Goal: Transaction & Acquisition: Purchase product/service

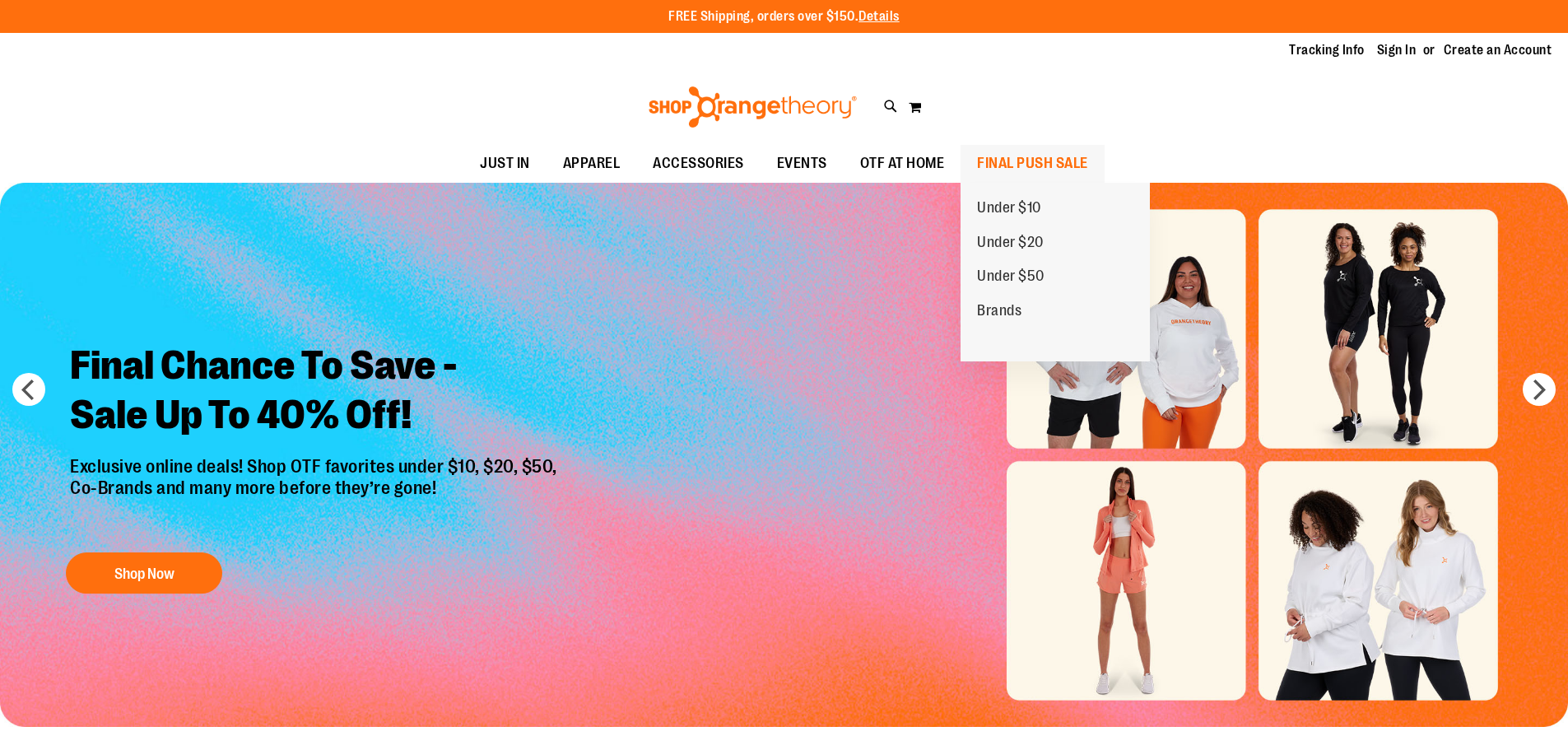
click at [1036, 167] on span "FINAL PUSH SALE" at bounding box center [1032, 163] width 111 height 37
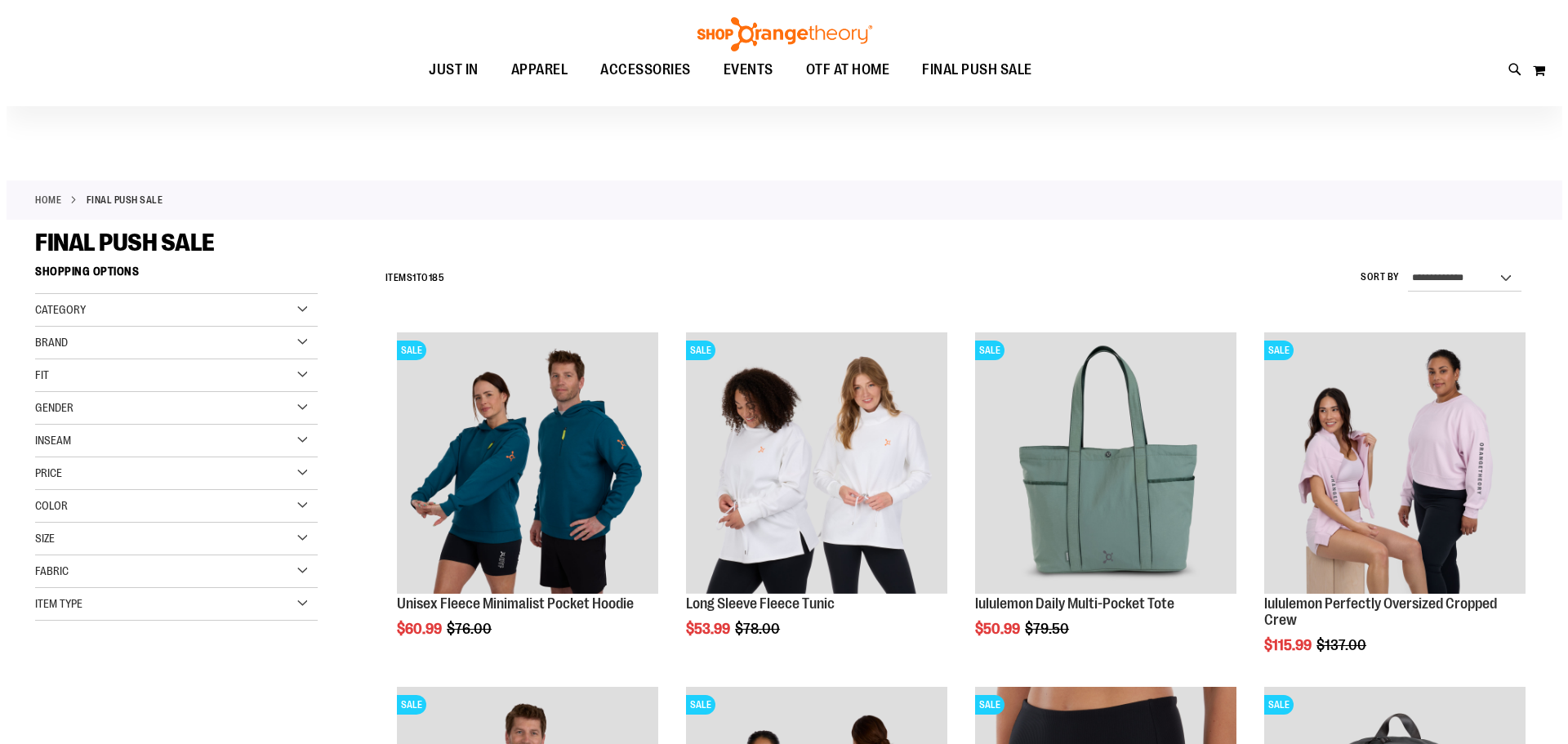
scroll to position [163, 0]
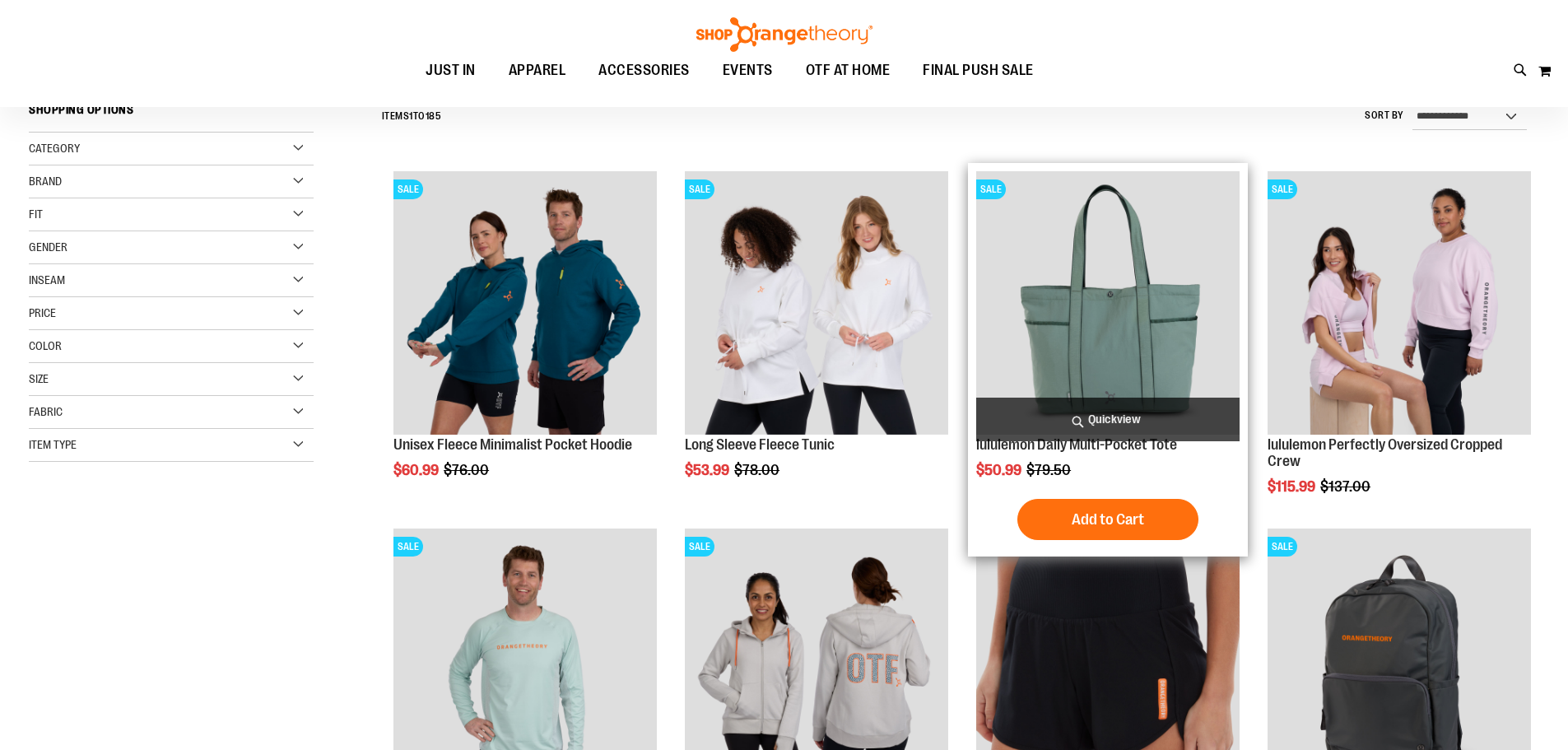
click at [1147, 420] on span "Quickview" at bounding box center [1107, 420] width 263 height 44
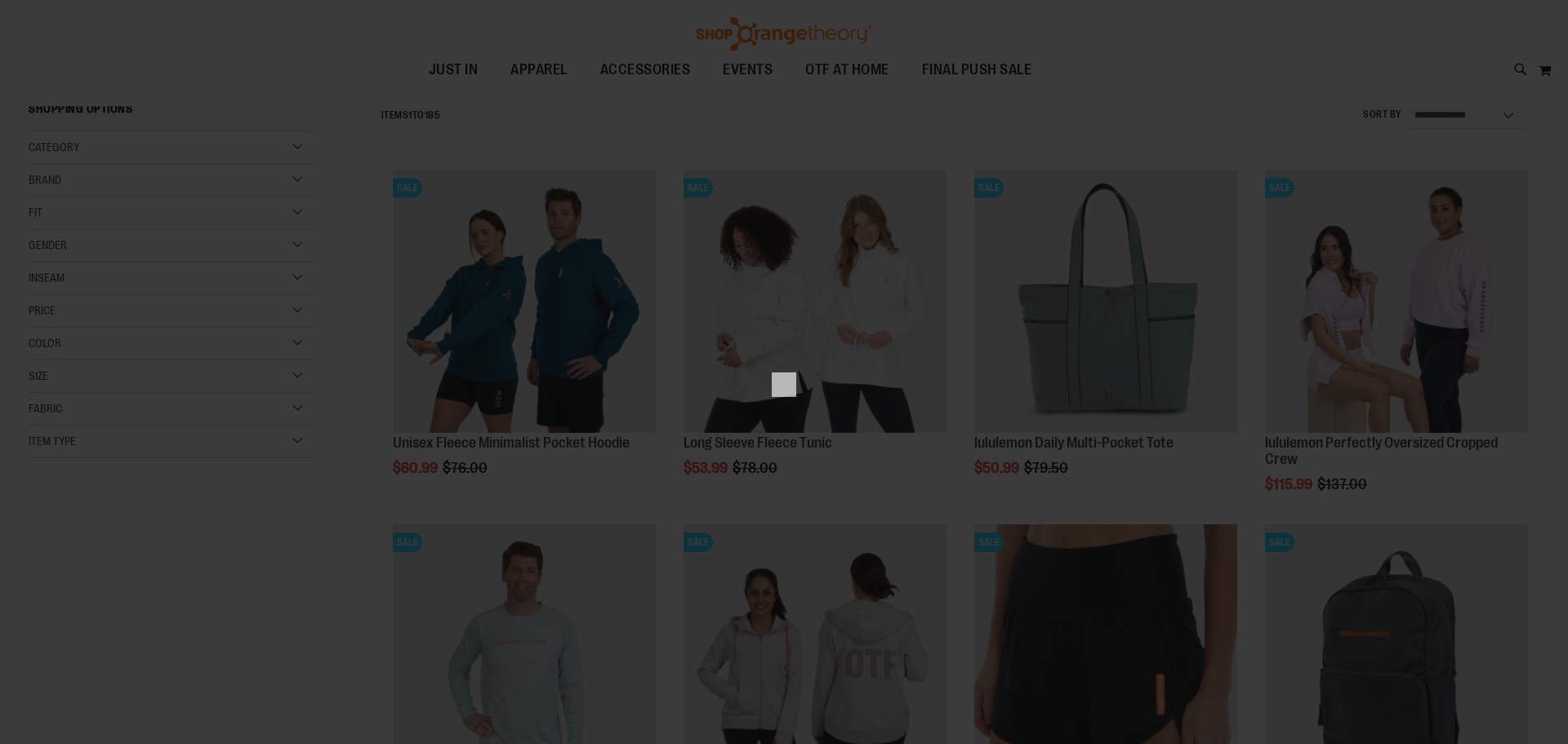
scroll to position [0, 0]
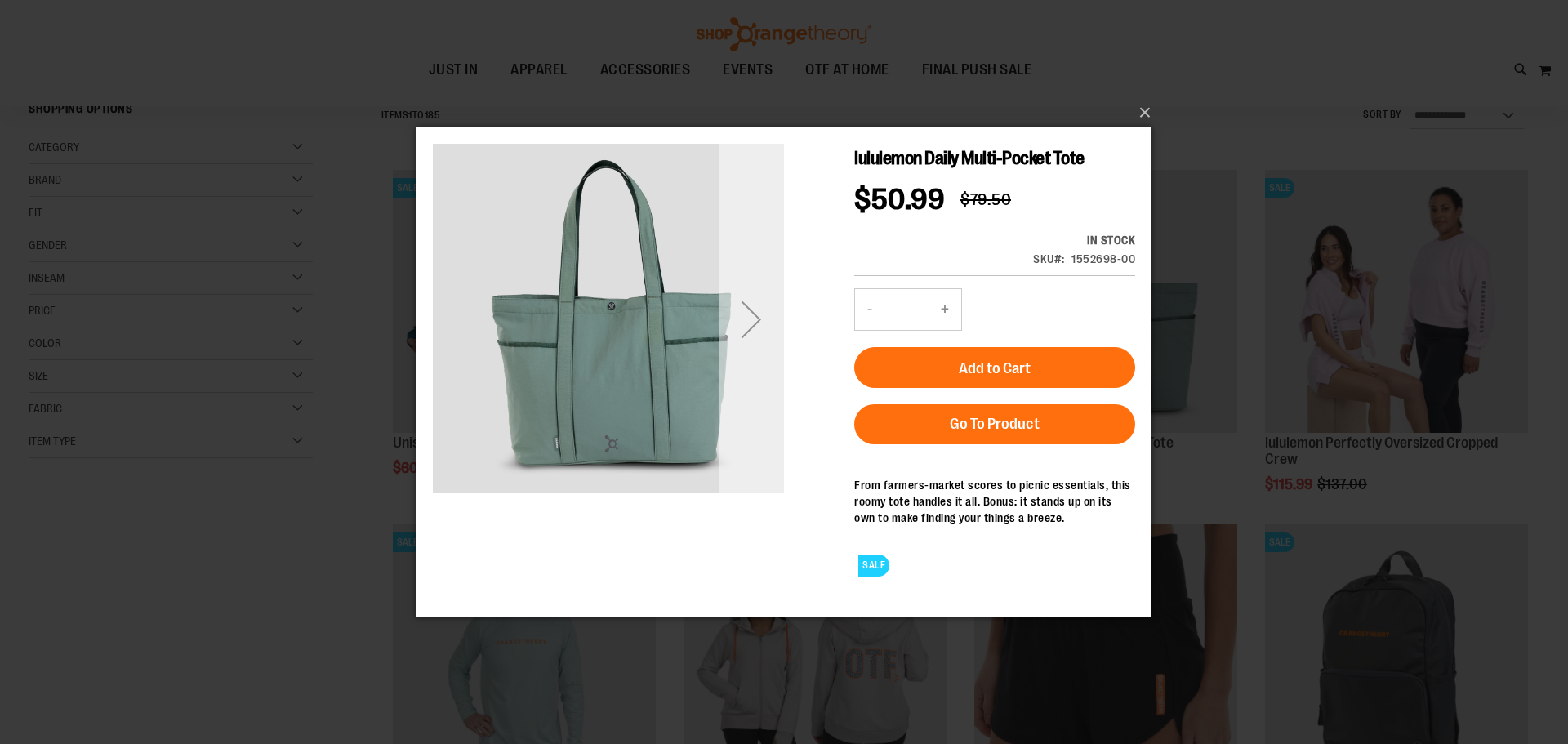
click at [742, 317] on div "Next" at bounding box center [751, 319] width 65 height 65
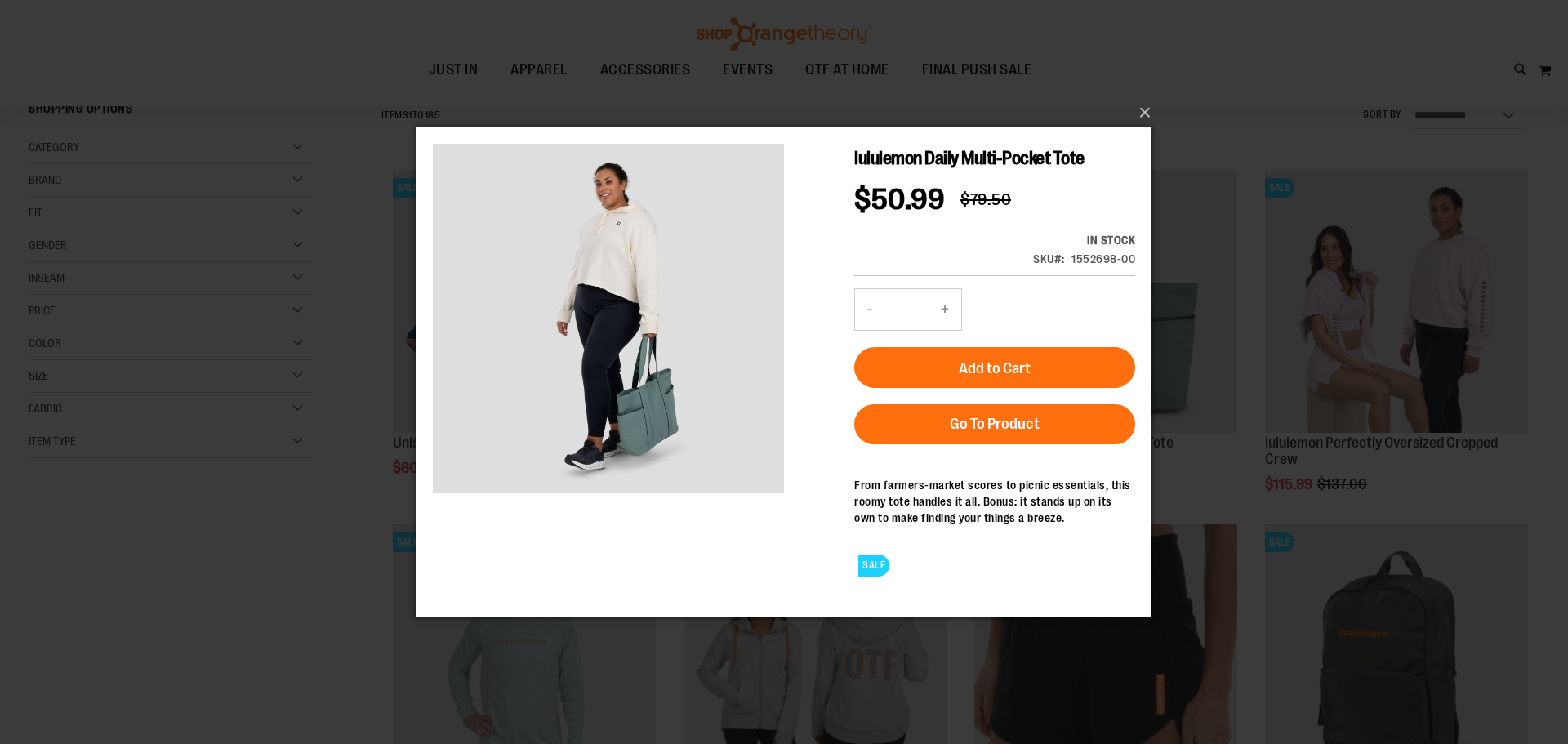
click at [1168, 75] on div "×" at bounding box center [784, 372] width 1568 height 744
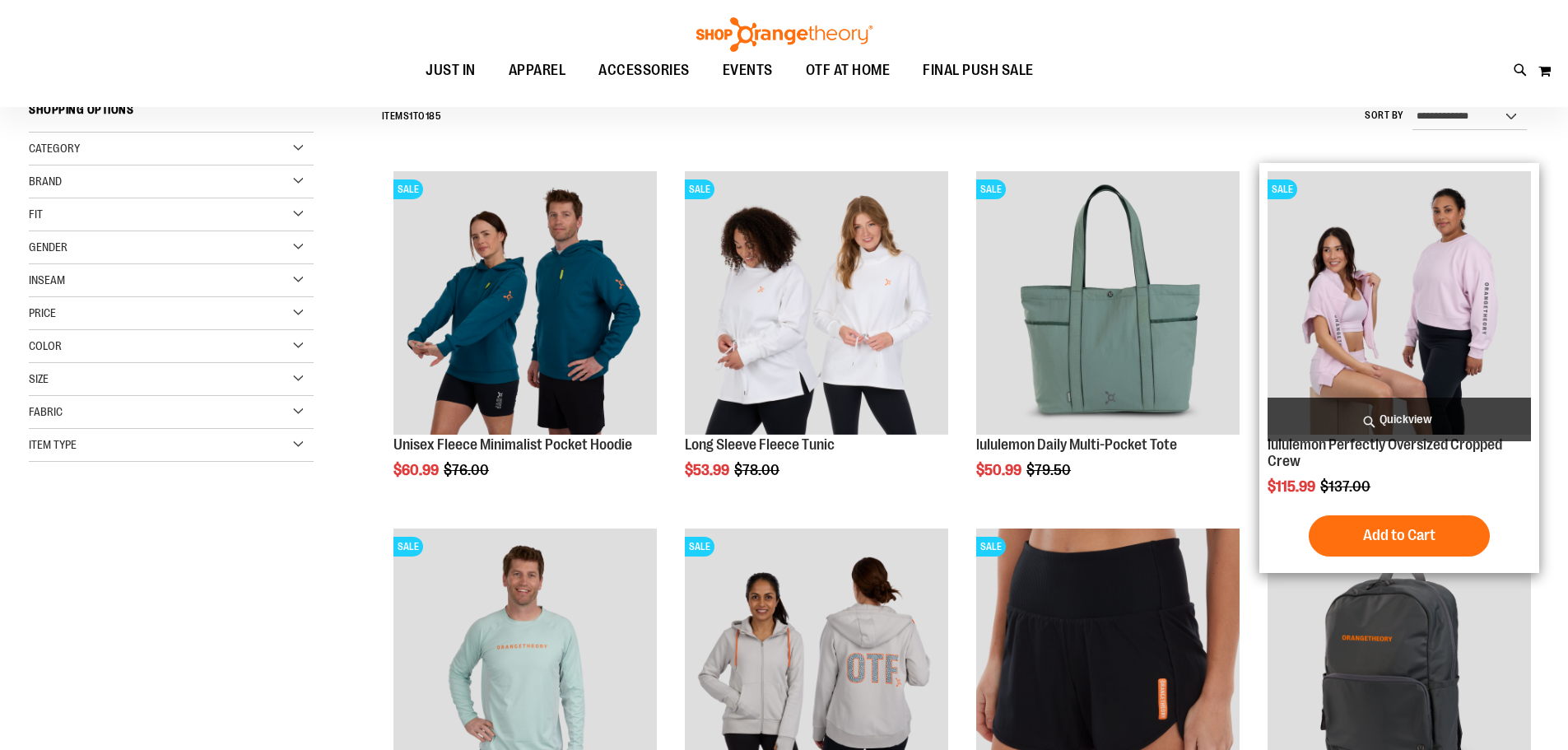
click at [1461, 407] on span "Quickview" at bounding box center [1399, 420] width 263 height 44
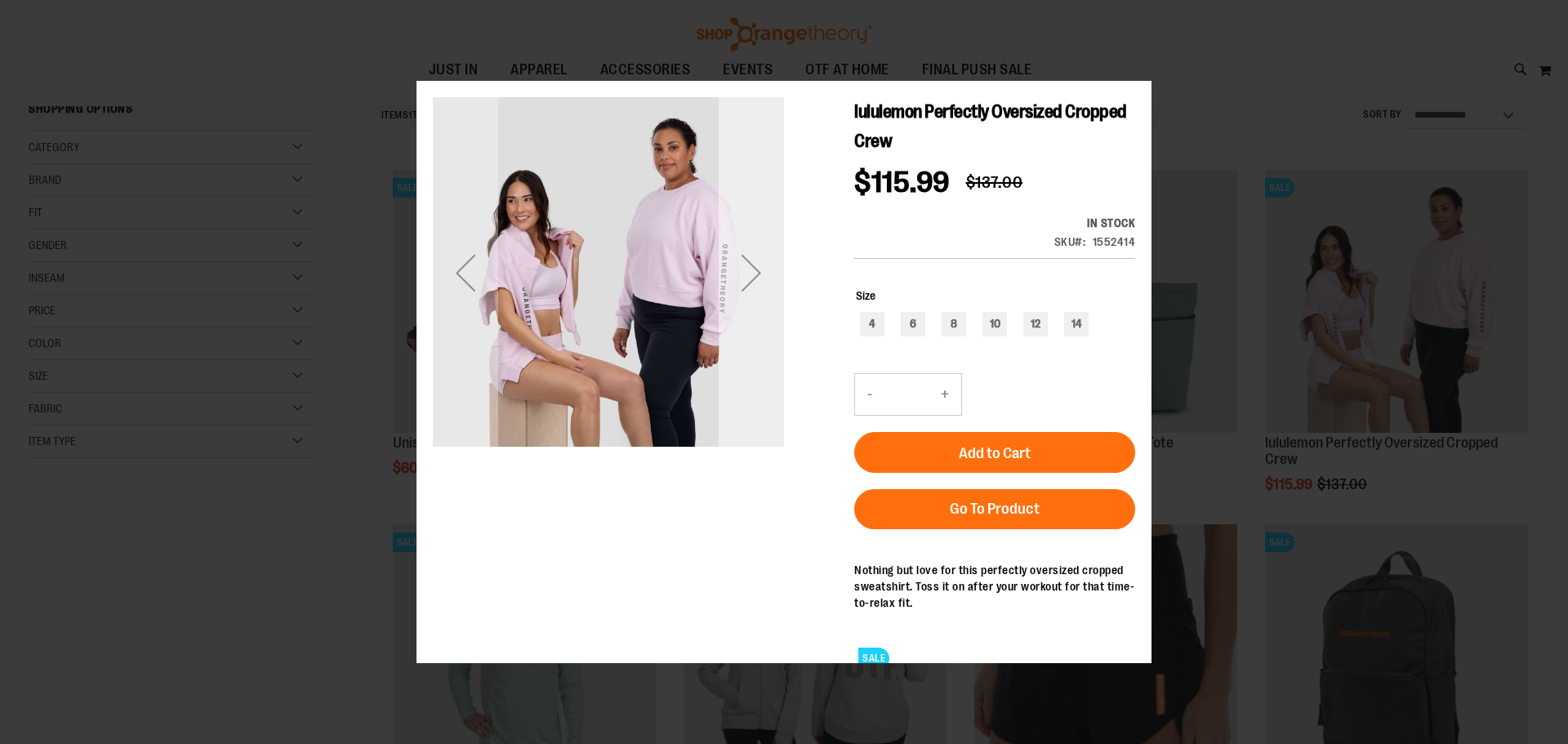
click at [747, 321] on div "Next" at bounding box center [751, 272] width 65 height 351
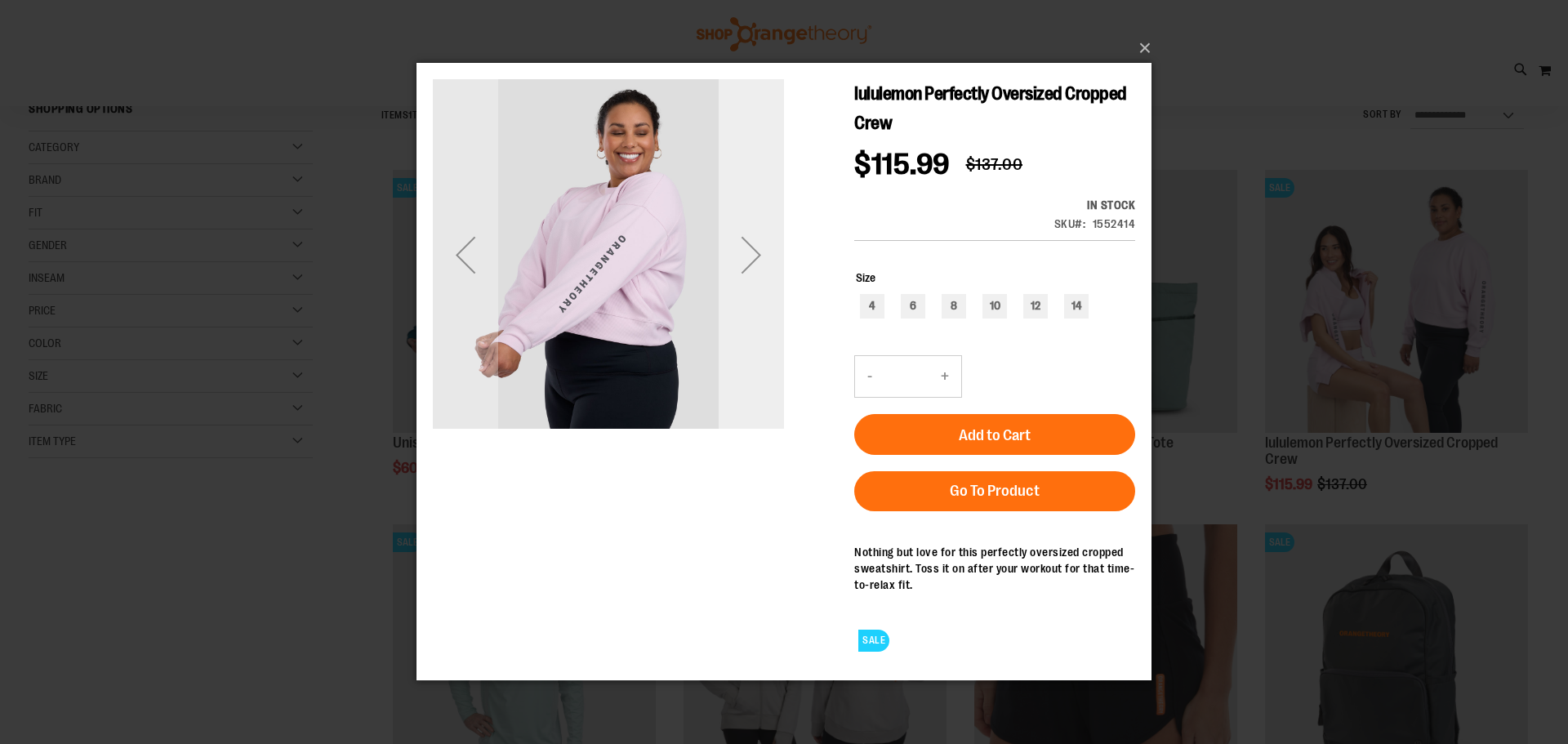
click at [756, 236] on div "Next" at bounding box center [751, 254] width 65 height 65
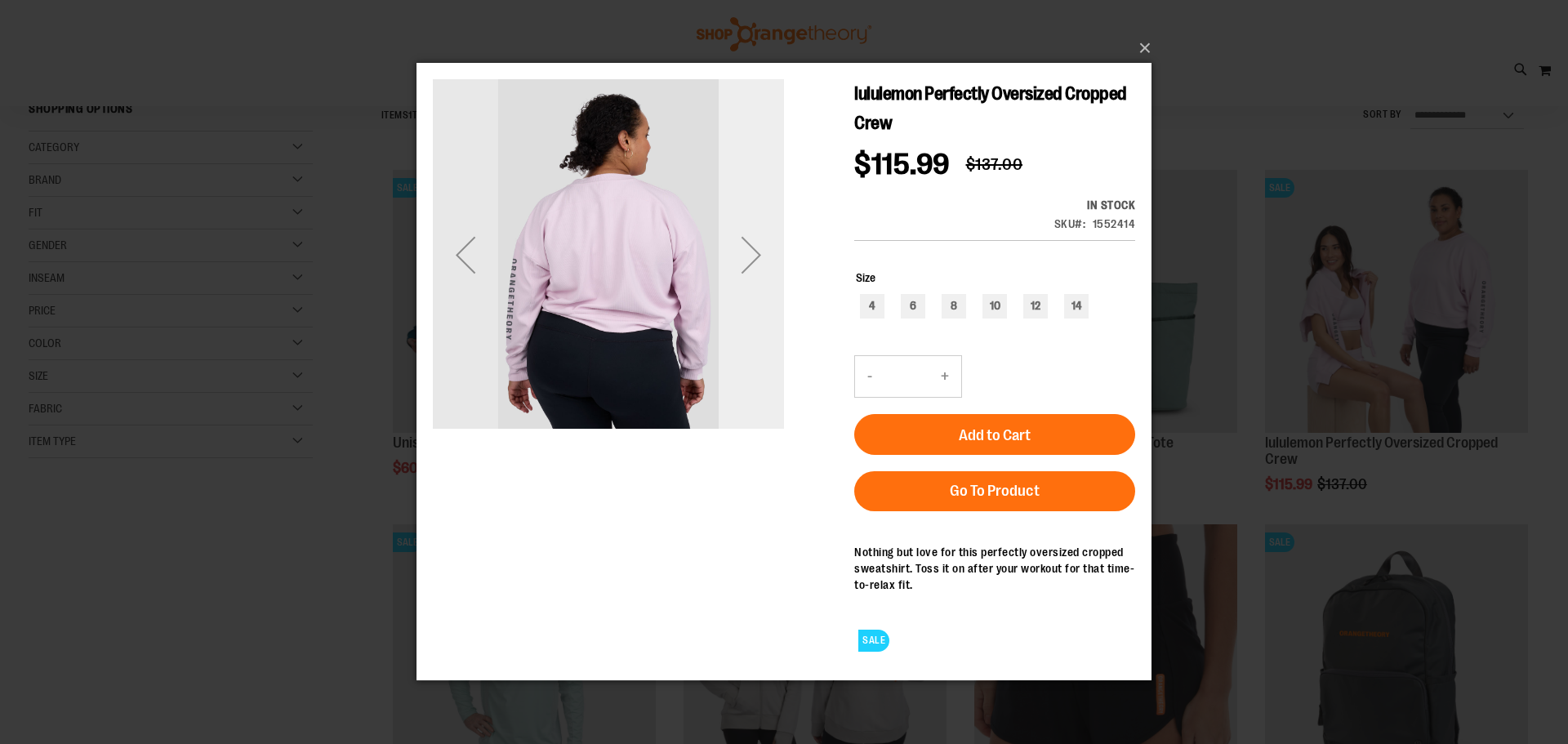
click at [763, 238] on div "Next" at bounding box center [751, 254] width 65 height 65
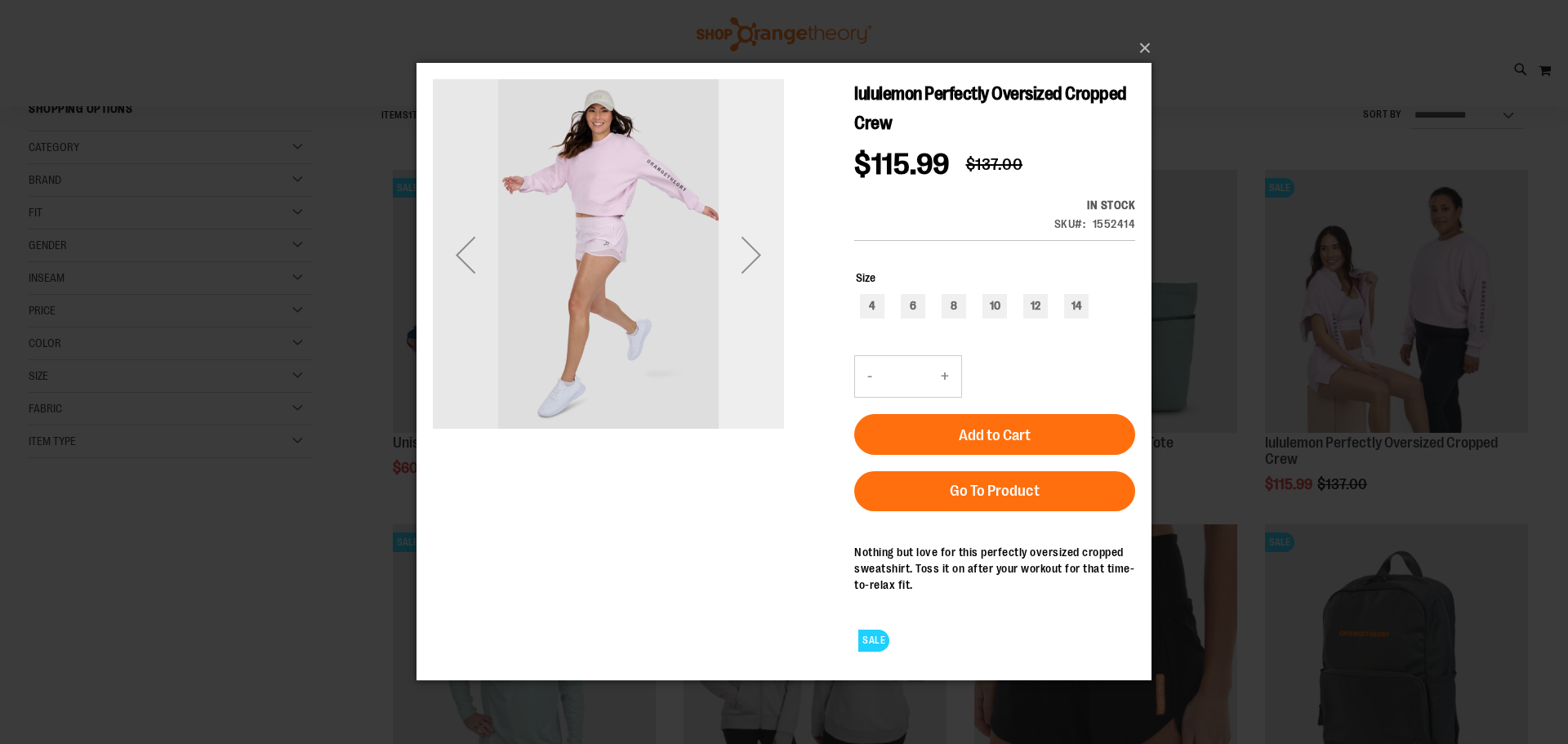
click at [764, 244] on div "Next" at bounding box center [751, 254] width 65 height 65
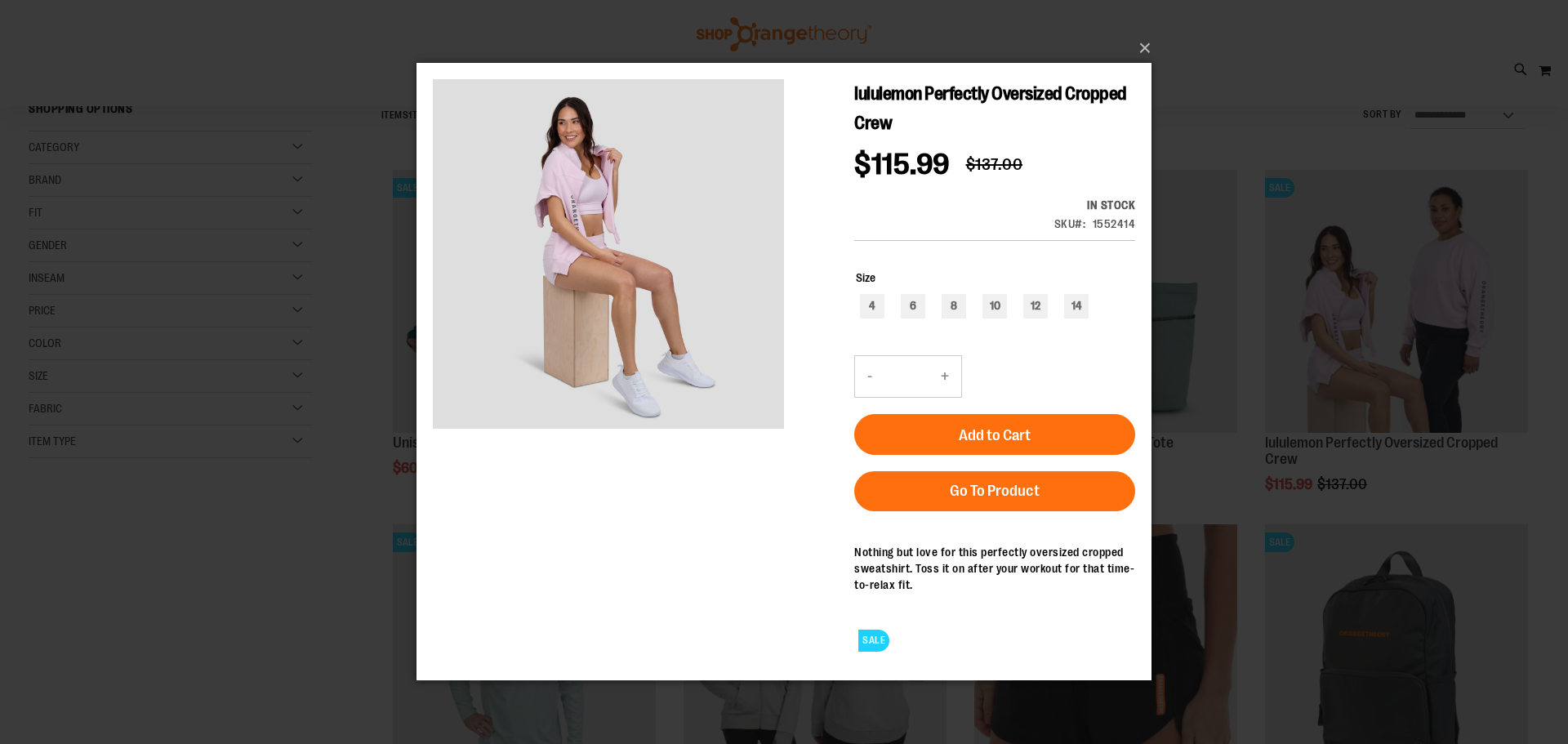
click at [1254, 77] on div "×" at bounding box center [784, 372] width 1568 height 744
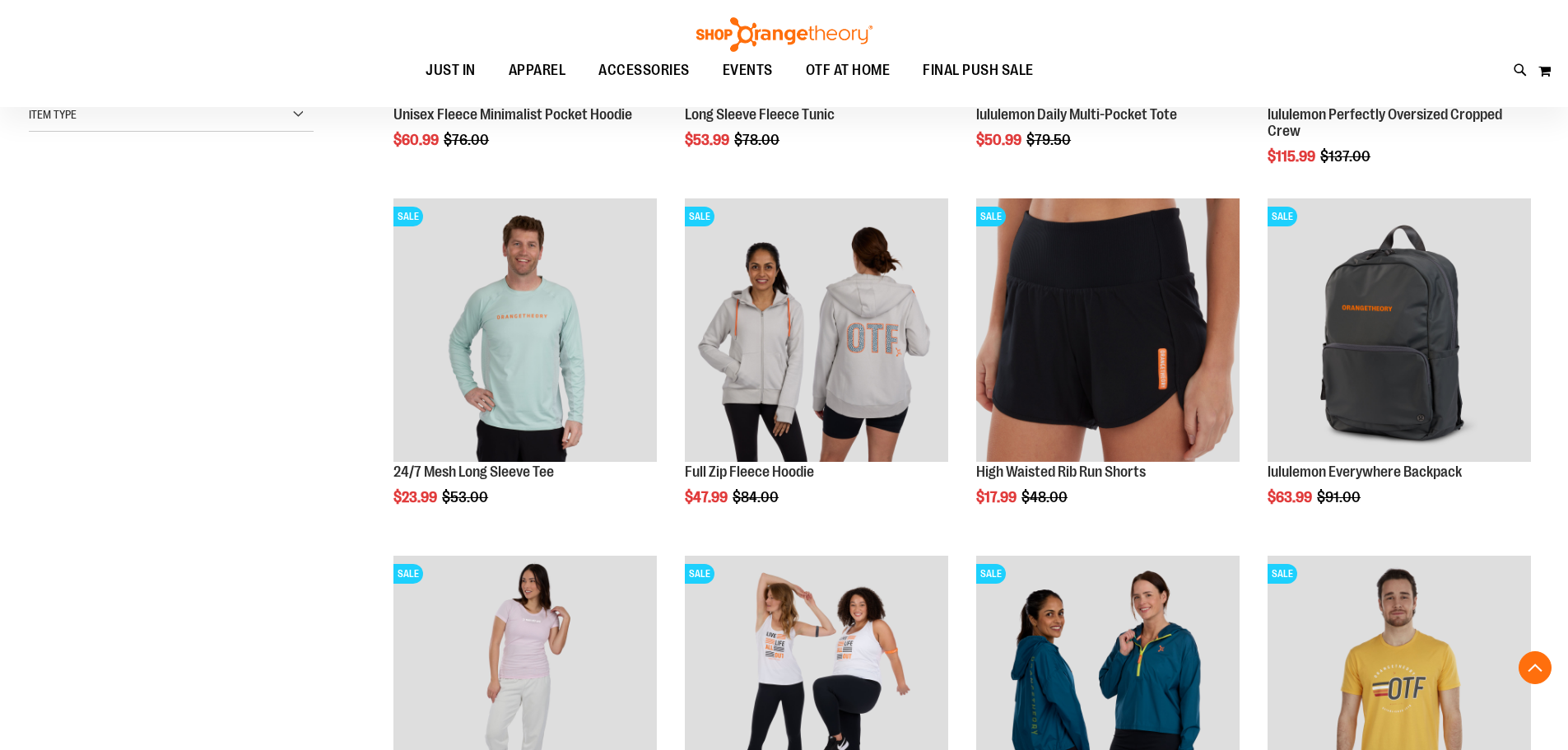
scroll to position [494, 0]
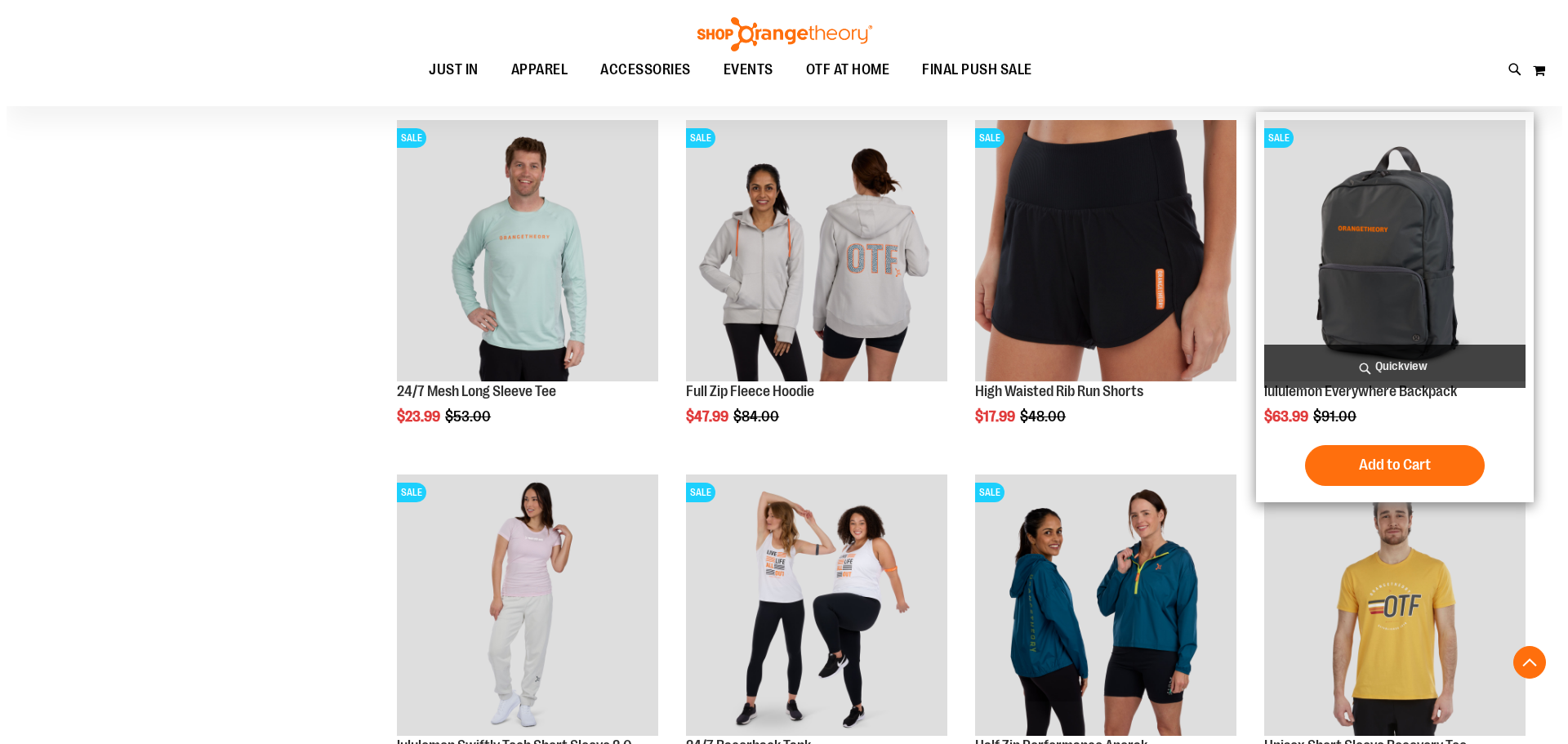
scroll to position [490, 0]
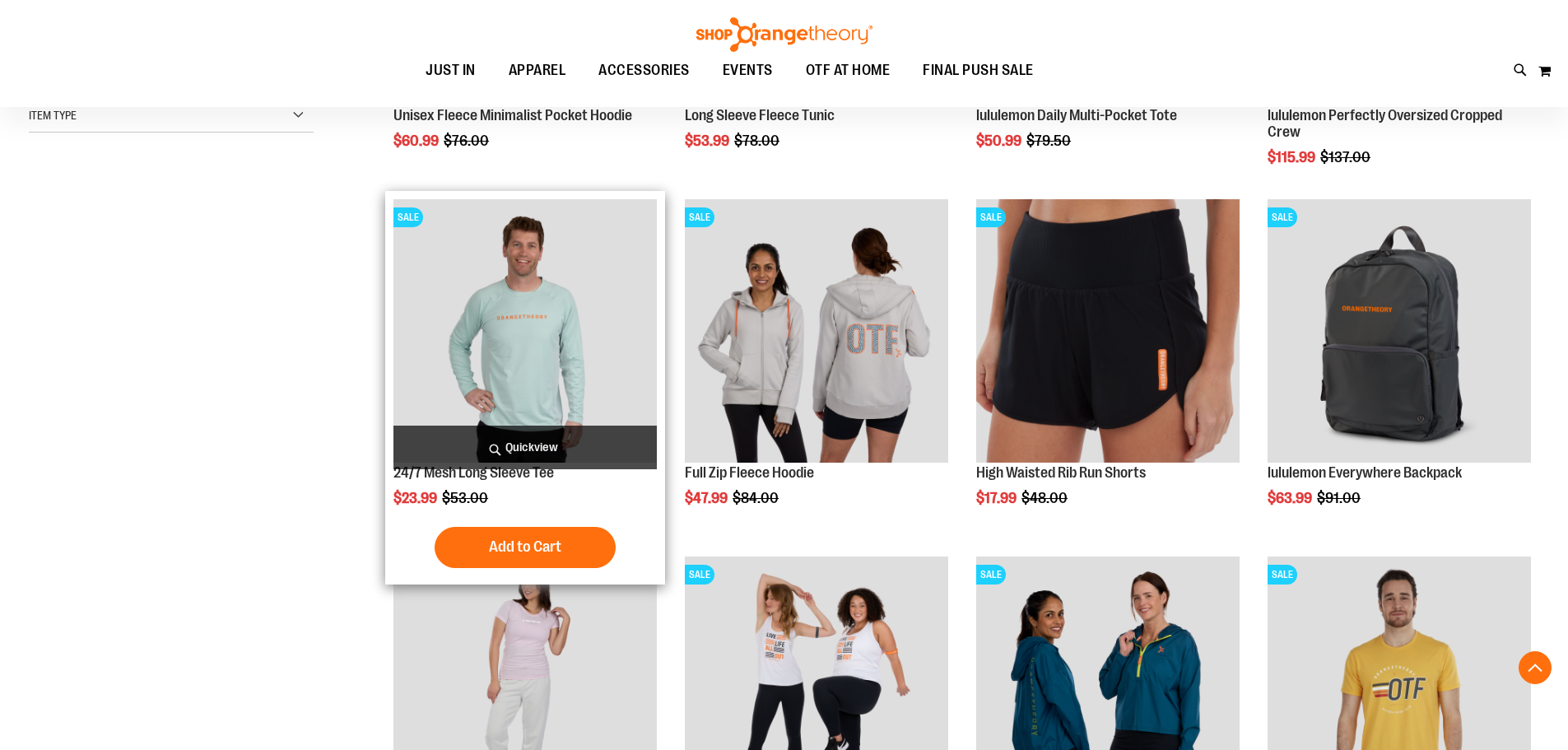
click at [599, 434] on span "Quickview" at bounding box center [525, 447] width 263 height 44
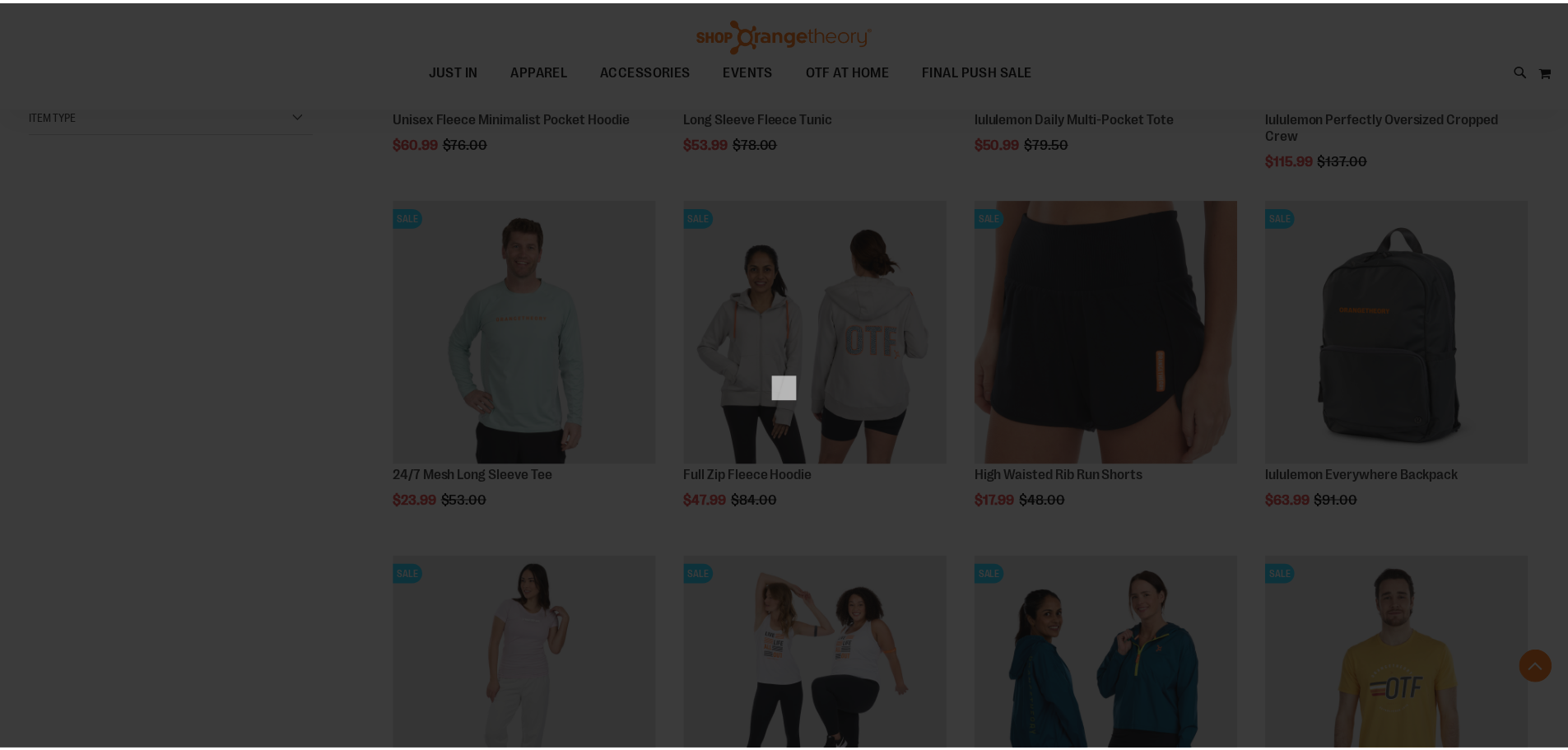
scroll to position [0, 0]
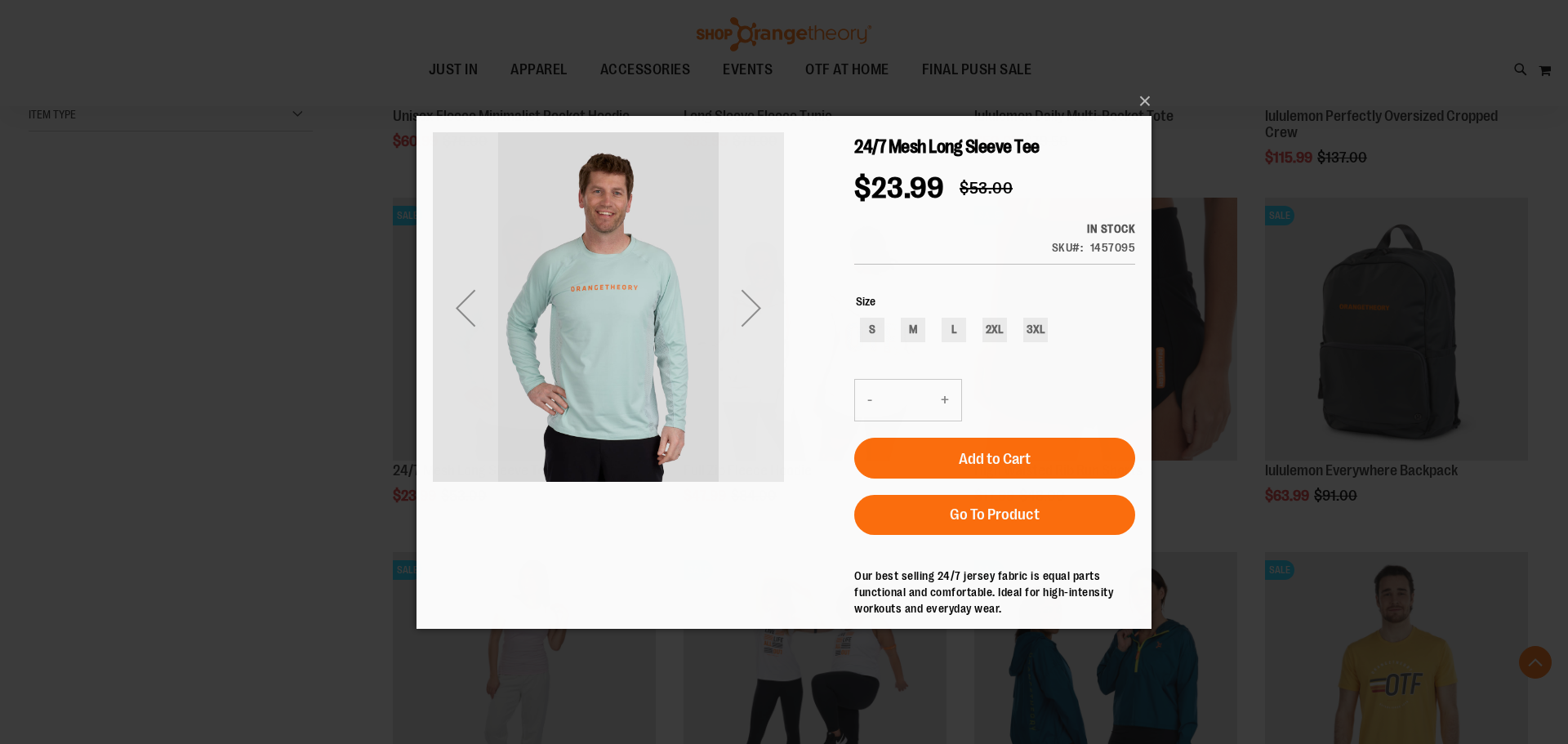
click at [756, 299] on div "Next" at bounding box center [751, 307] width 65 height 65
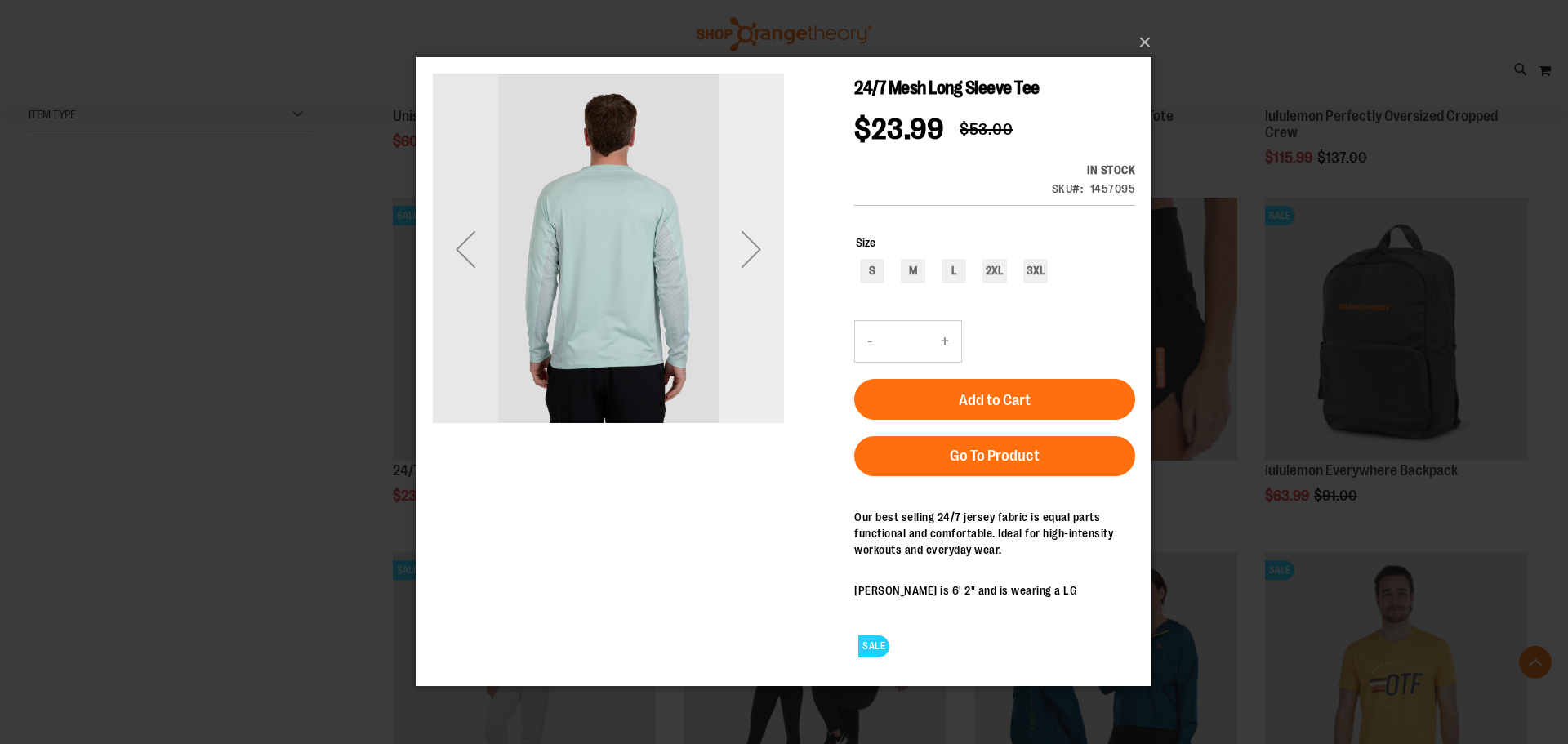
click at [768, 250] on div "Next" at bounding box center [751, 249] width 65 height 65
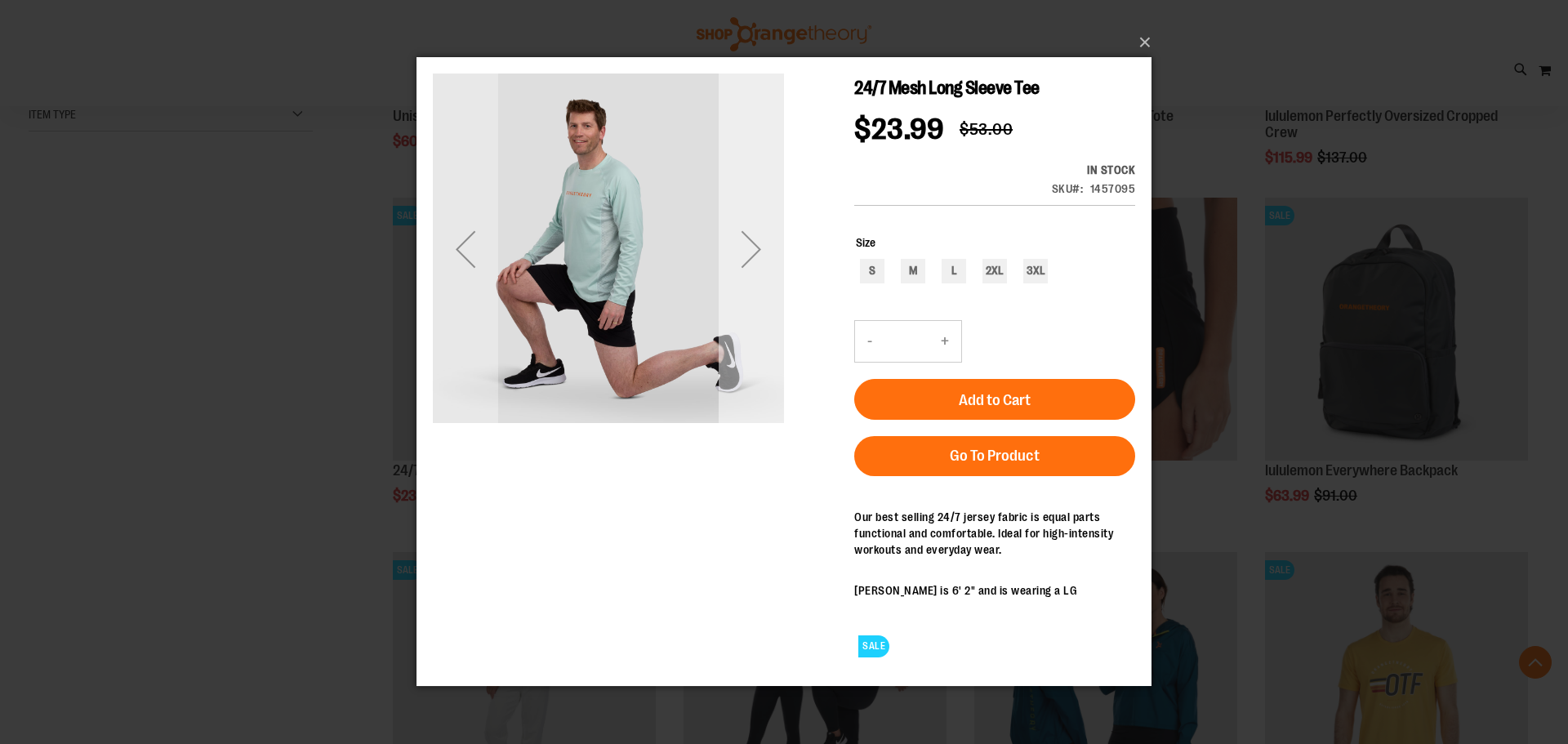
click at [756, 257] on div "Next" at bounding box center [751, 249] width 65 height 65
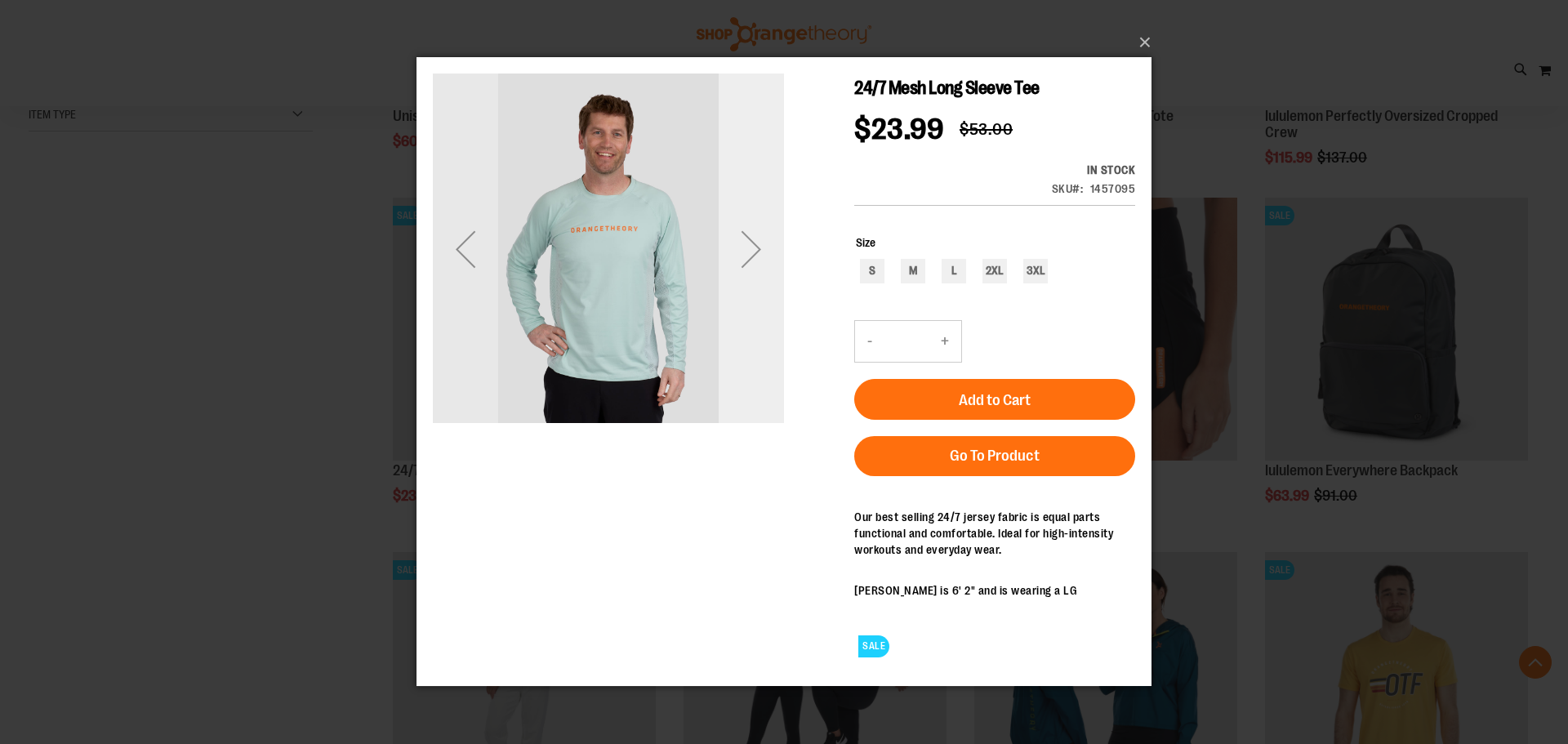
click at [775, 249] on div "Next" at bounding box center [751, 249] width 65 height 65
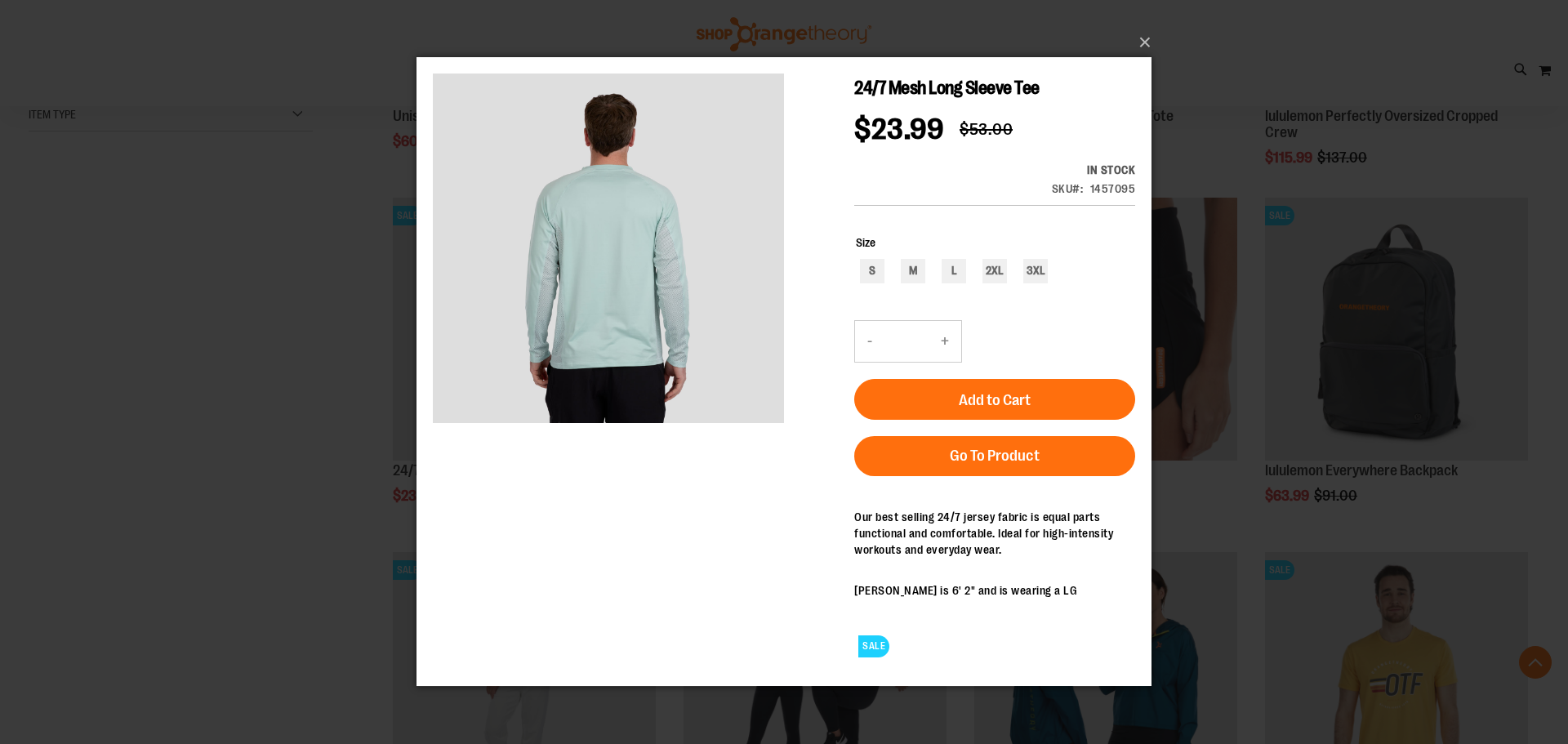
click at [1219, 66] on div "×" at bounding box center [784, 372] width 1568 height 744
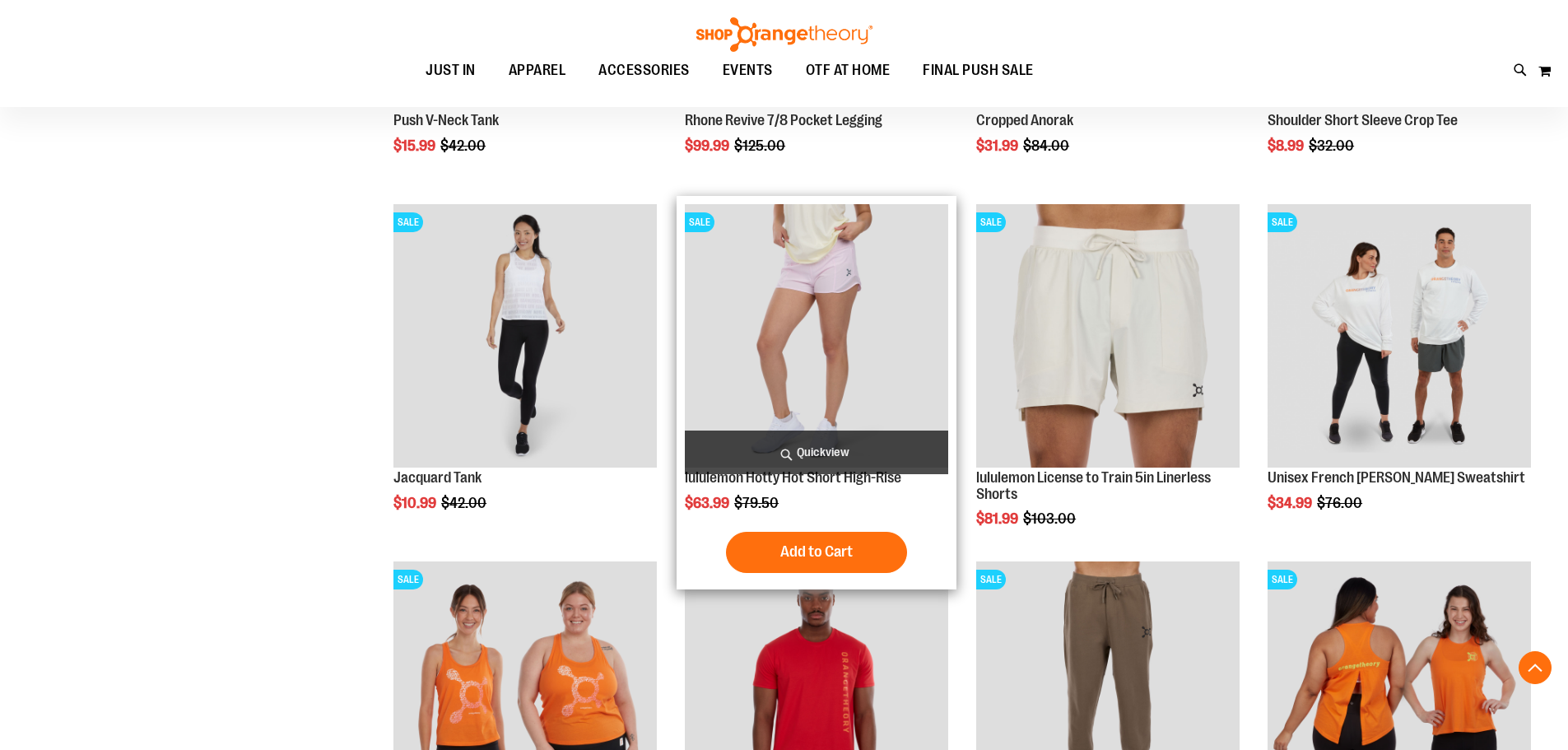
scroll to position [1563, 0]
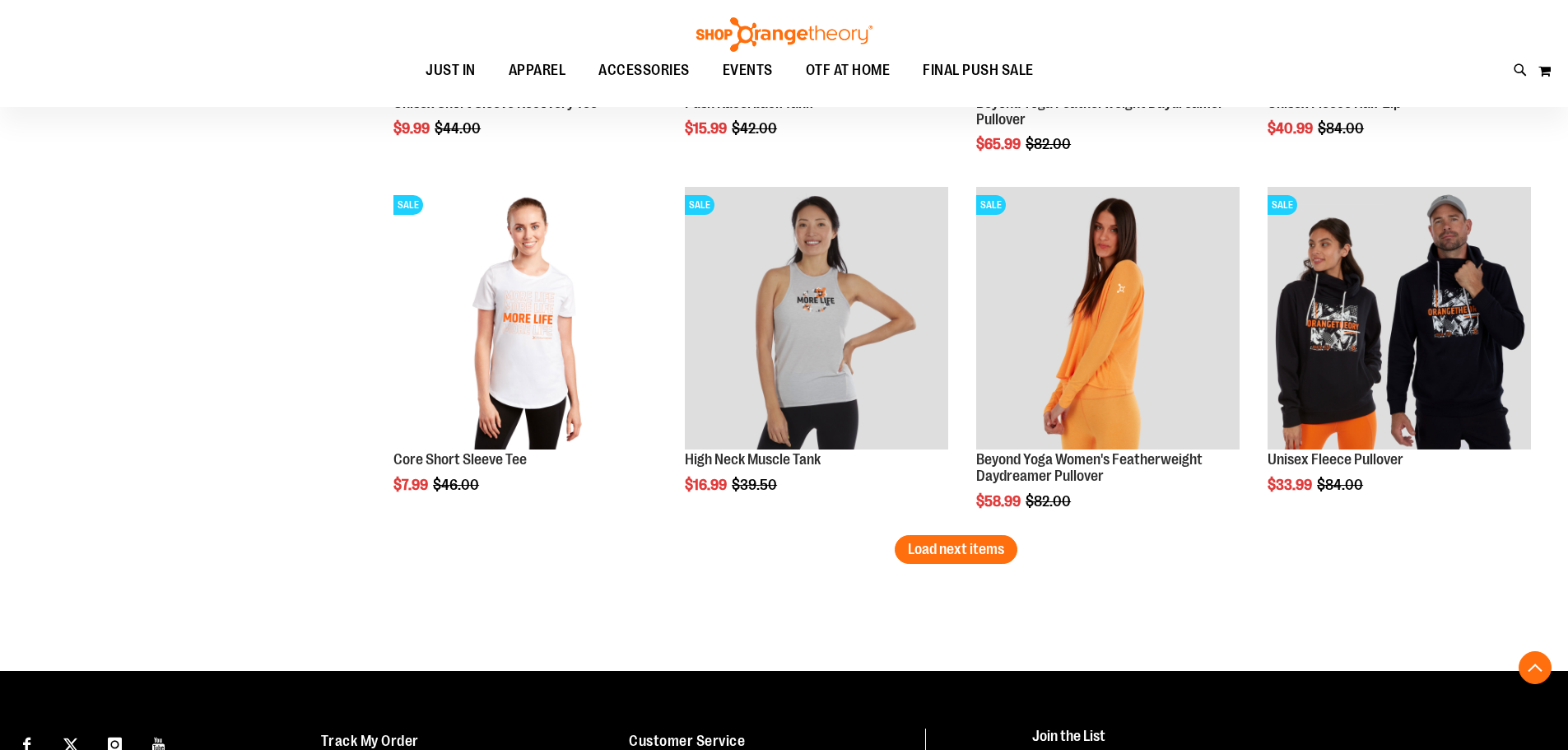
scroll to position [3045, 0]
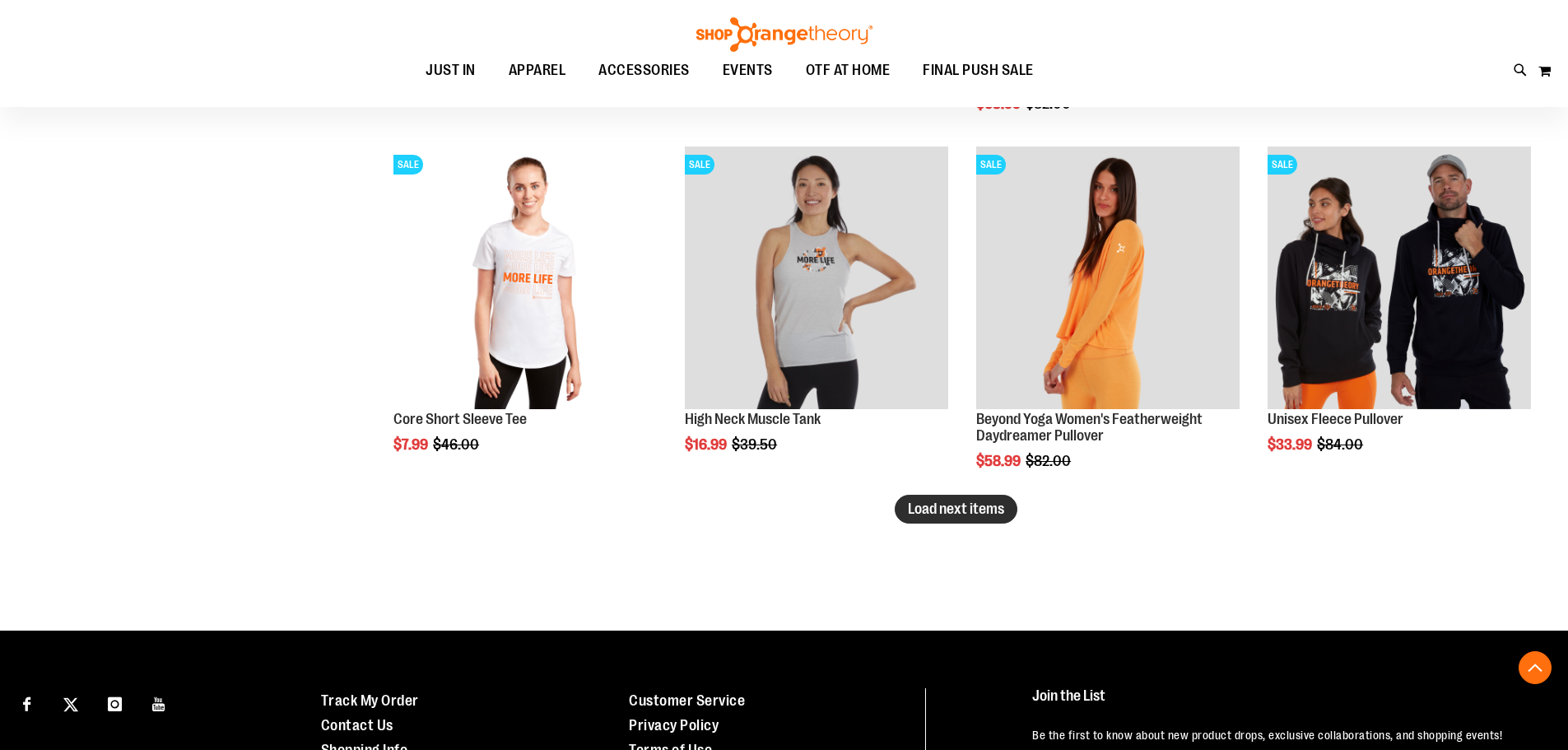
click at [948, 513] on span "Load next items" at bounding box center [956, 509] width 97 height 17
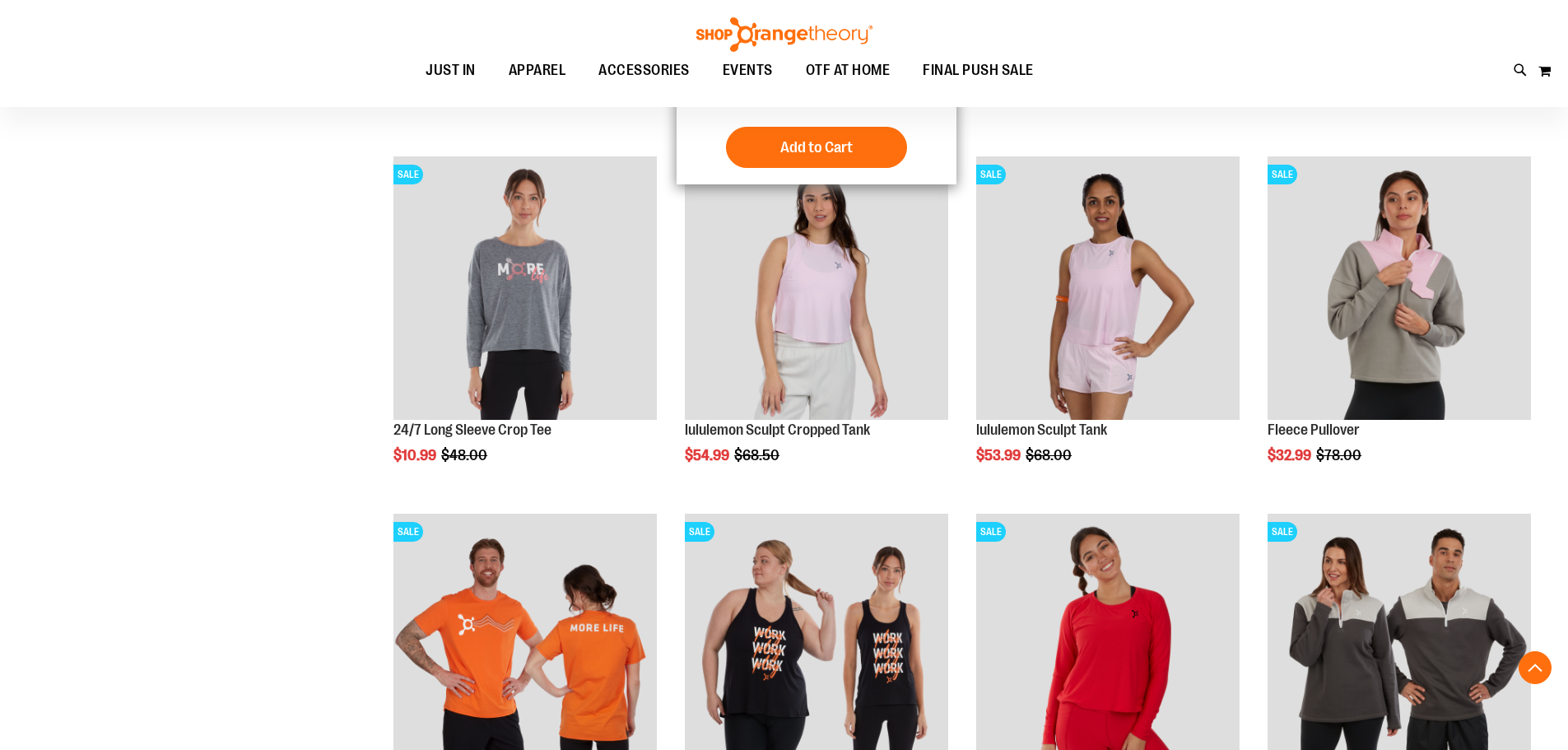
scroll to position [1838, 0]
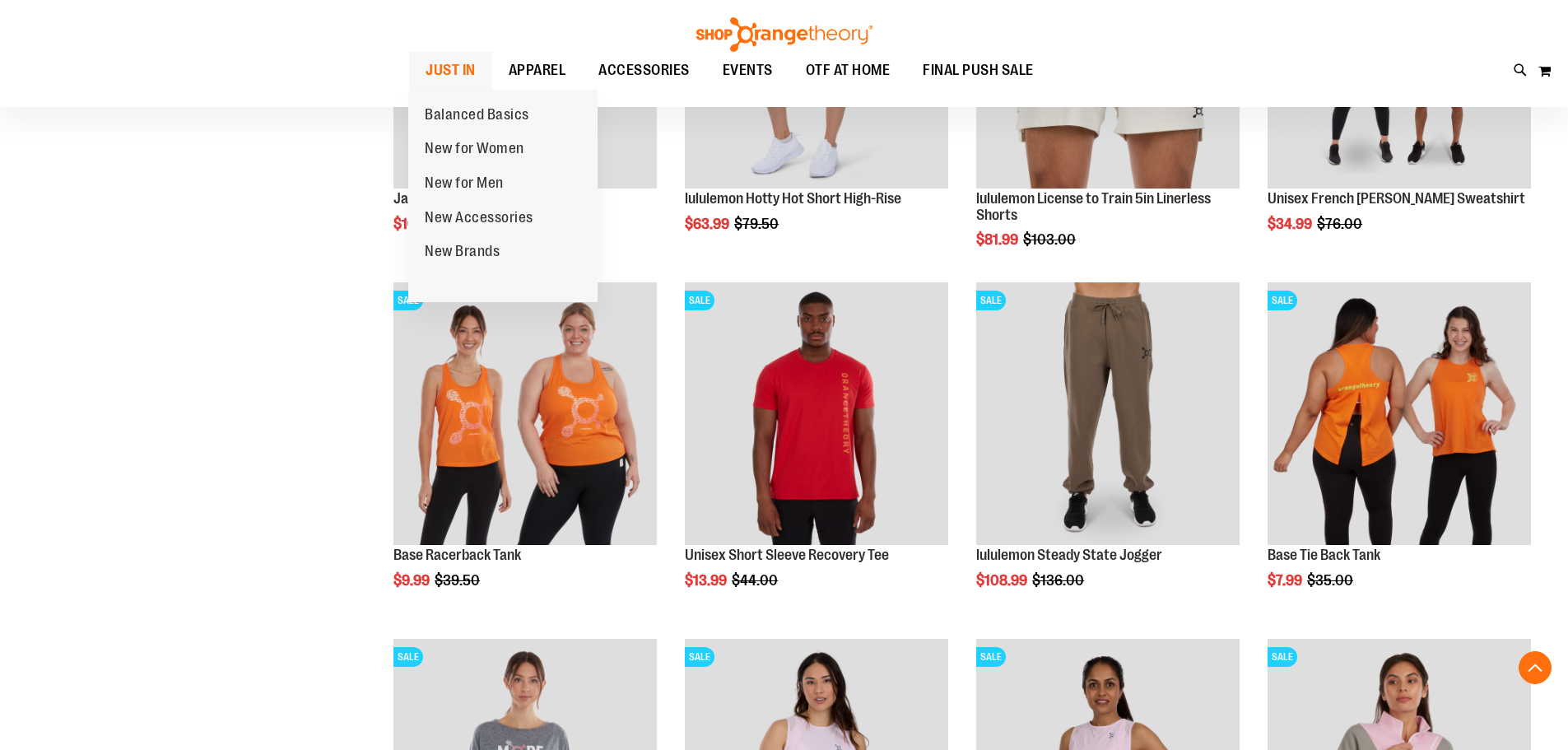
drag, startPoint x: 460, startPoint y: 66, endPoint x: 470, endPoint y: 61, distance: 11.2
click at [462, 65] on span "JUST IN" at bounding box center [451, 71] width 50 height 37
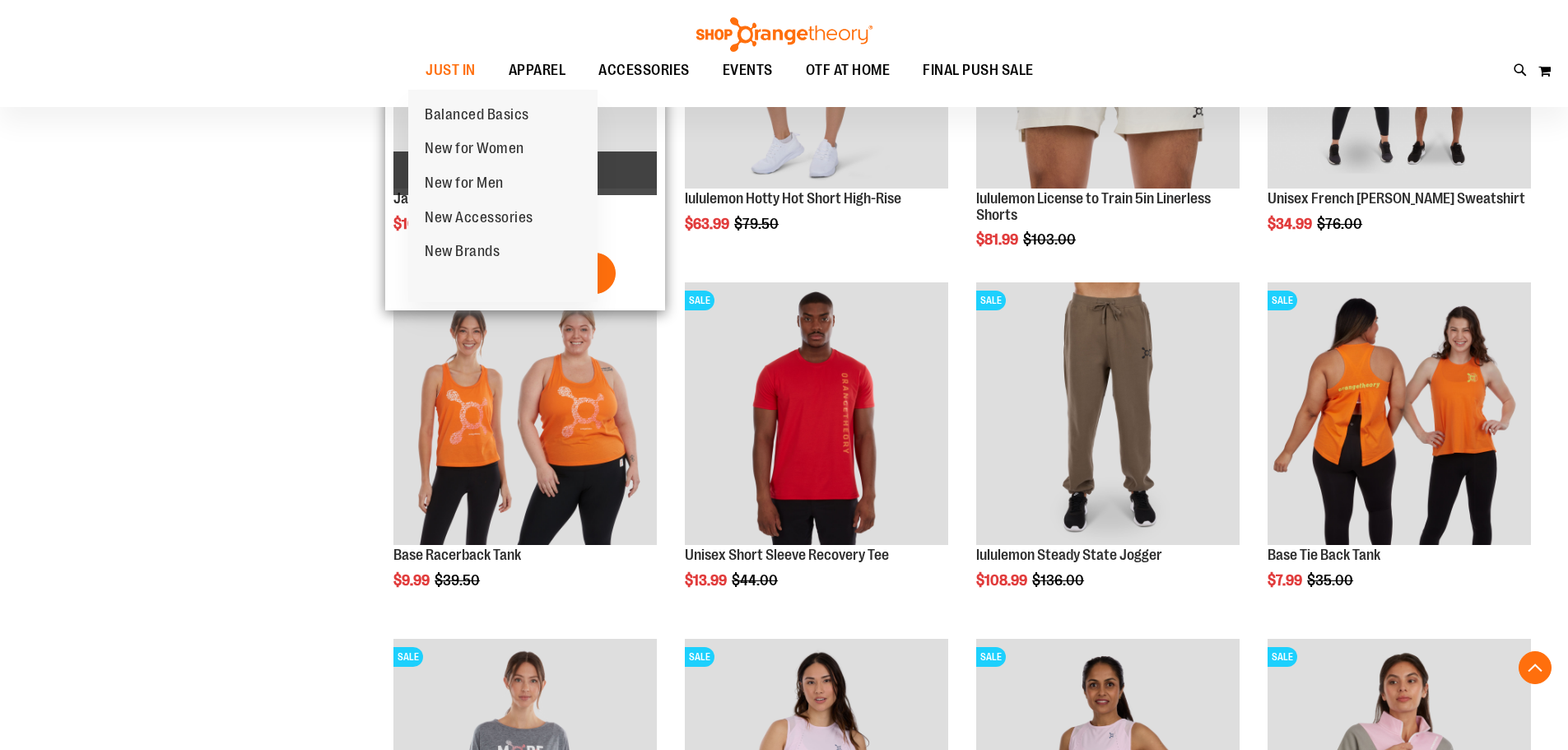
click at [504, 177] on span "New for Men" at bounding box center [464, 185] width 79 height 20
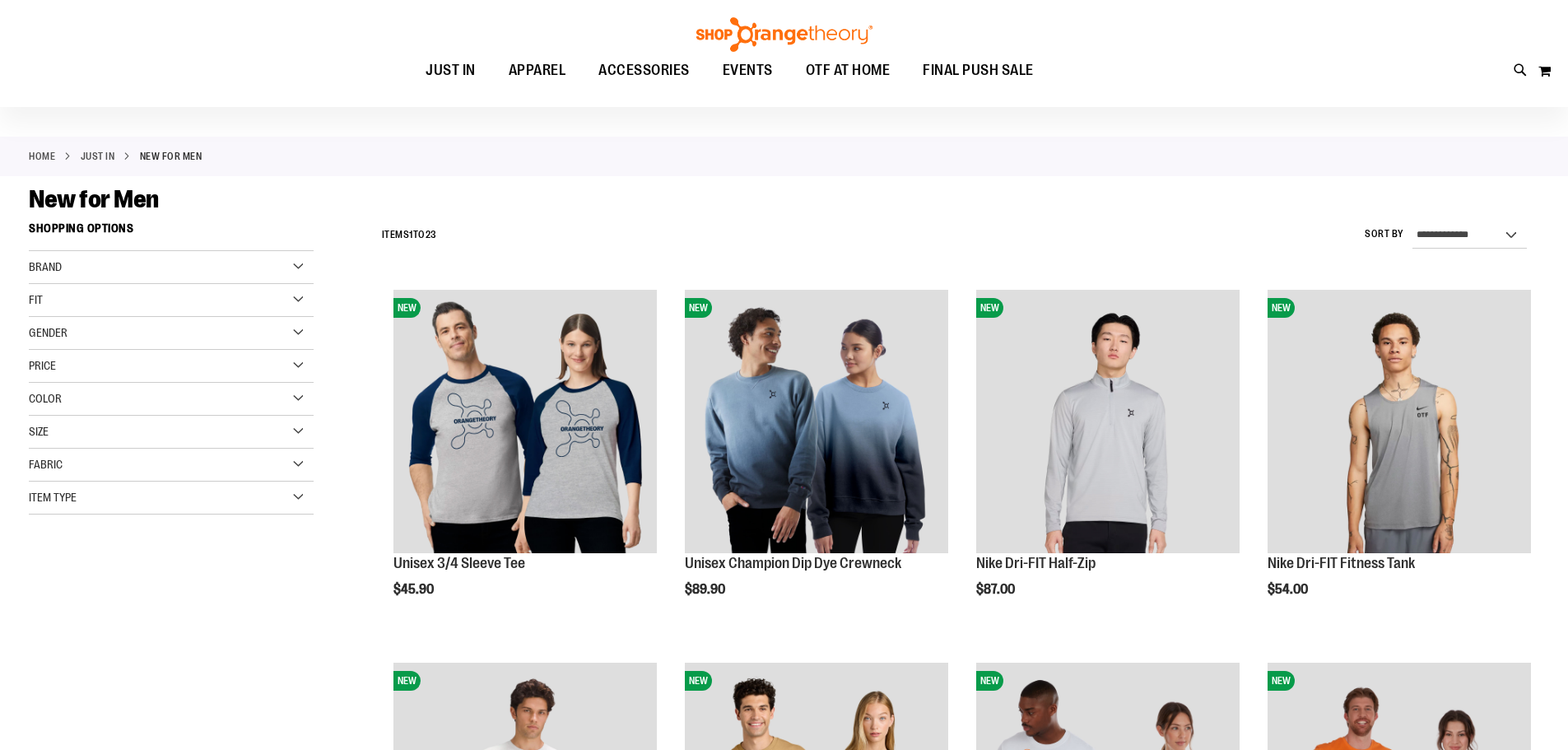
scroll to position [164, 0]
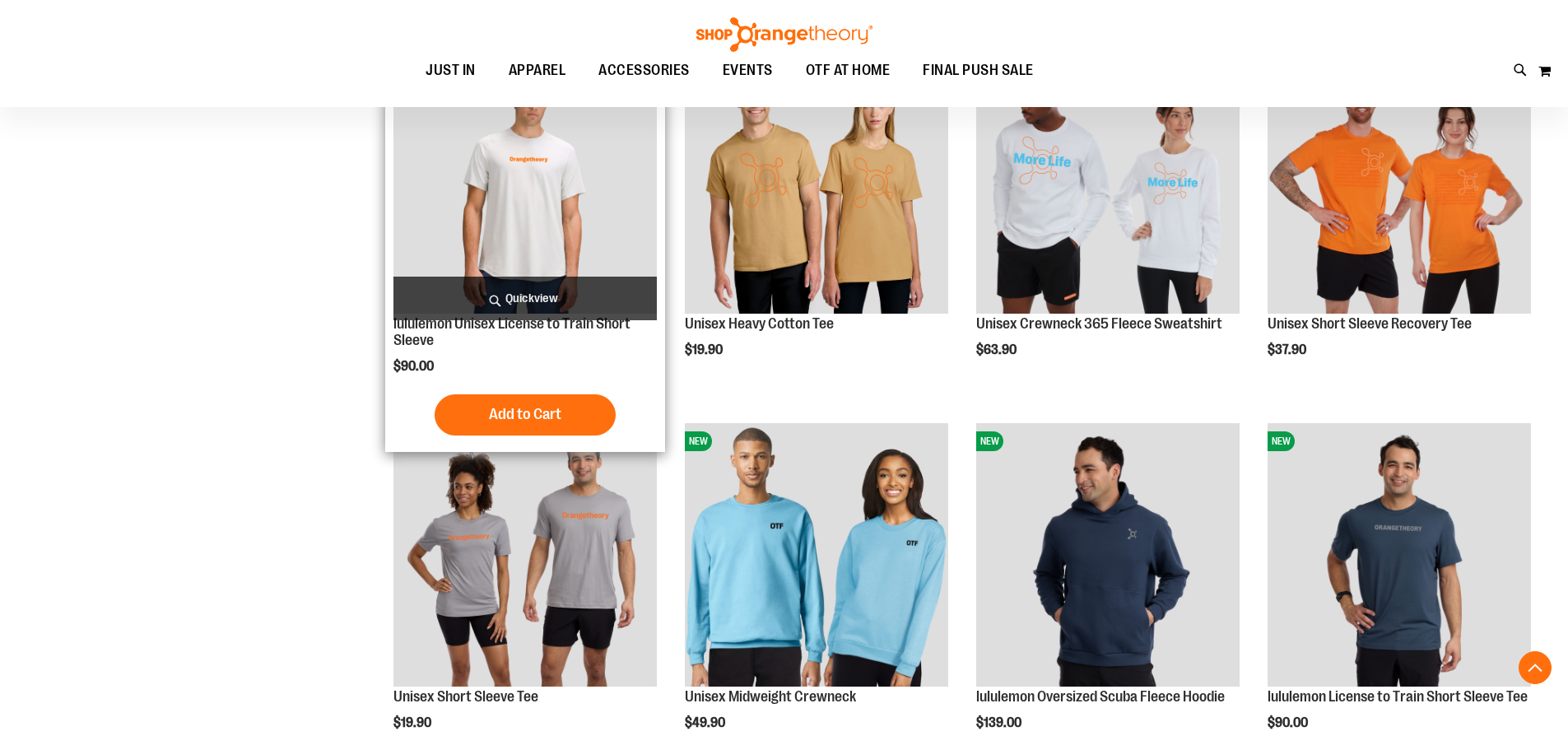
scroll to position [575, 0]
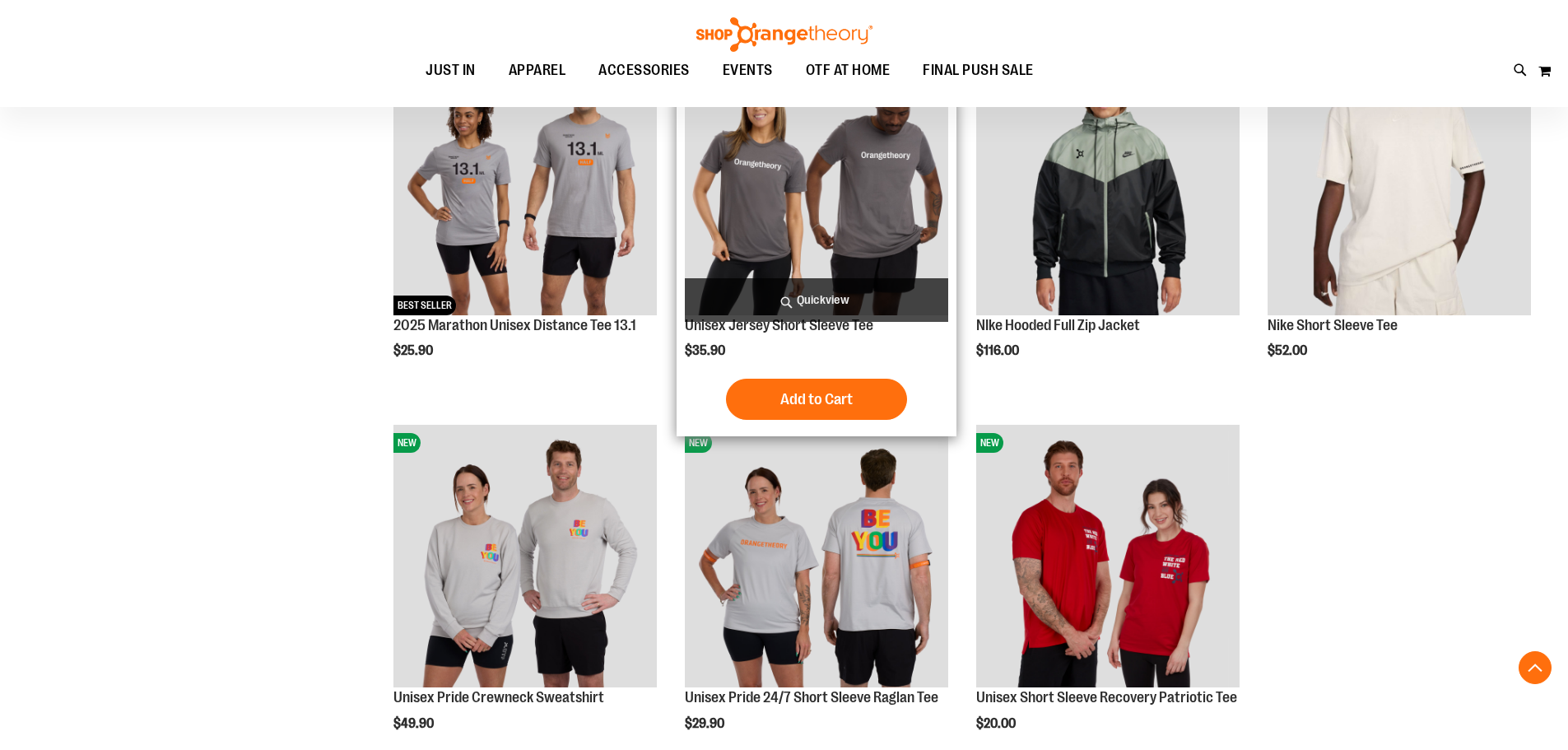
scroll to position [1810, 0]
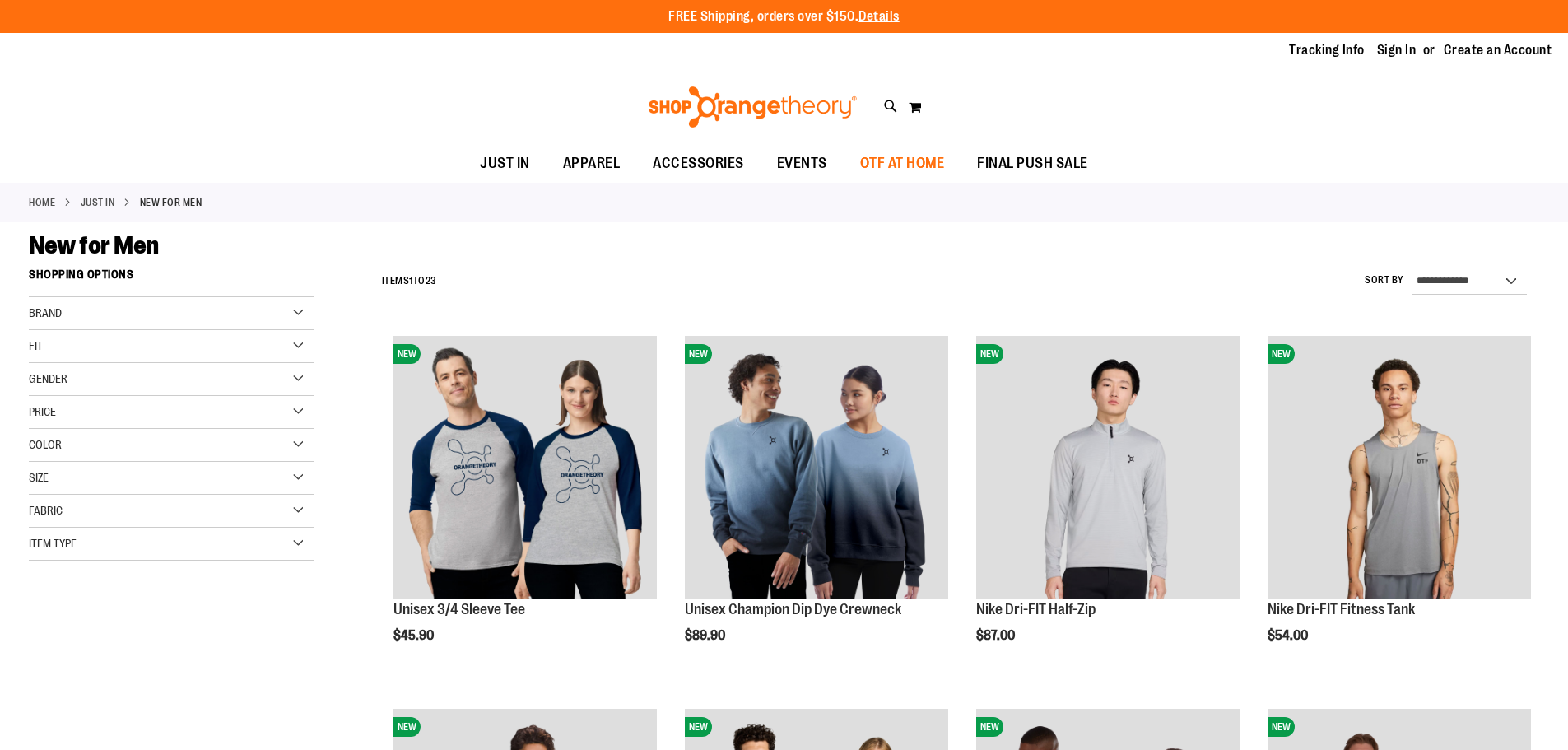
click at [879, 151] on span "OTF AT HOME" at bounding box center [902, 163] width 85 height 37
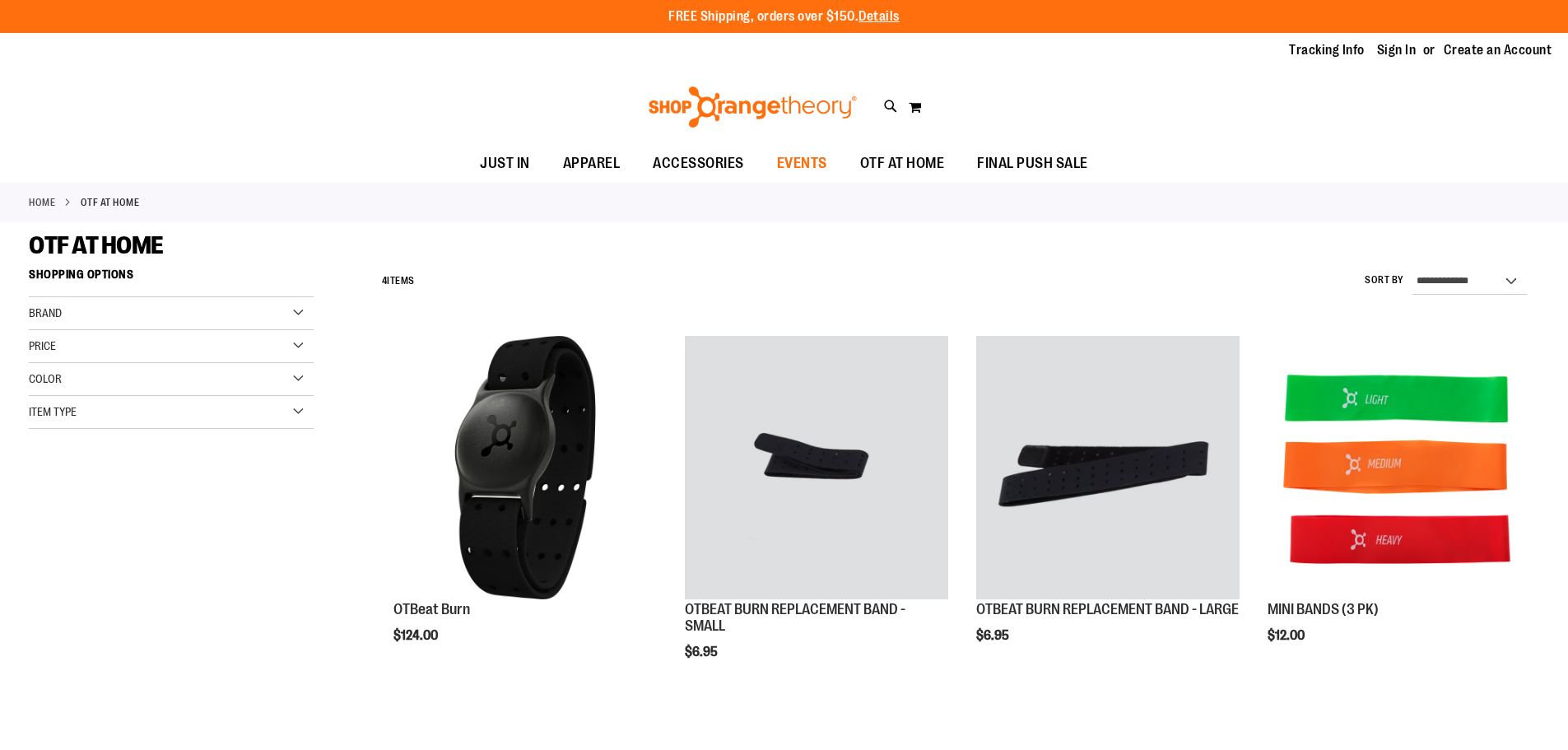
click at [819, 166] on span "EVENTS" at bounding box center [802, 163] width 50 height 37
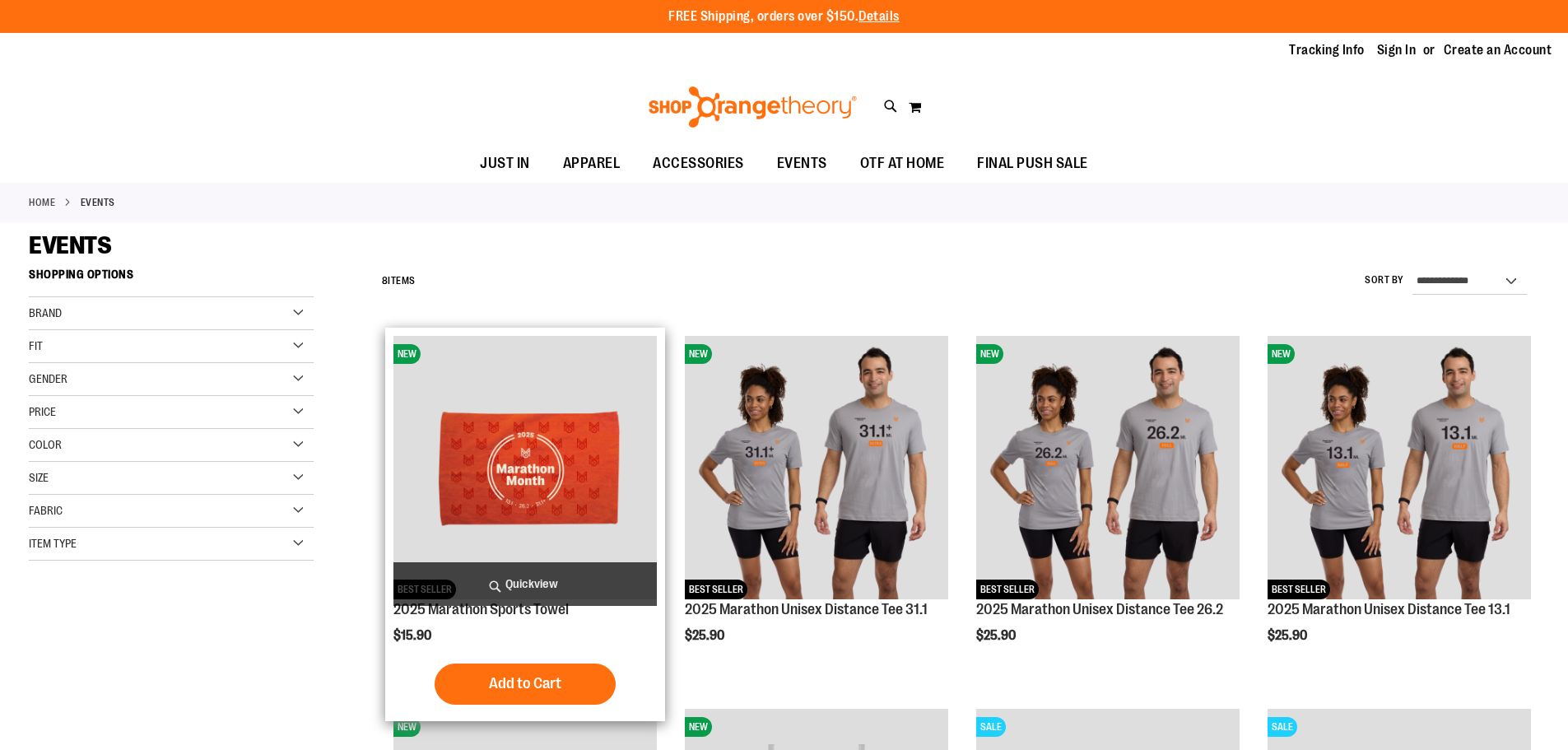
click at [589, 588] on span "Quickview" at bounding box center [525, 584] width 263 height 44
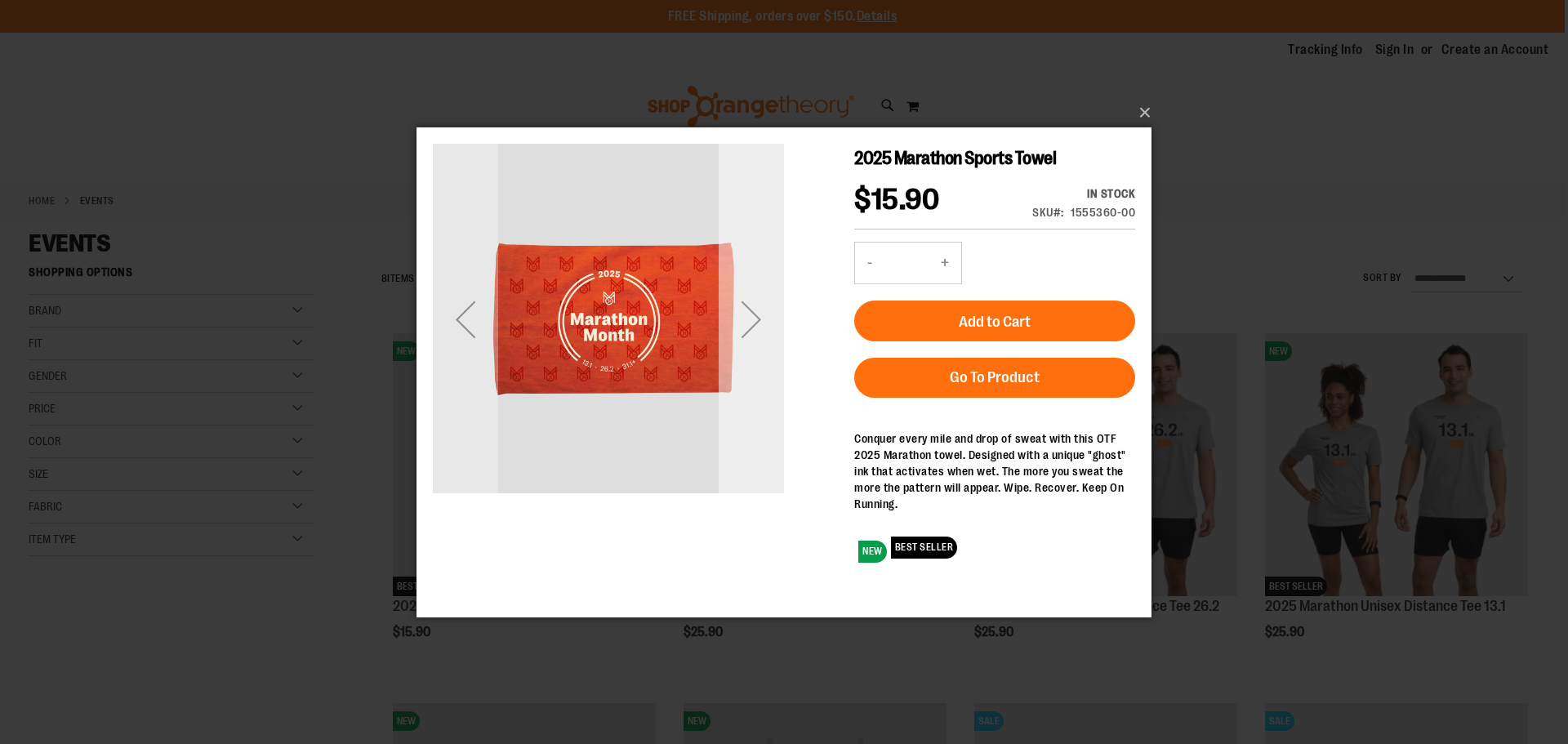
click at [758, 327] on div "Next" at bounding box center [751, 319] width 65 height 65
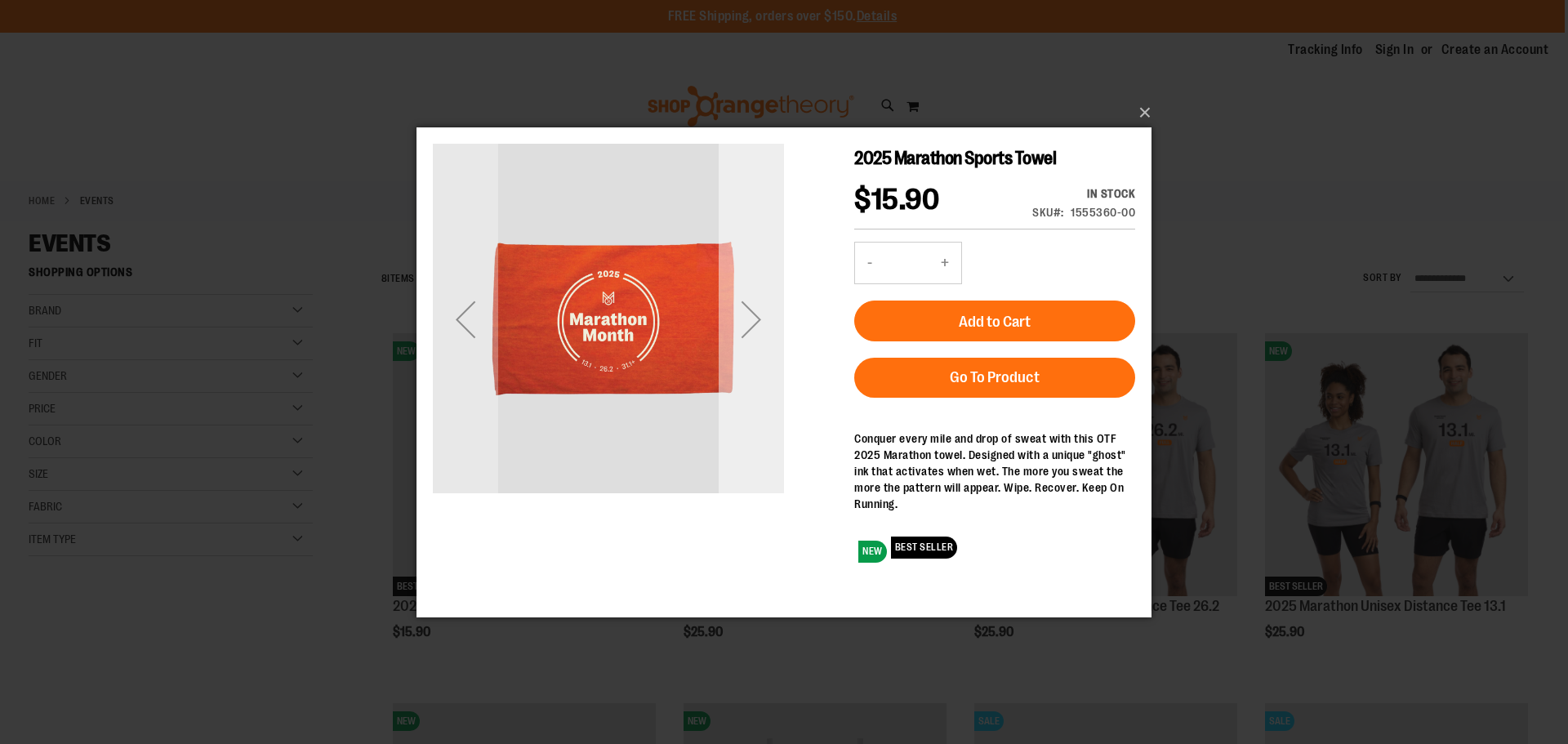
click at [758, 327] on div "Next" at bounding box center [751, 319] width 65 height 65
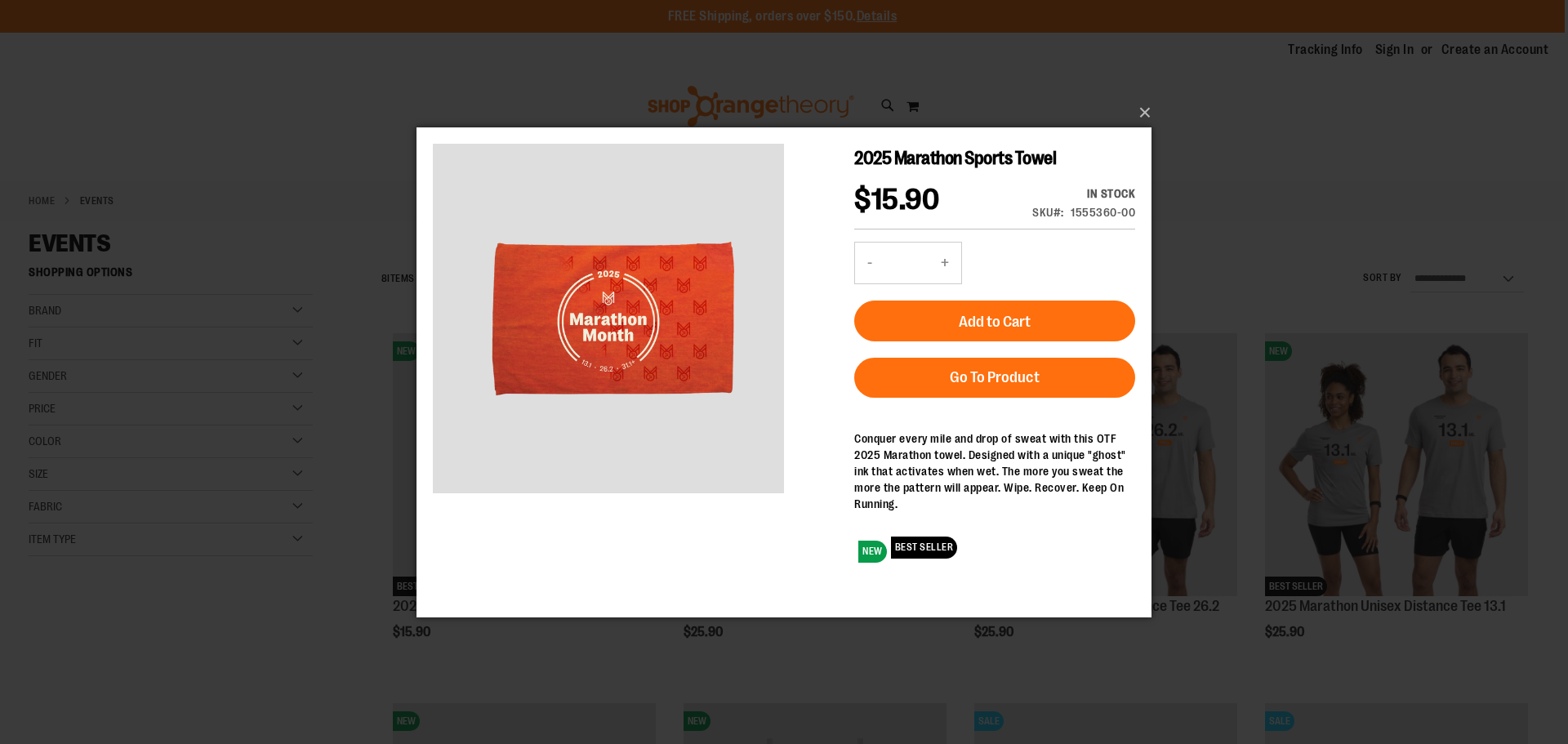
click at [1251, 131] on div "×" at bounding box center [784, 372] width 1568 height 744
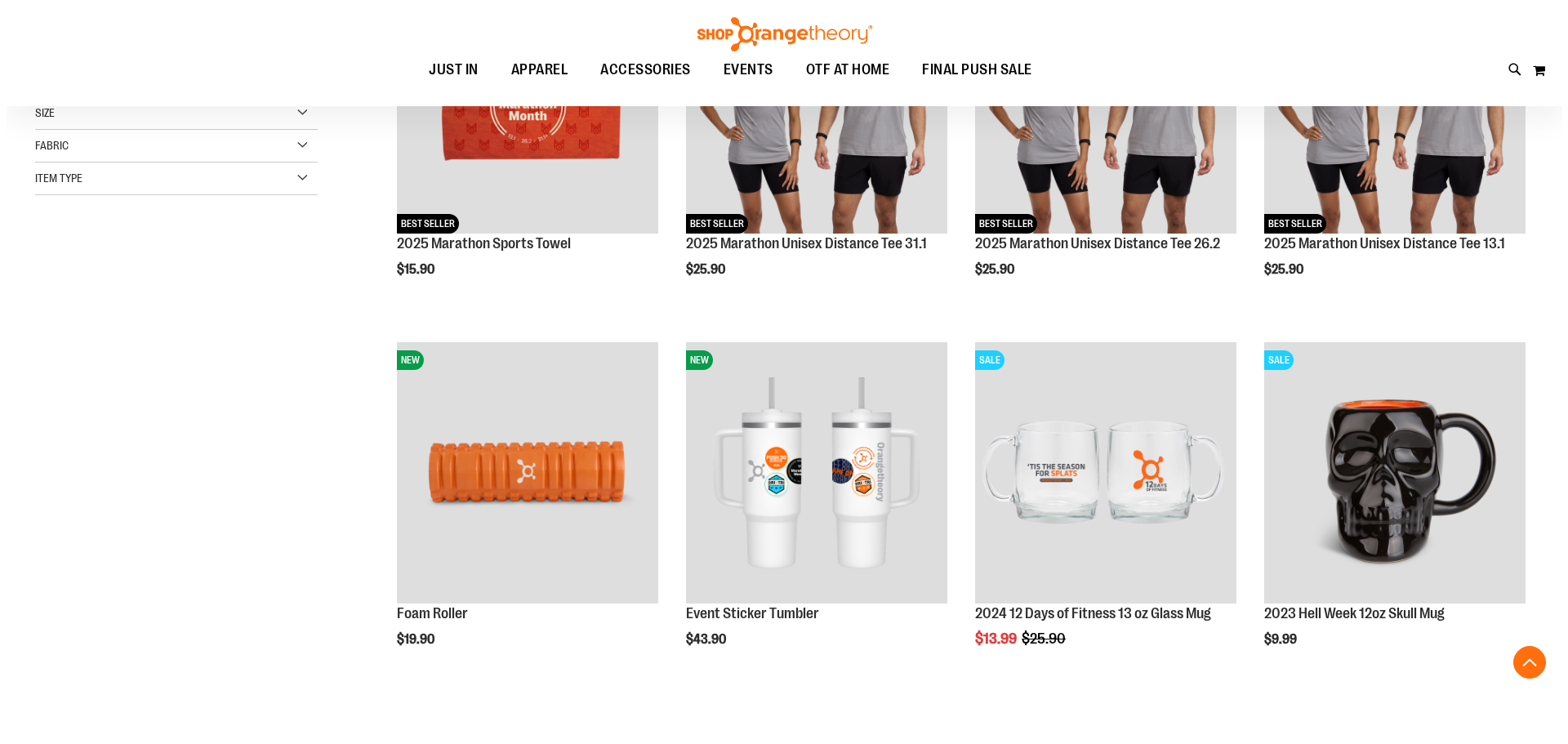
scroll to position [408, 0]
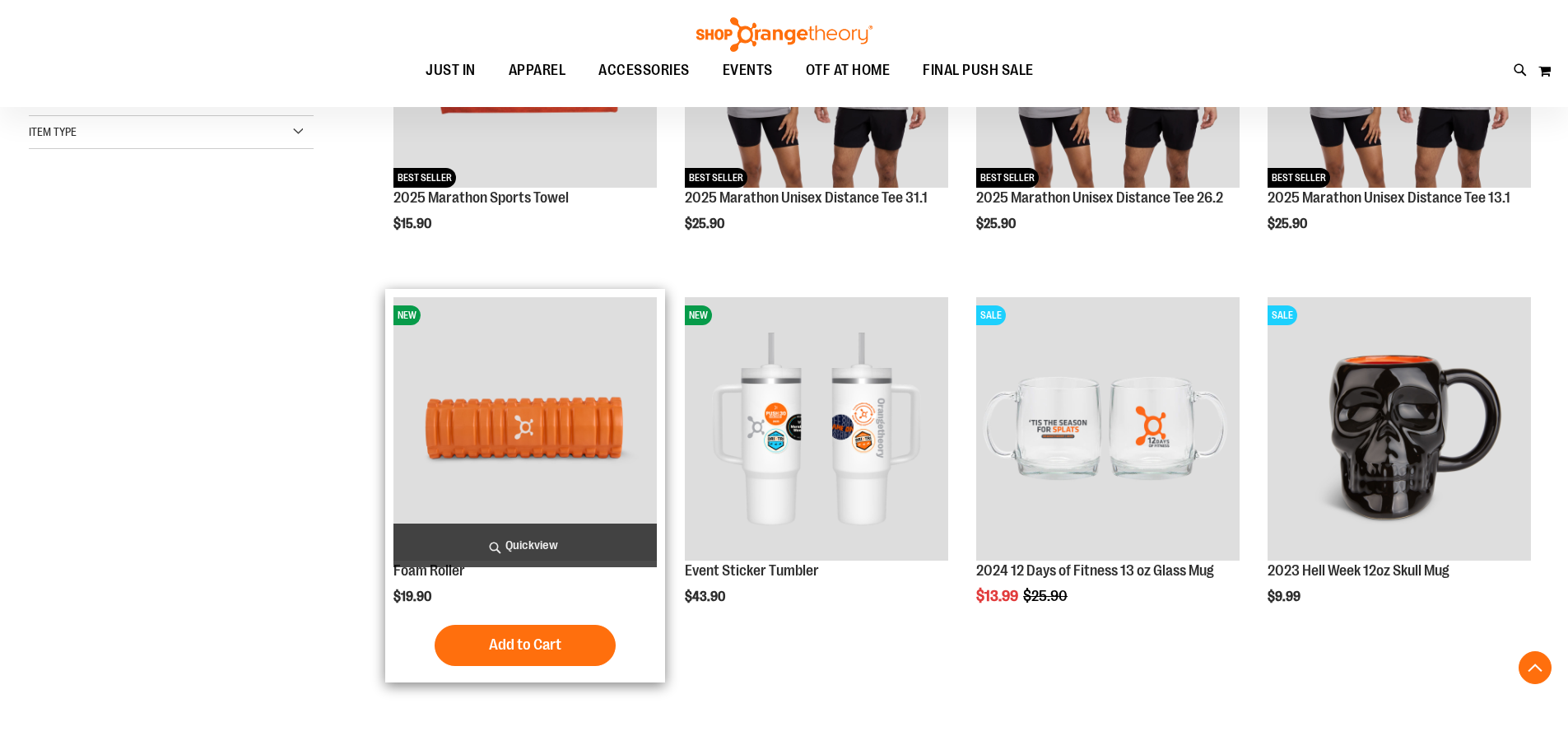
click at [525, 534] on span "Quickview" at bounding box center [525, 546] width 263 height 44
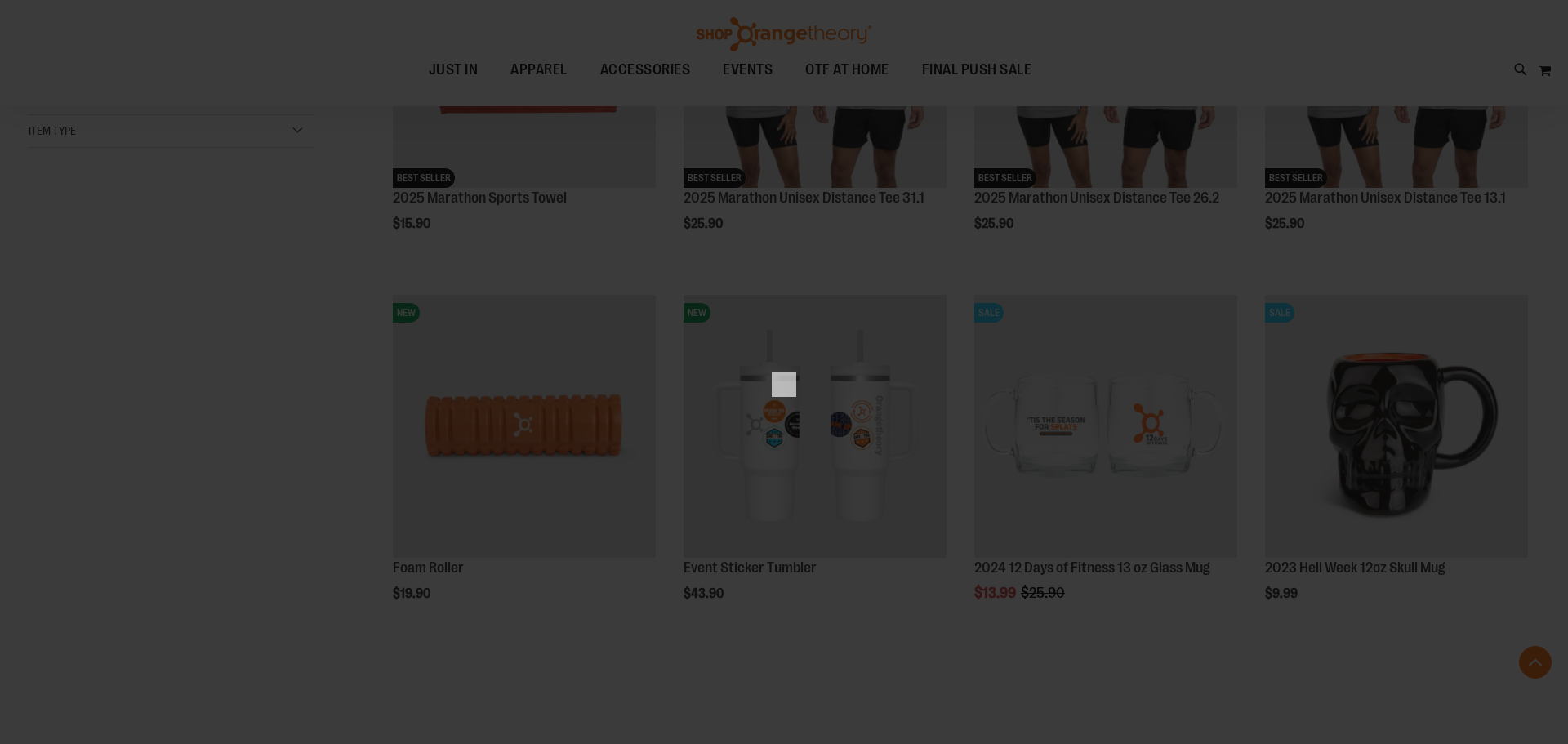
scroll to position [0, 0]
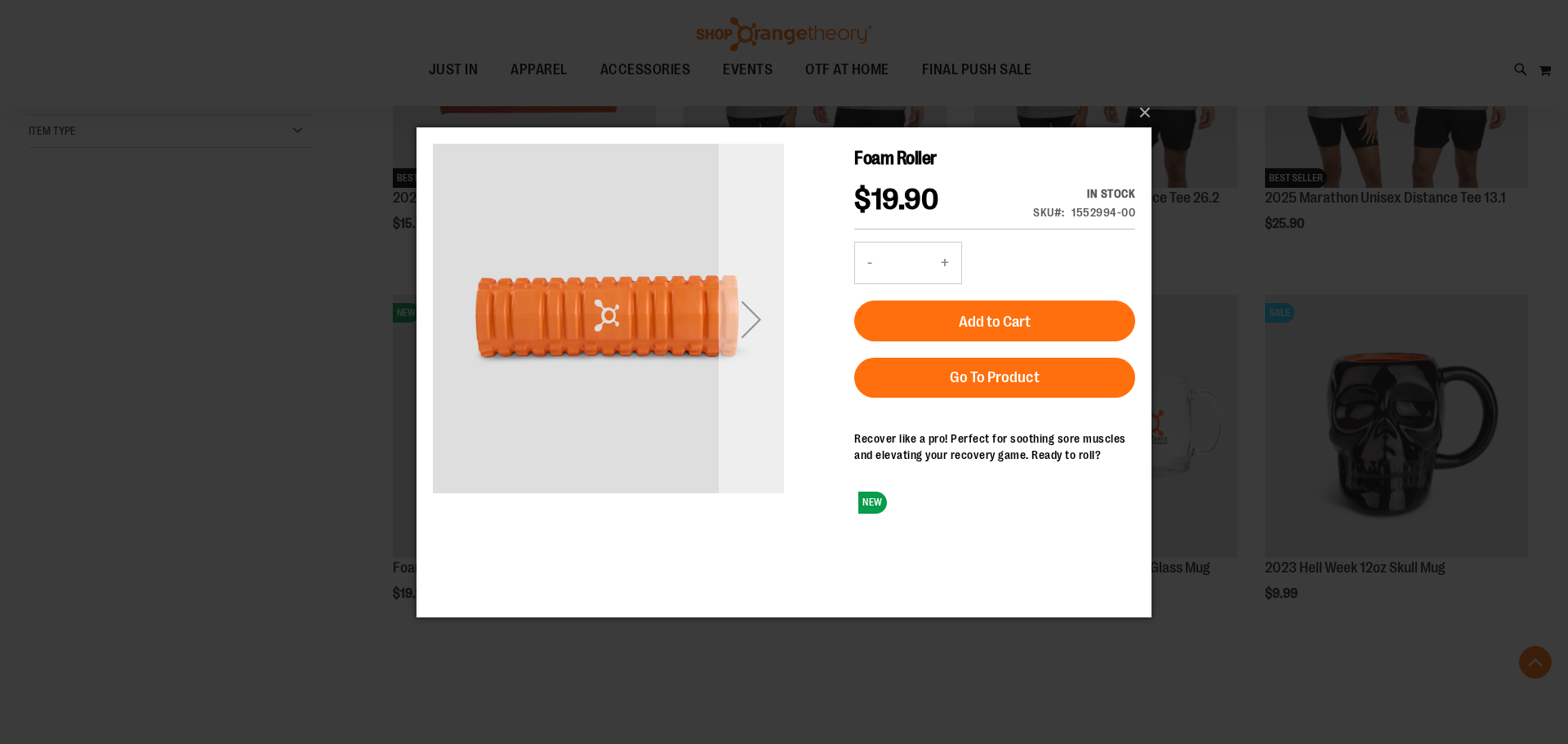
click at [760, 323] on div "Next" at bounding box center [751, 319] width 65 height 65
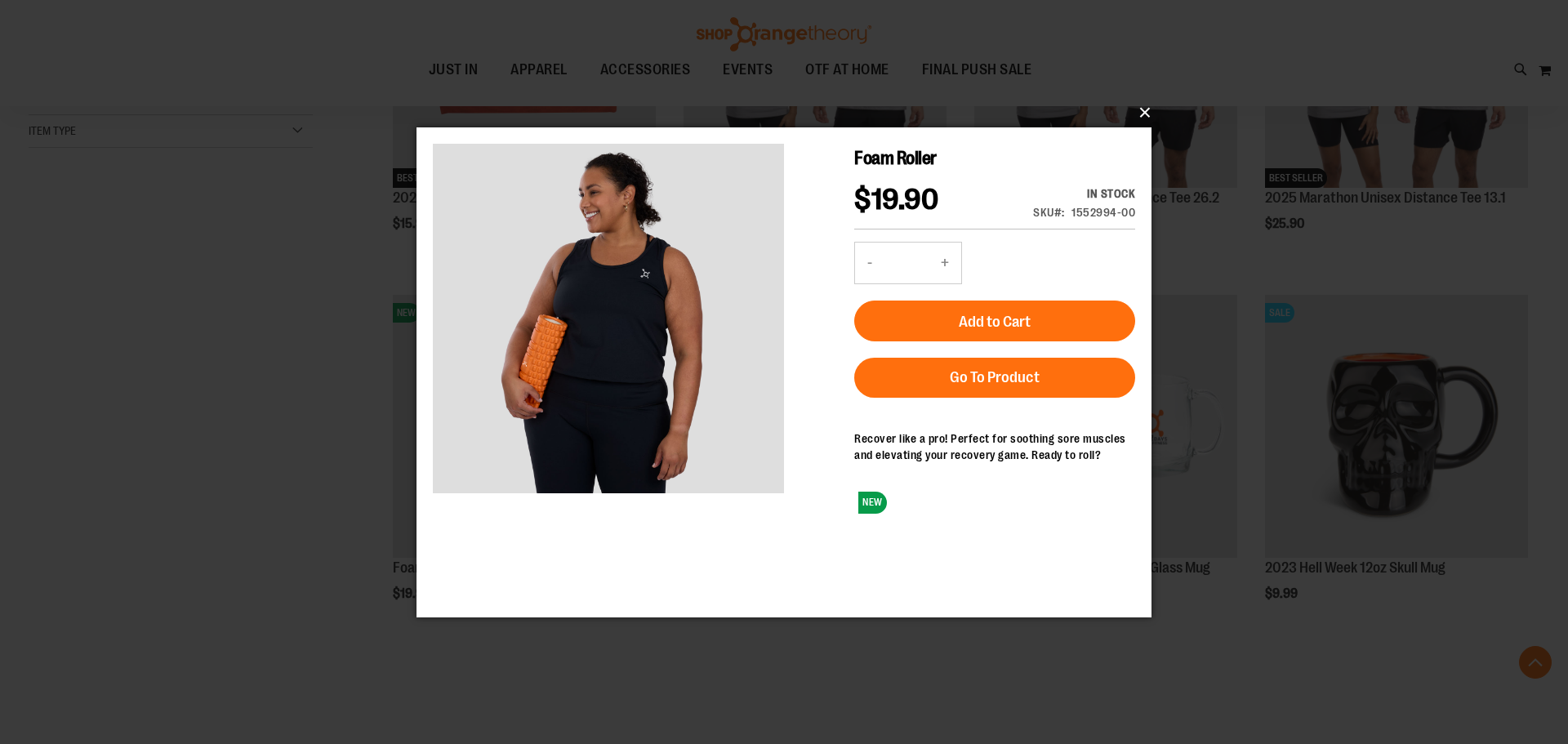
click at [1148, 106] on button "×" at bounding box center [788, 113] width 735 height 36
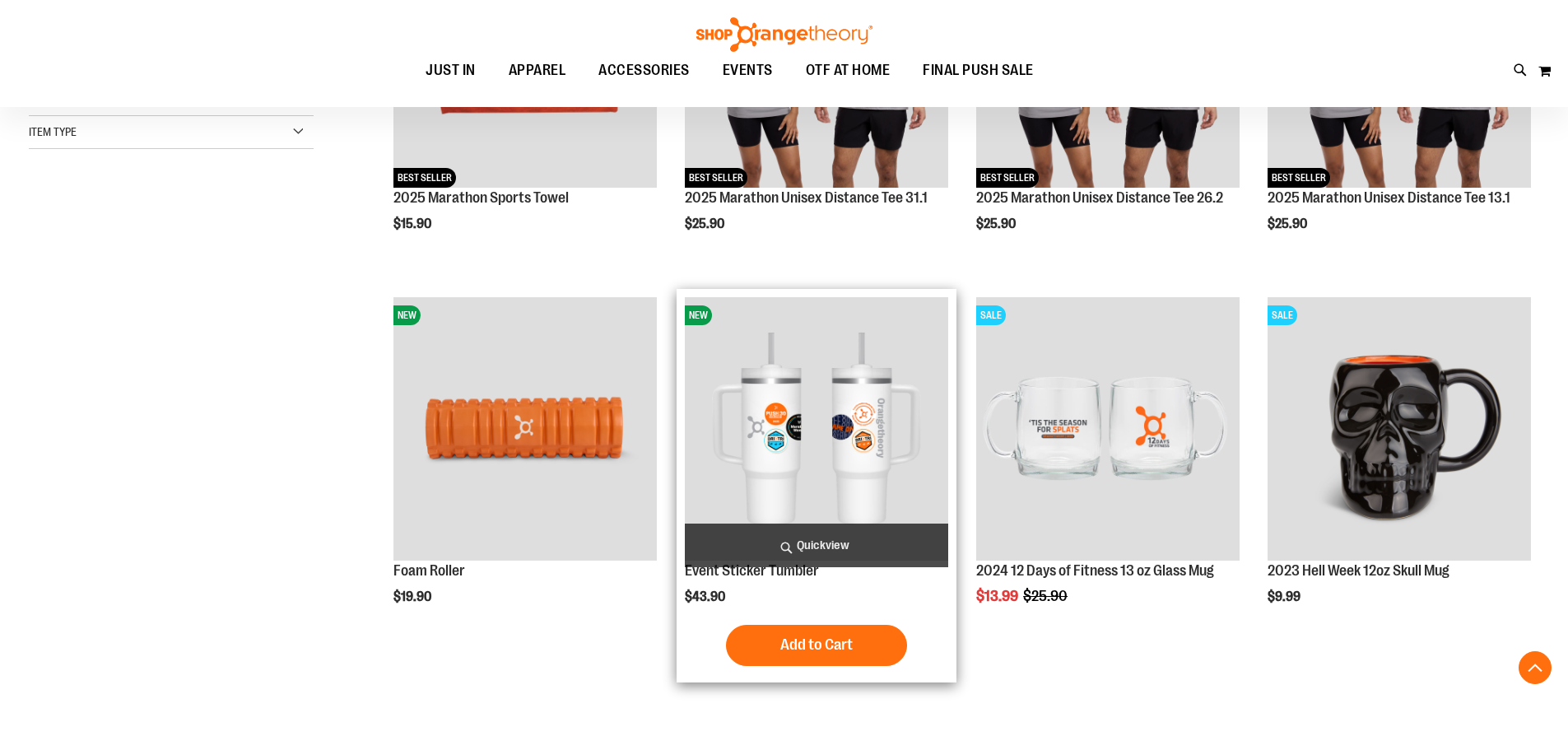
click at [848, 535] on span "Quickview" at bounding box center [816, 546] width 263 height 44
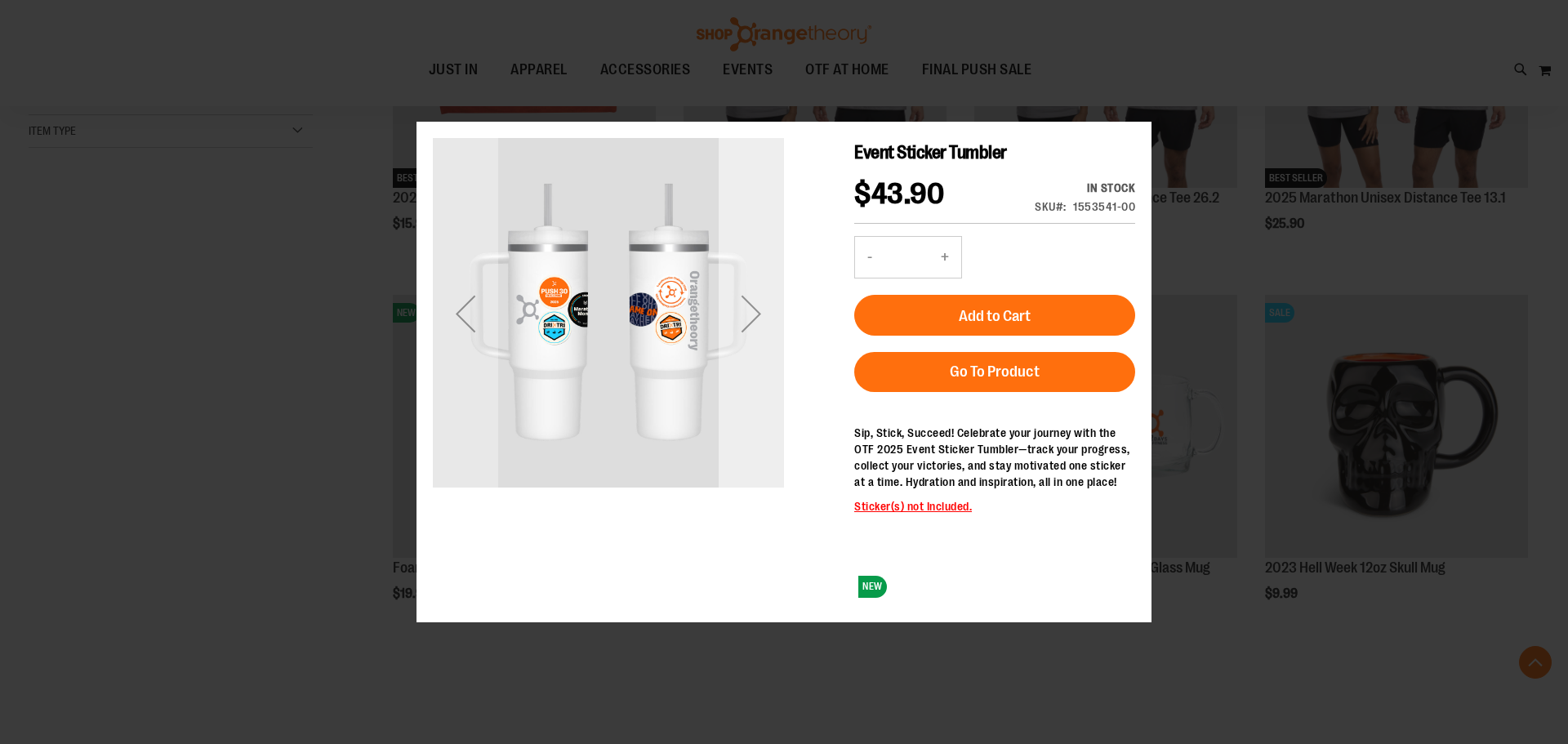
click at [744, 318] on div "Next" at bounding box center [751, 313] width 65 height 65
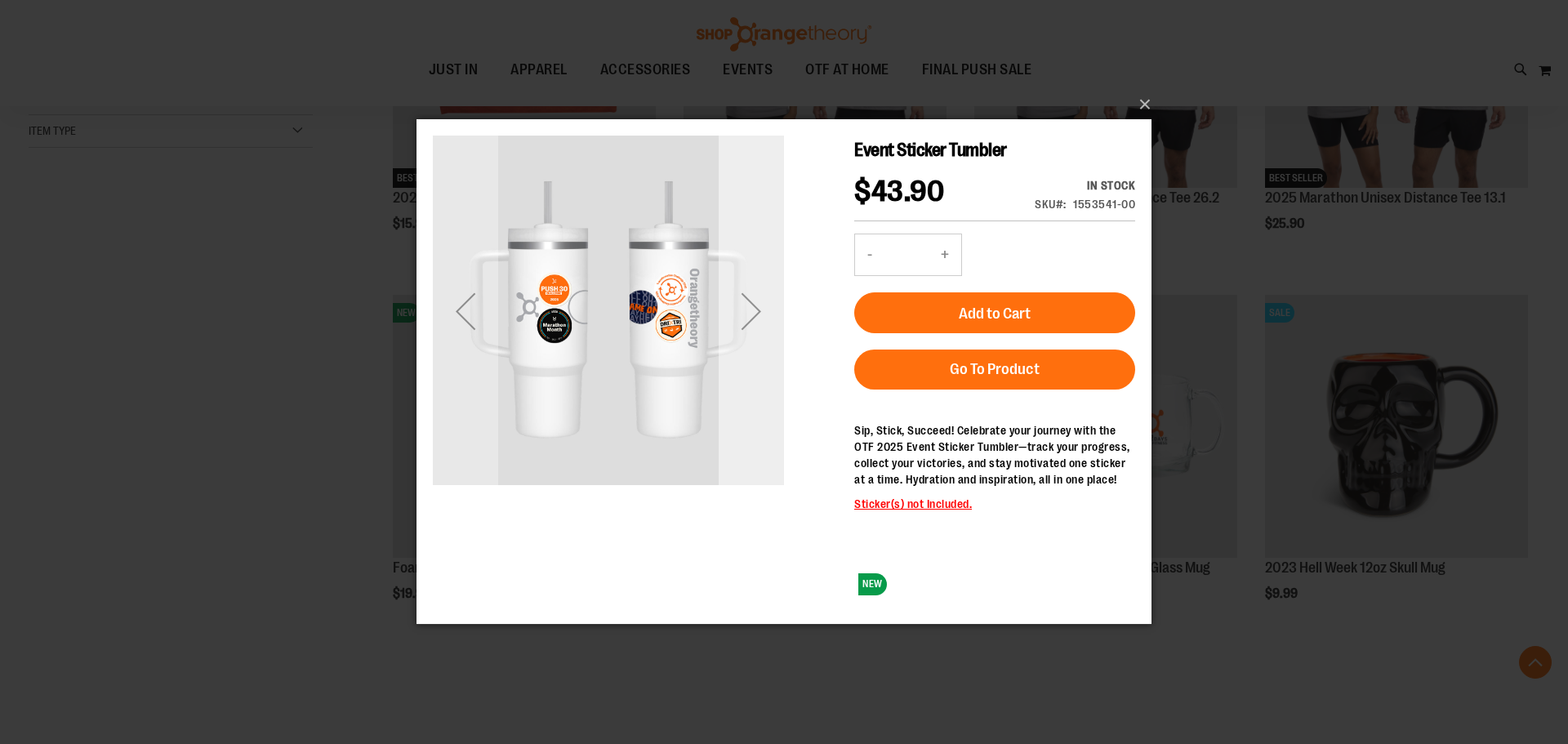
click at [744, 317] on div "Next" at bounding box center [751, 311] width 65 height 65
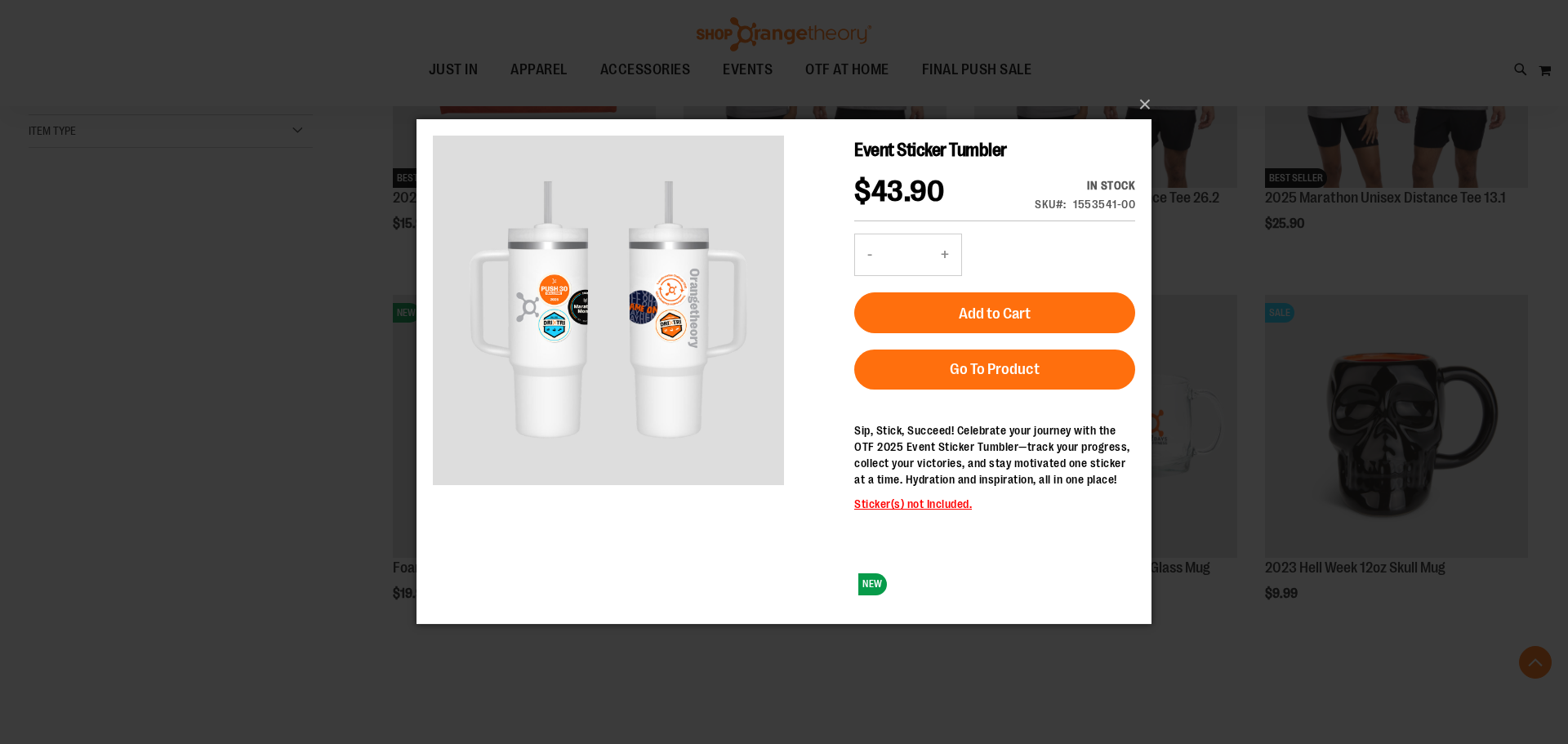
click at [1274, 256] on div "×" at bounding box center [784, 372] width 1568 height 744
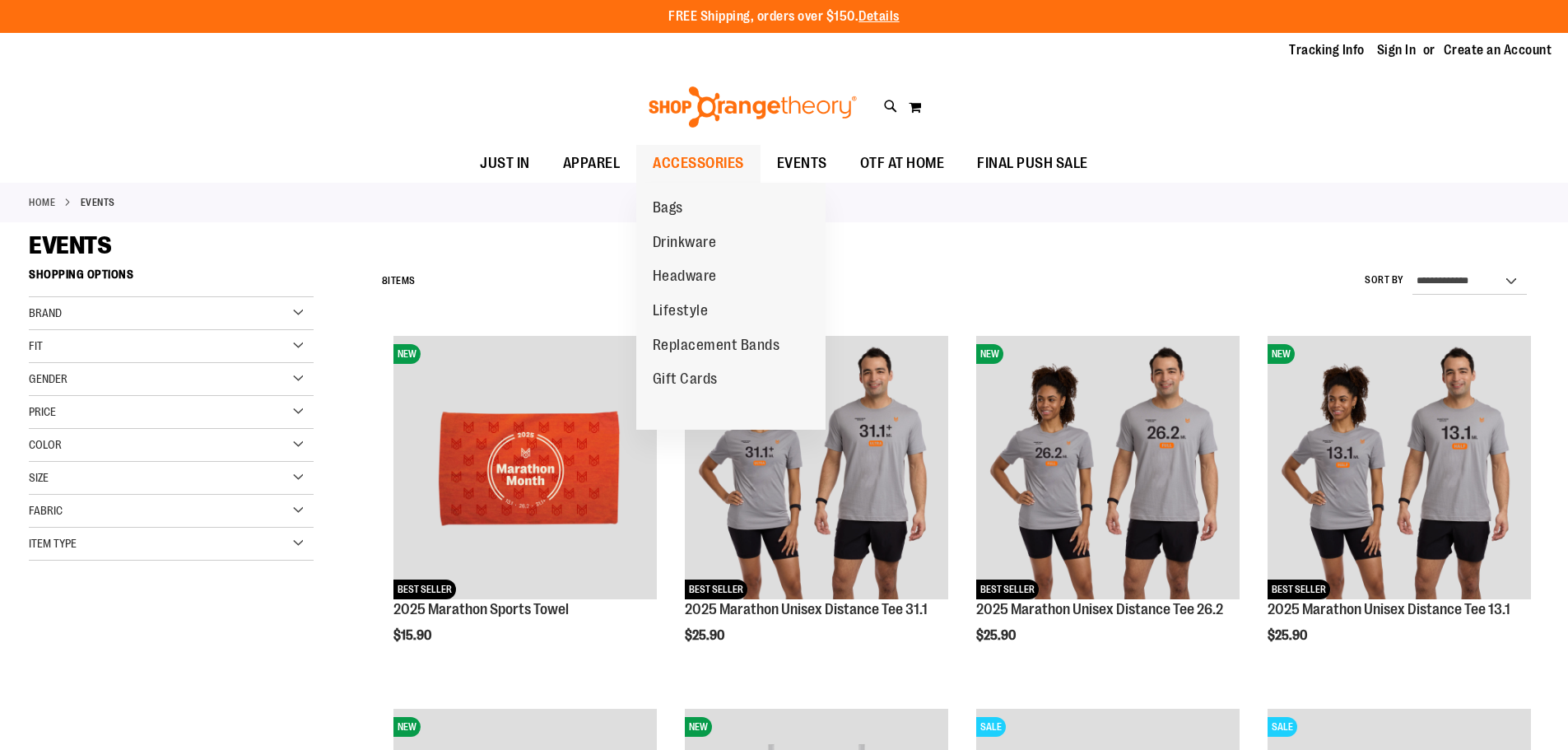
click at [723, 153] on span "ACCESSORIES" at bounding box center [698, 163] width 92 height 37
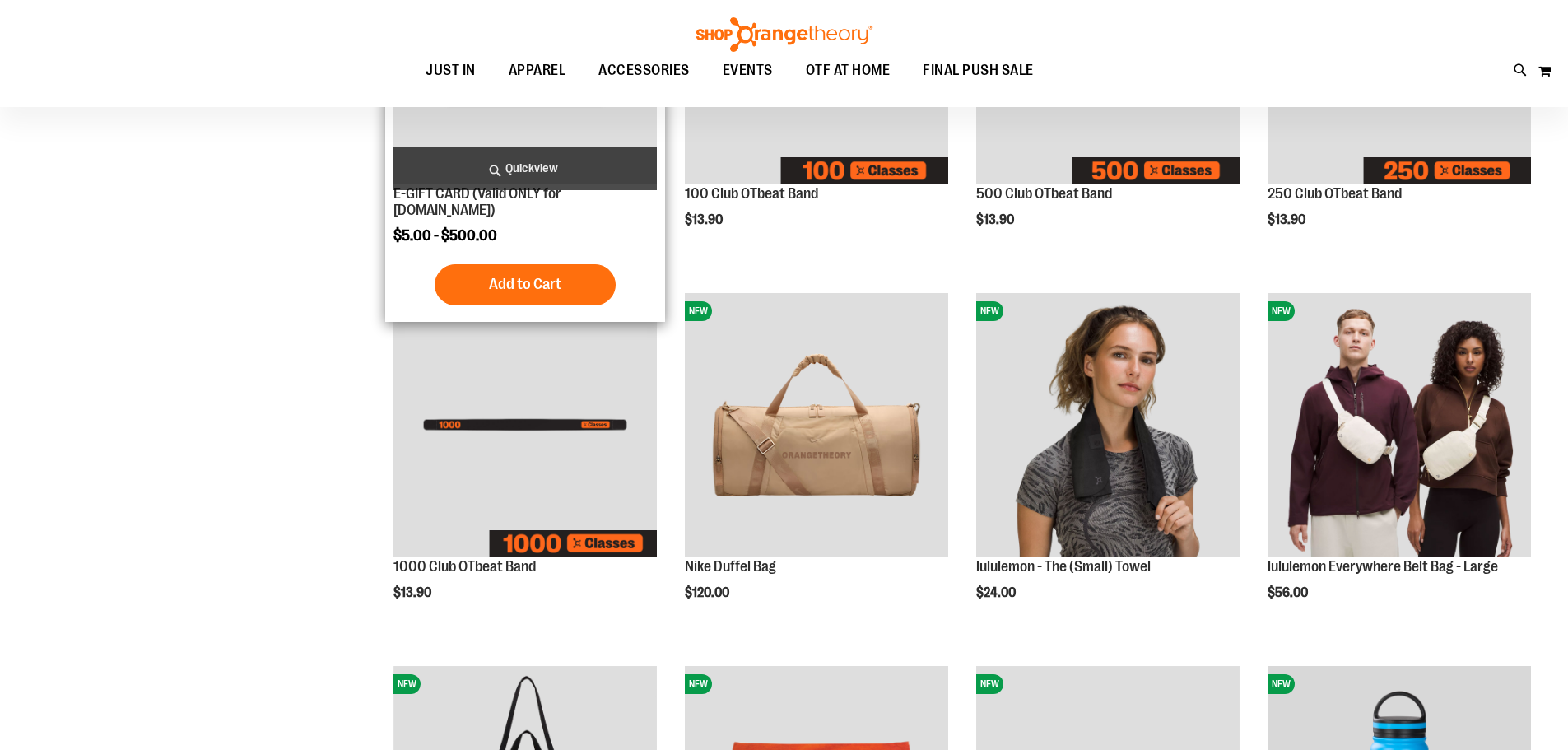
scroll to position [246, 0]
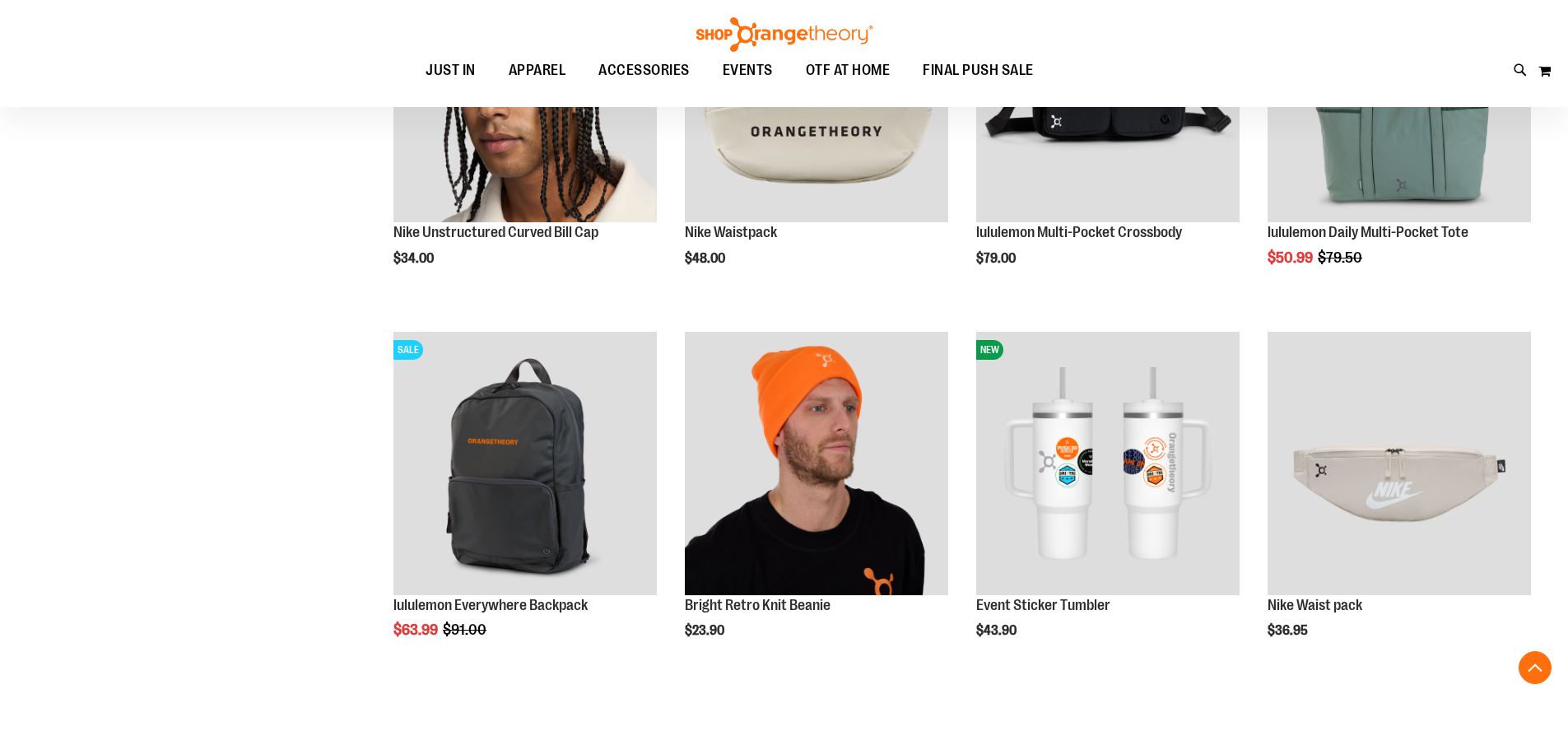
scroll to position [1316, 0]
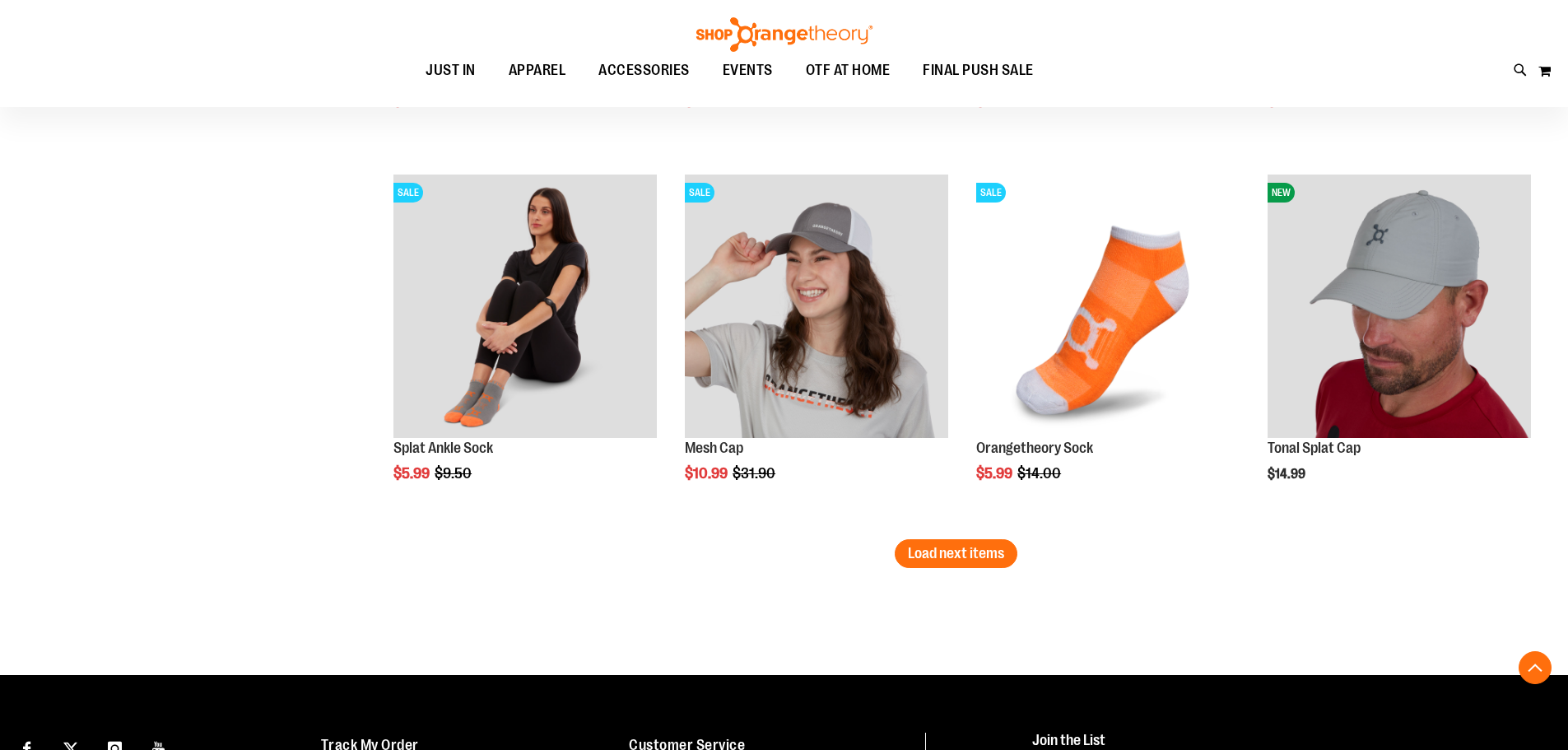
scroll to position [2962, 0]
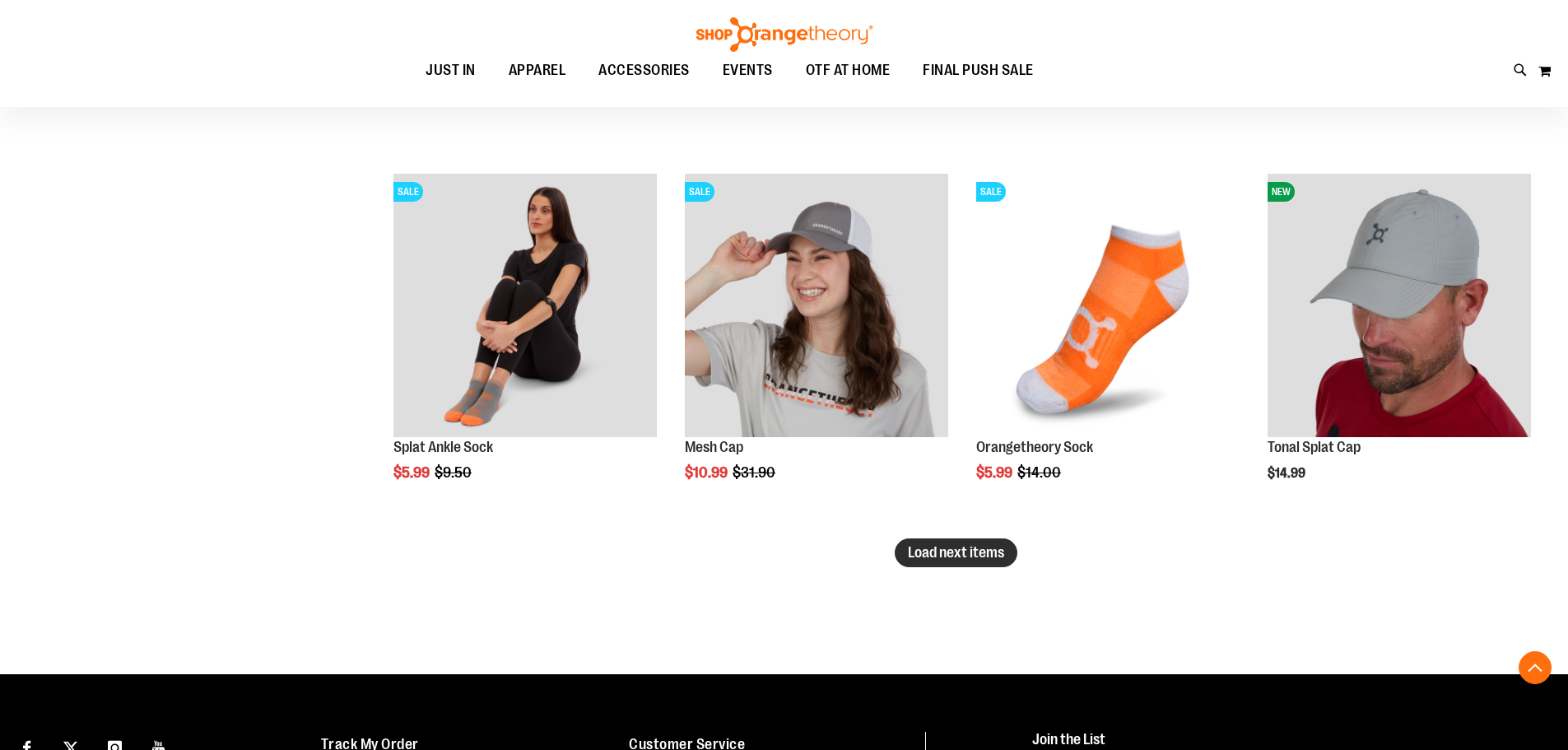
click at [927, 549] on span "Load next items" at bounding box center [956, 552] width 97 height 17
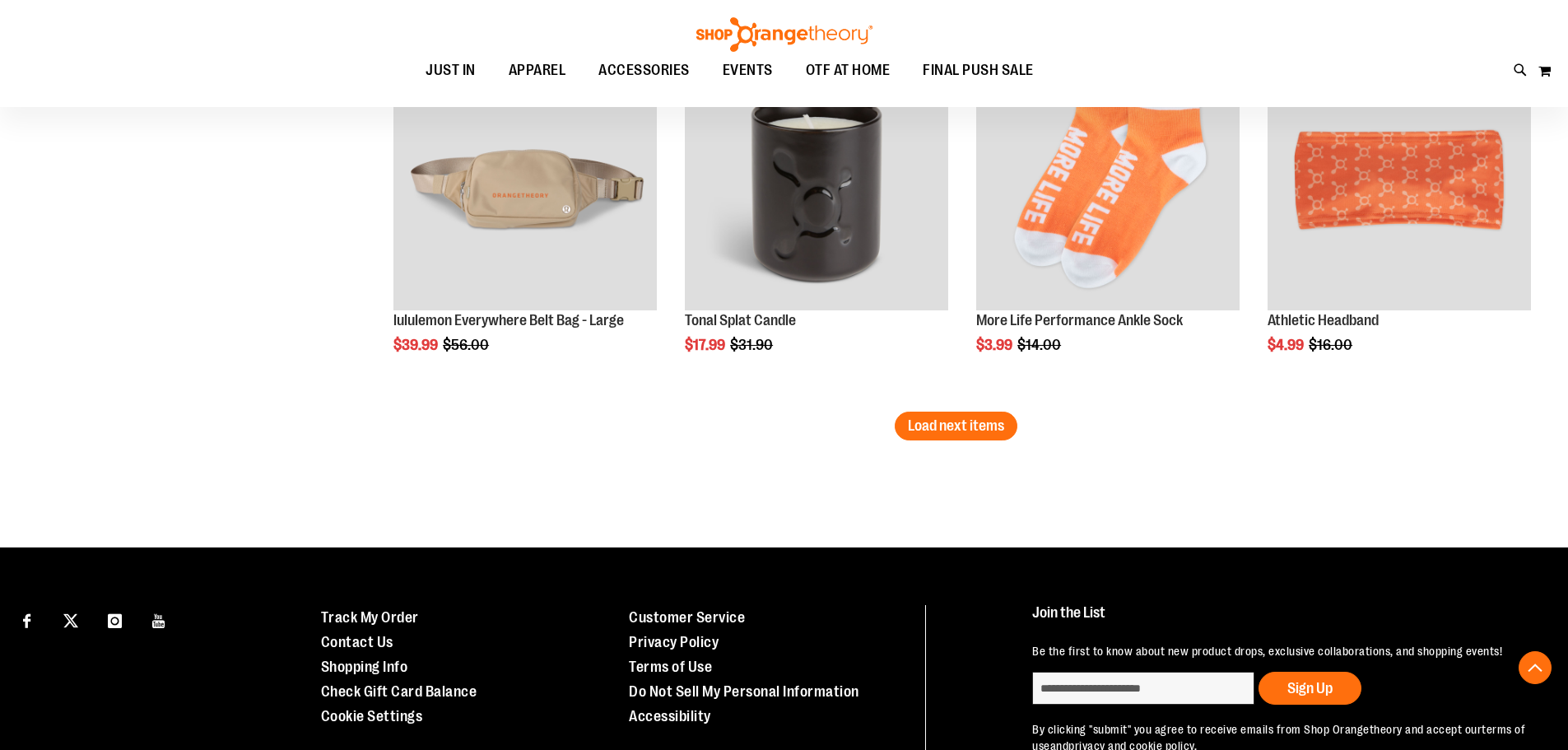
scroll to position [4269, 0]
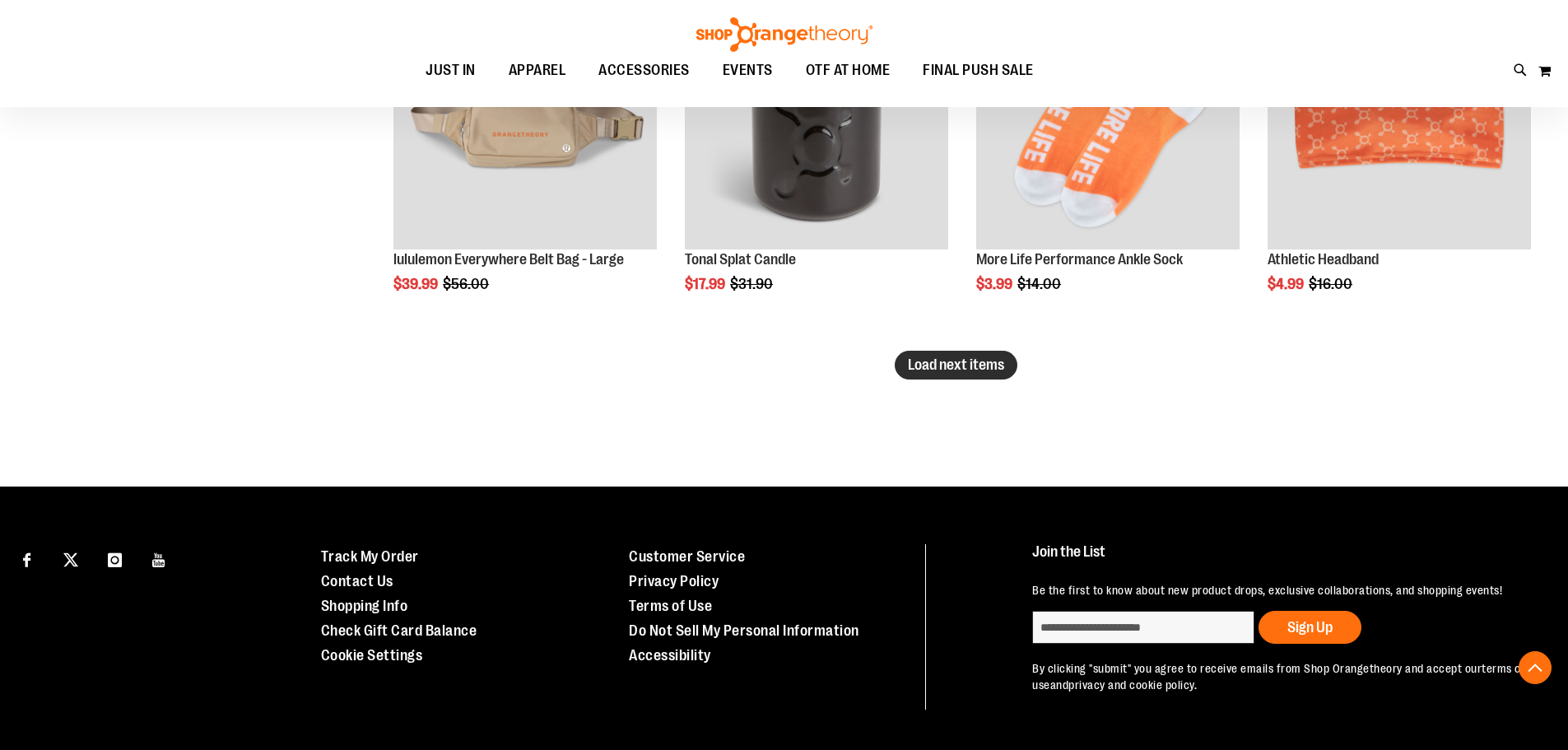
click at [943, 361] on span "Load next items" at bounding box center [956, 365] width 97 height 17
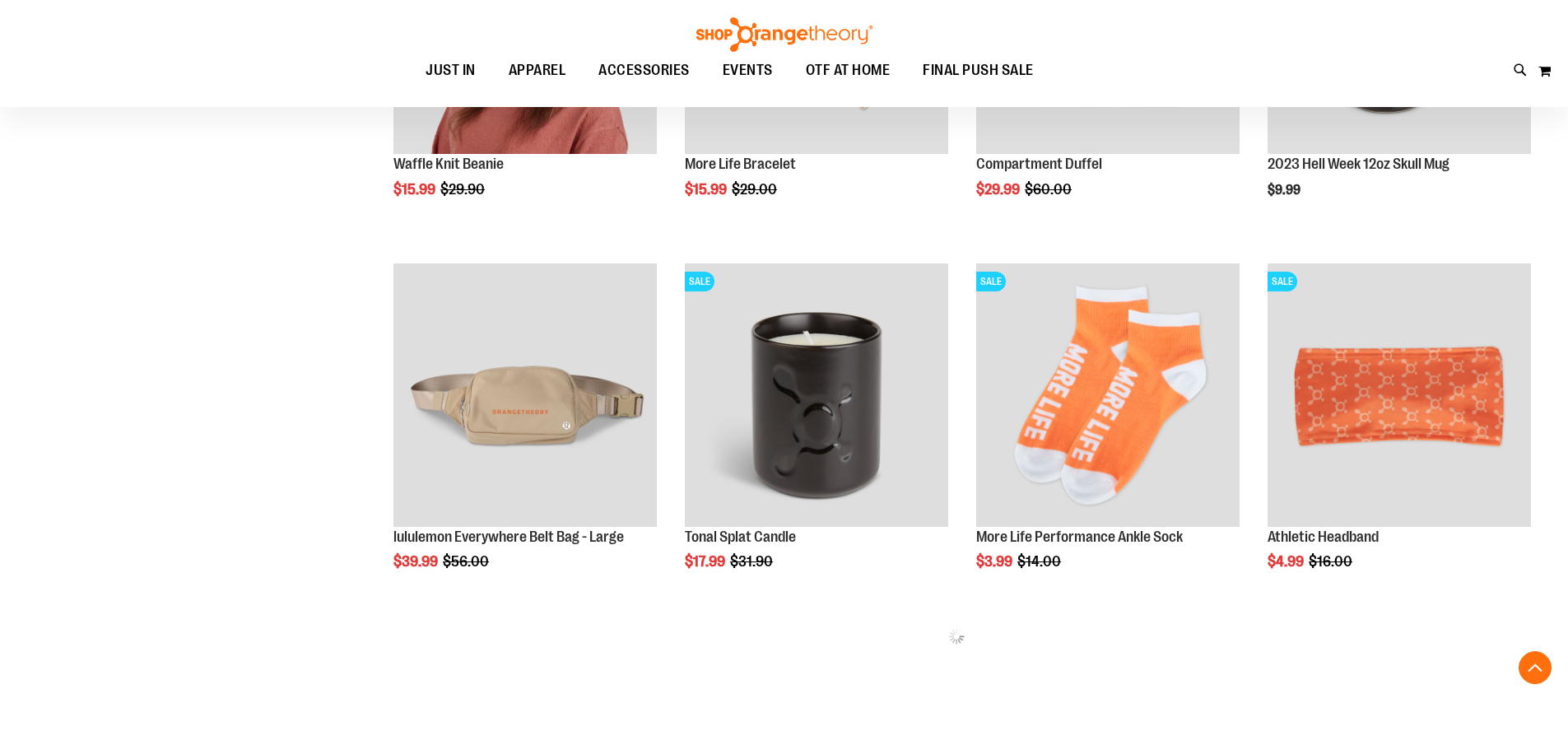
scroll to position [3987, 0]
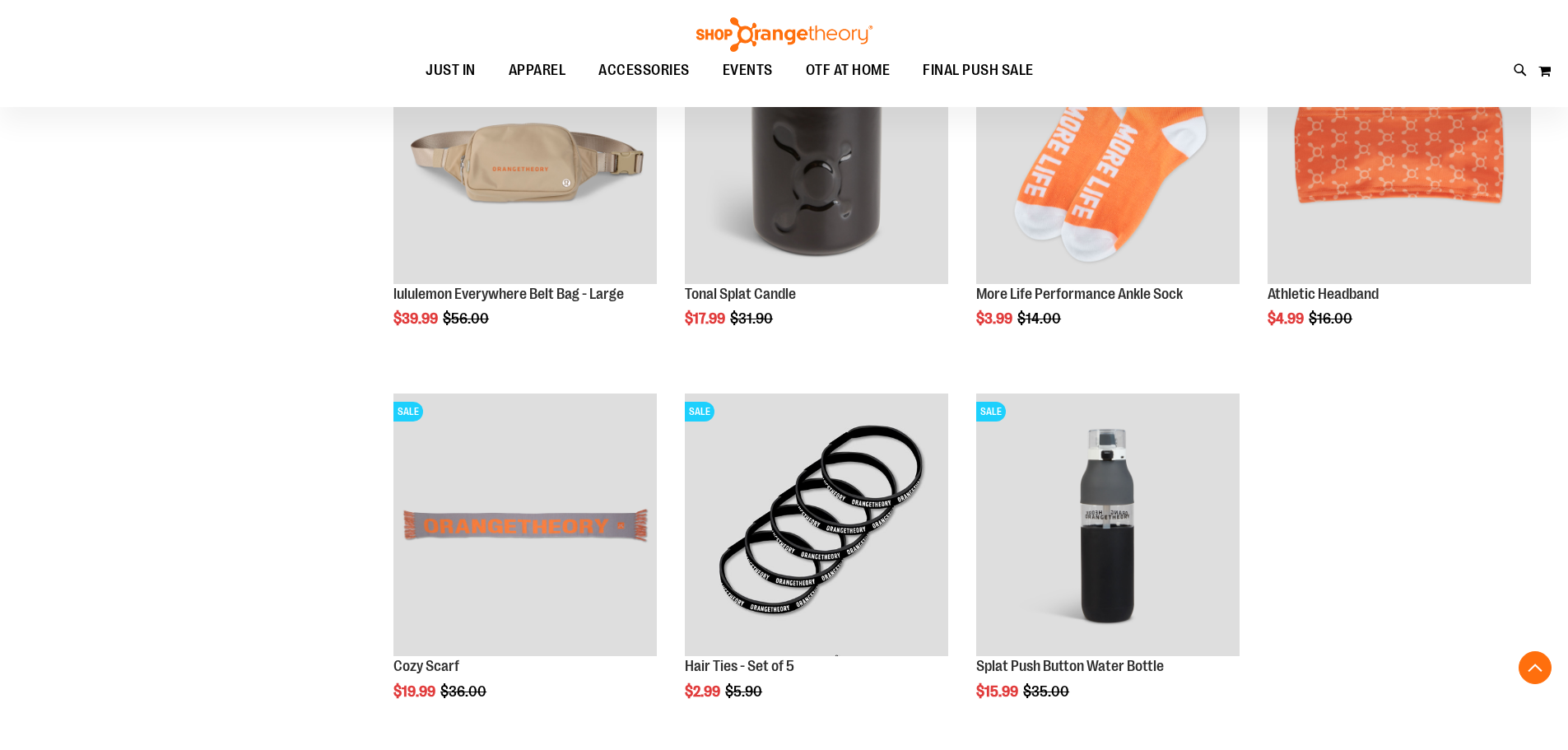
scroll to position [4317, 0]
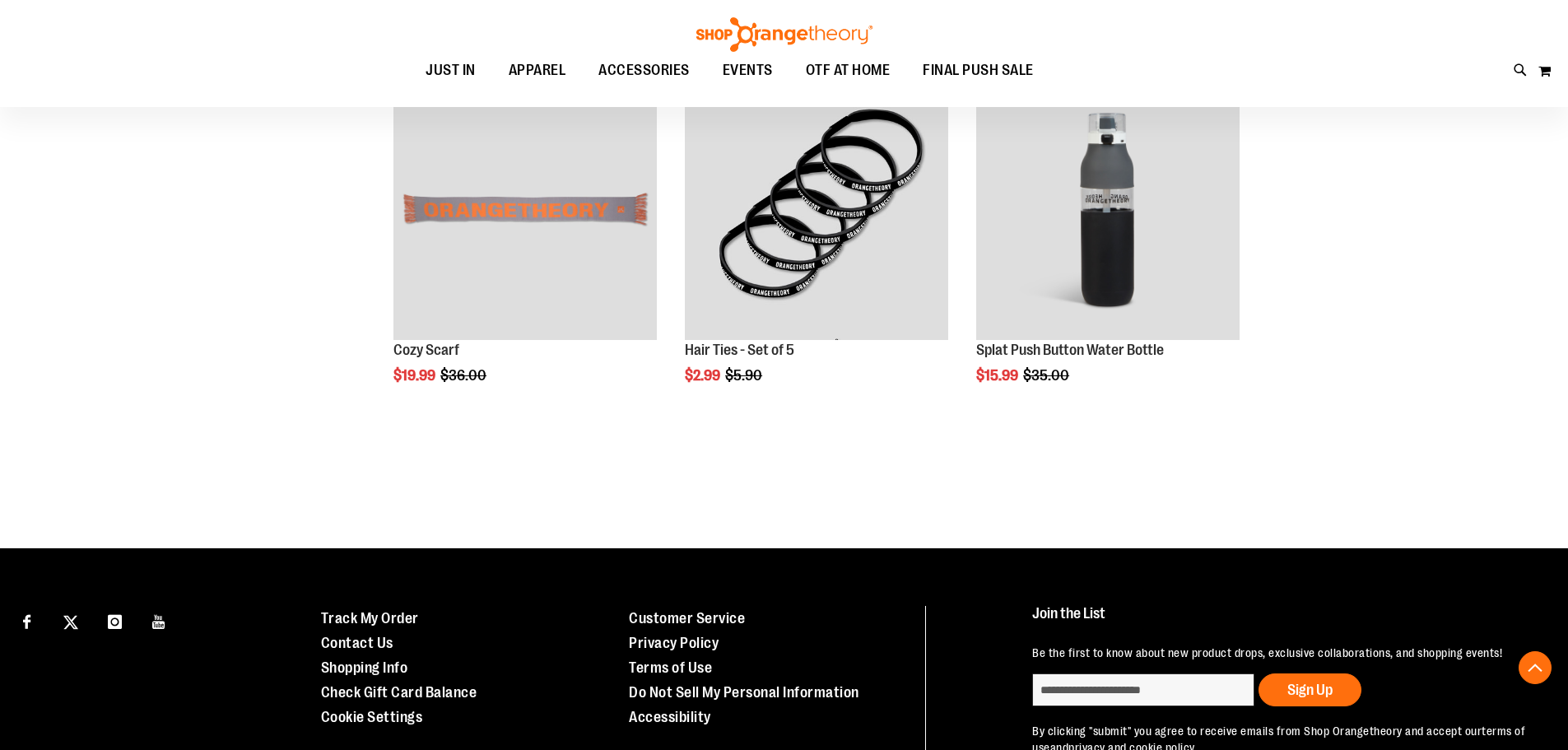
scroll to position [4564, 0]
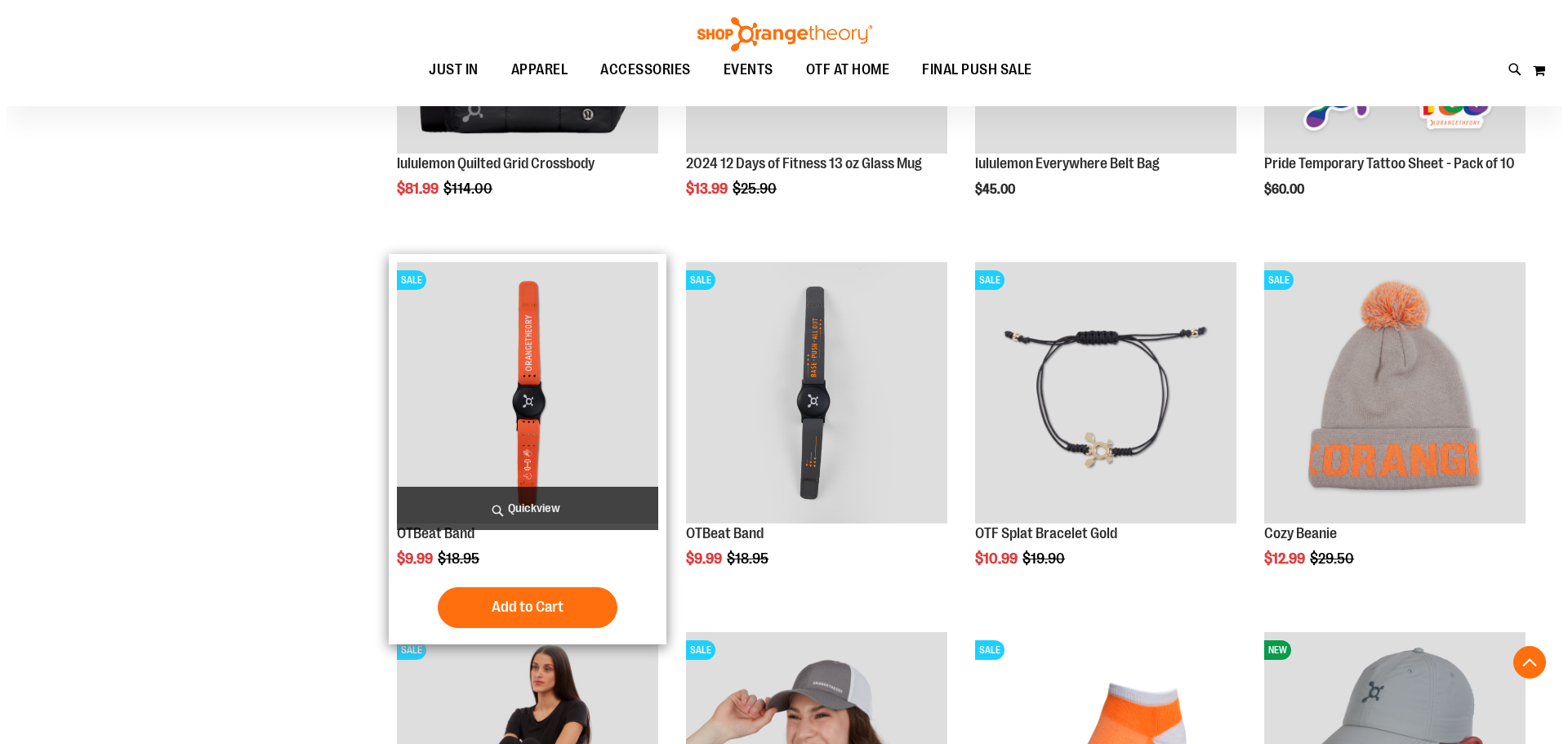
scroll to position [2486, 0]
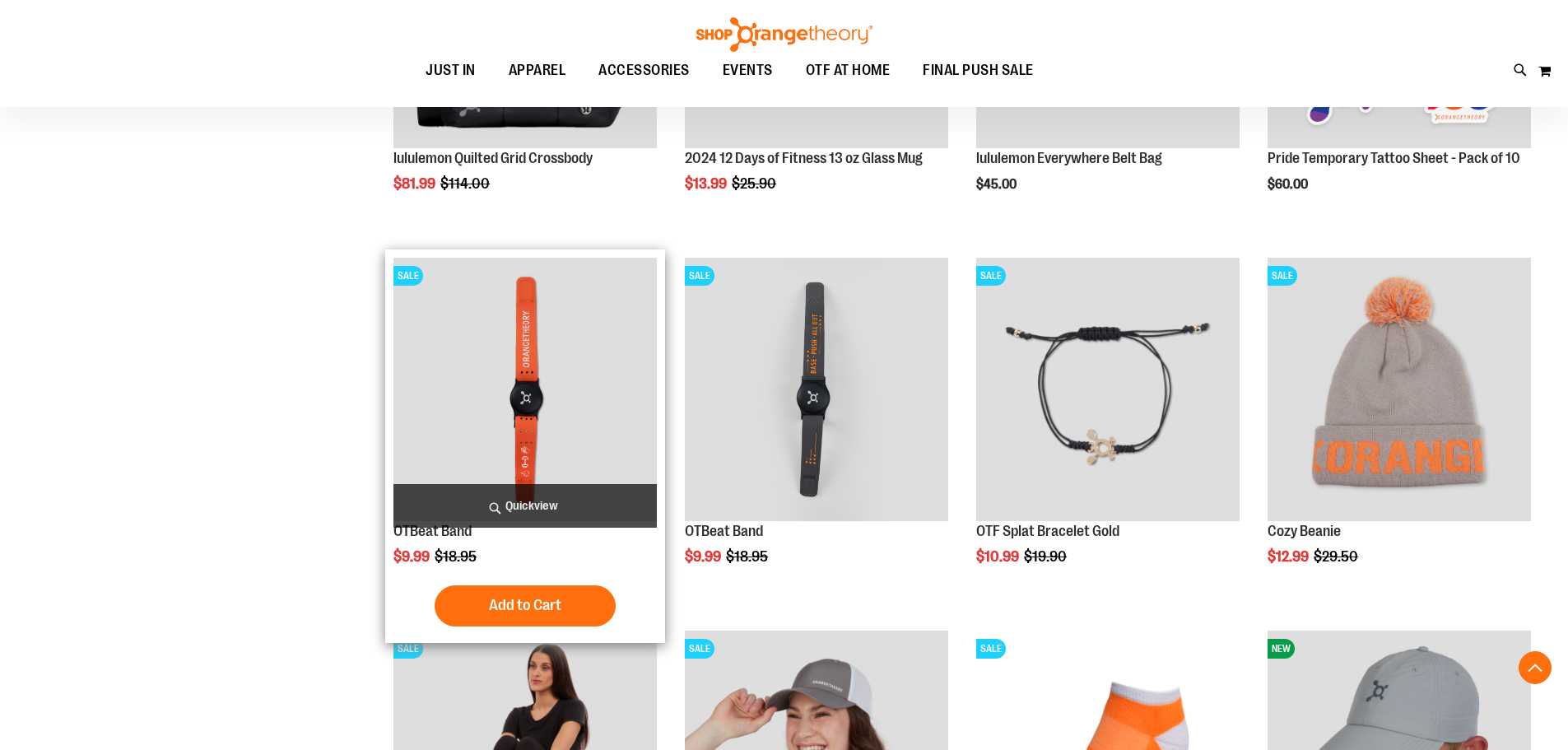
click at [518, 494] on span "Quickview" at bounding box center [525, 506] width 263 height 44
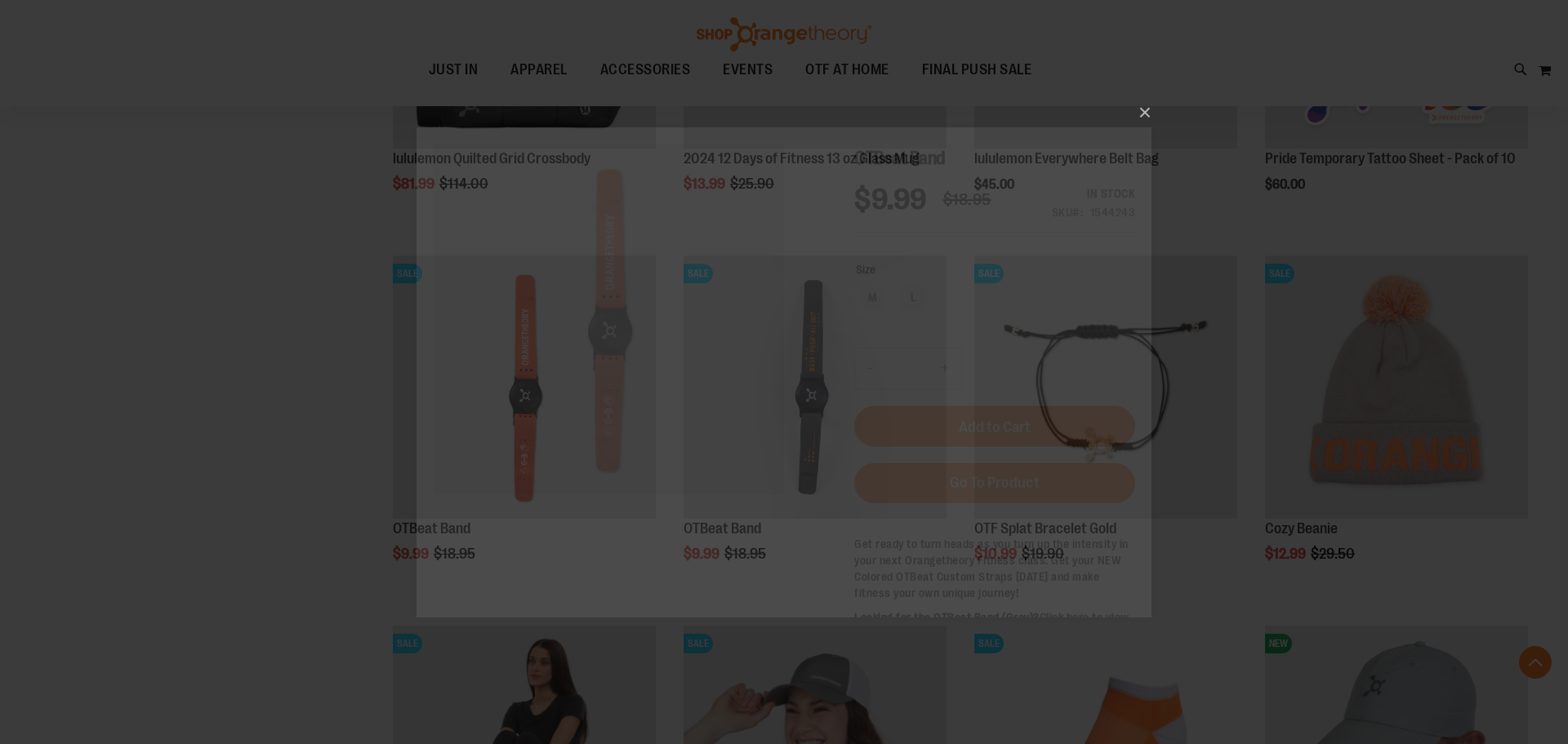
scroll to position [0, 0]
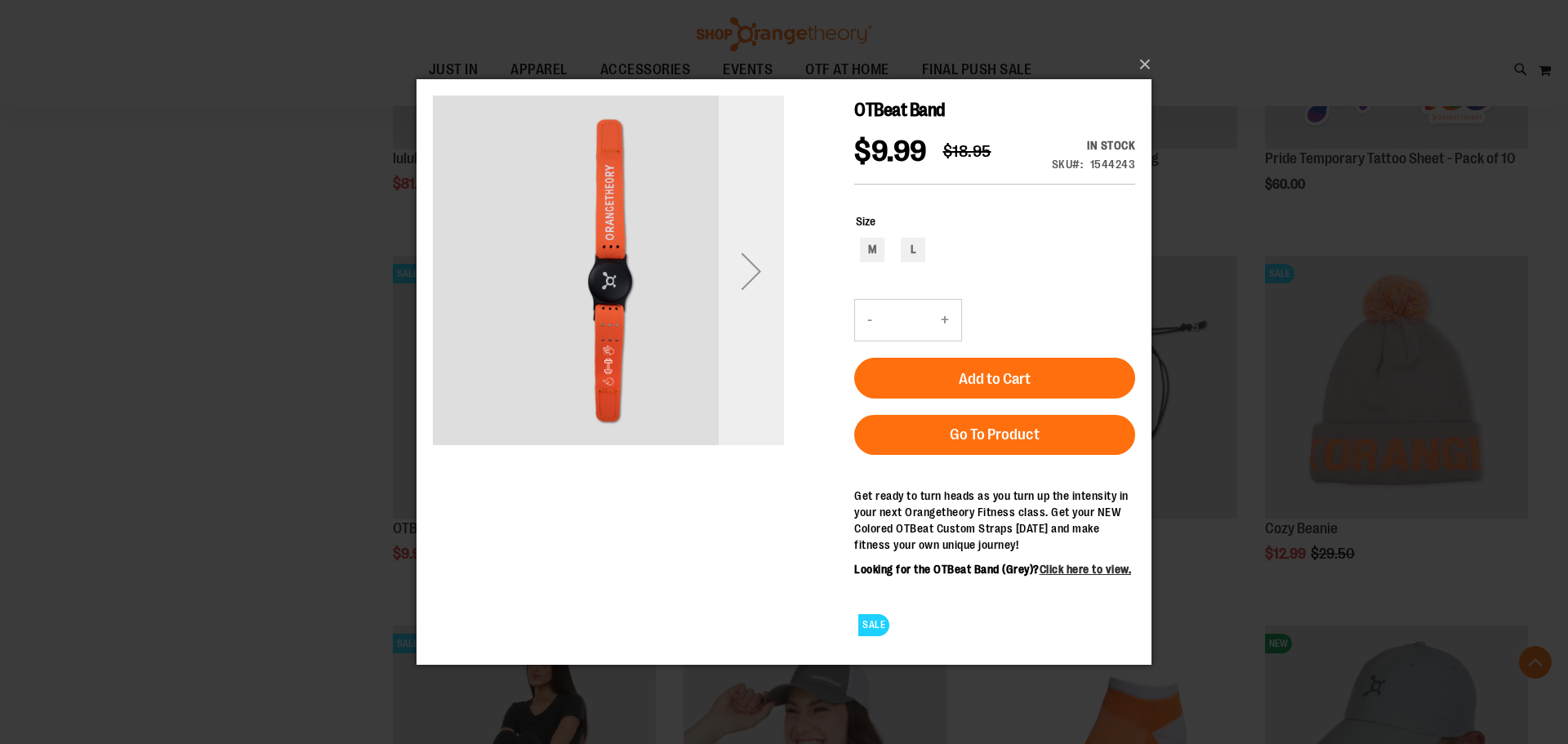
click at [759, 268] on div "Next" at bounding box center [751, 270] width 65 height 65
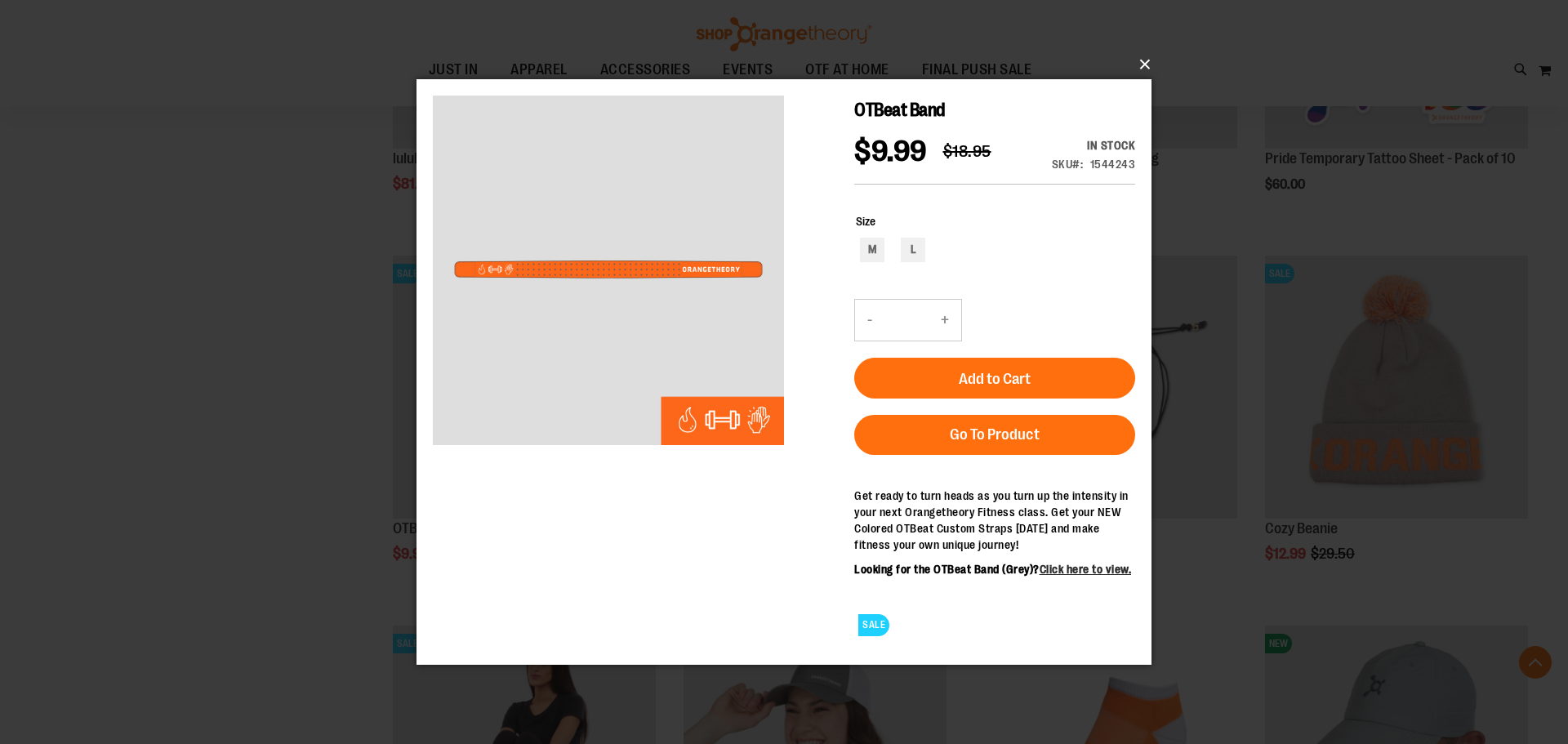
click at [1148, 60] on button "×" at bounding box center [788, 64] width 735 height 36
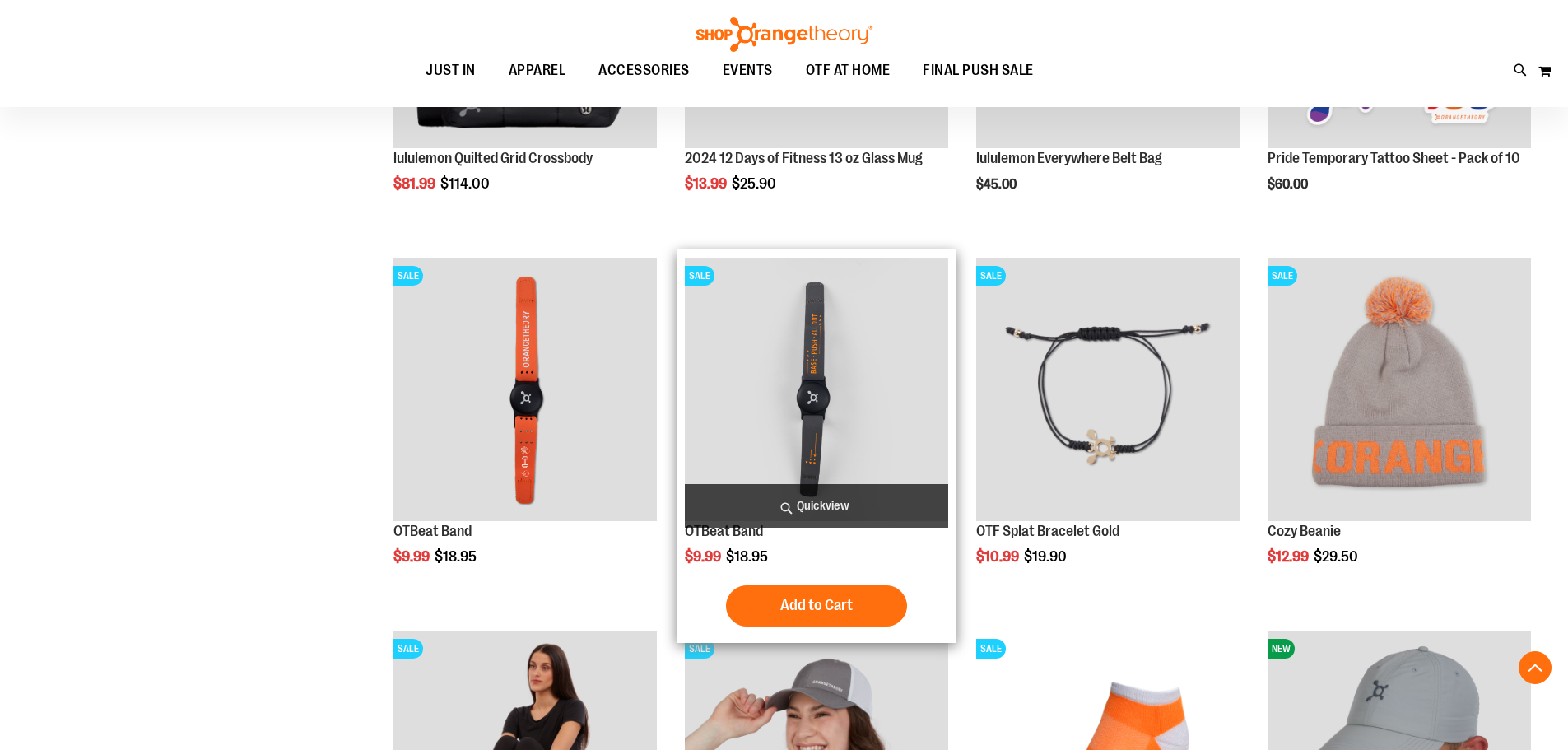
click at [850, 500] on span "Quickview" at bounding box center [816, 506] width 263 height 44
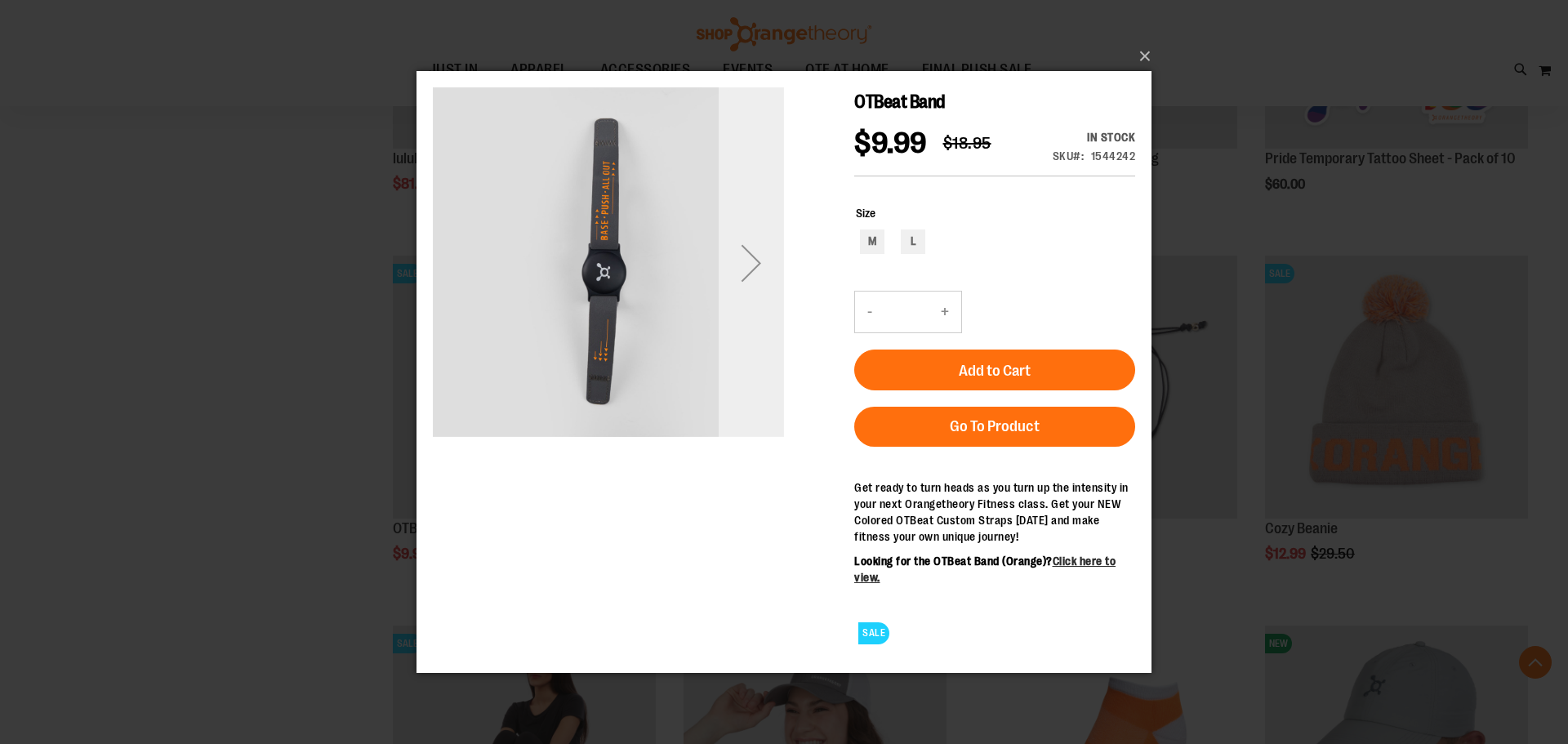
click at [747, 245] on div "Next" at bounding box center [751, 262] width 65 height 65
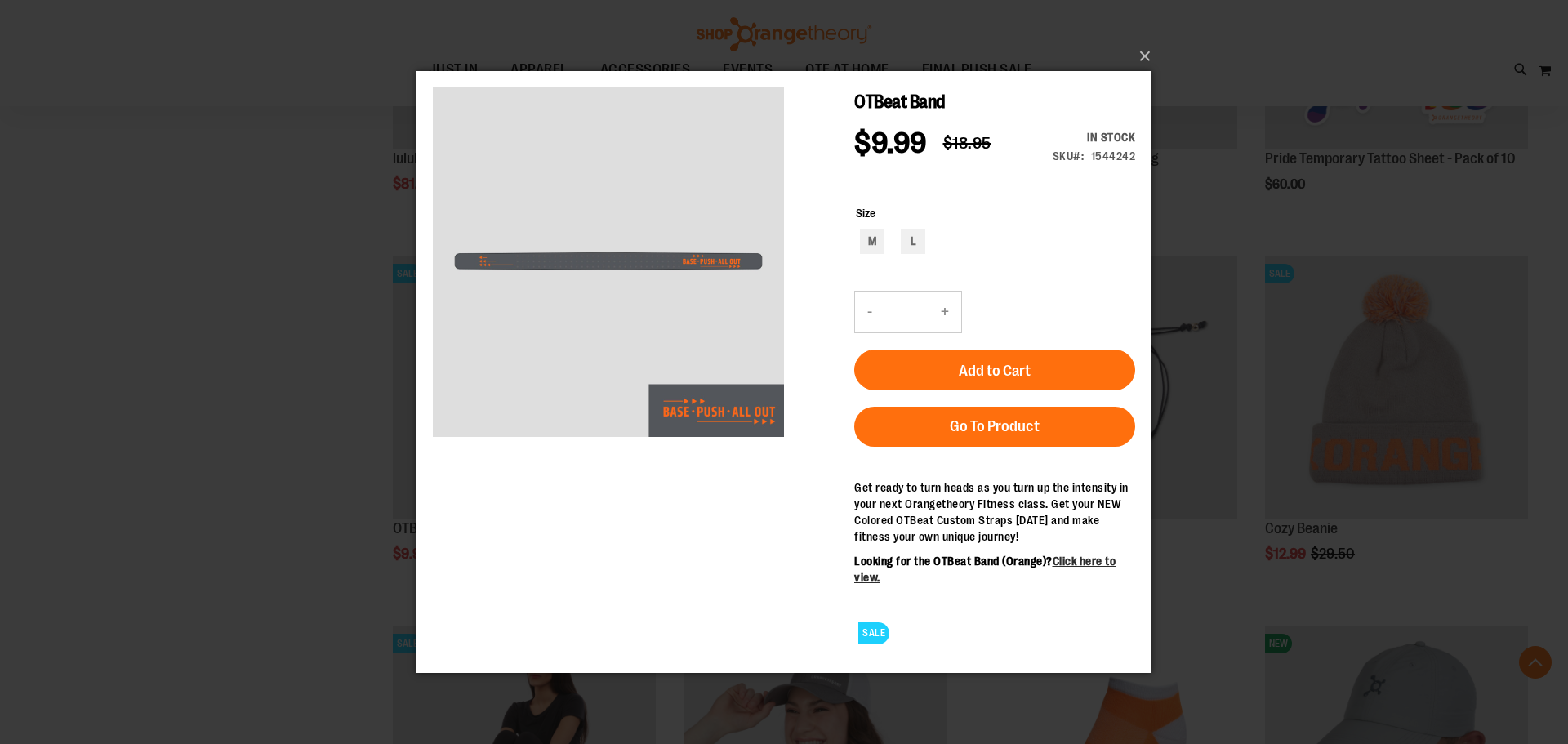
click at [1303, 83] on div "×" at bounding box center [784, 372] width 1568 height 744
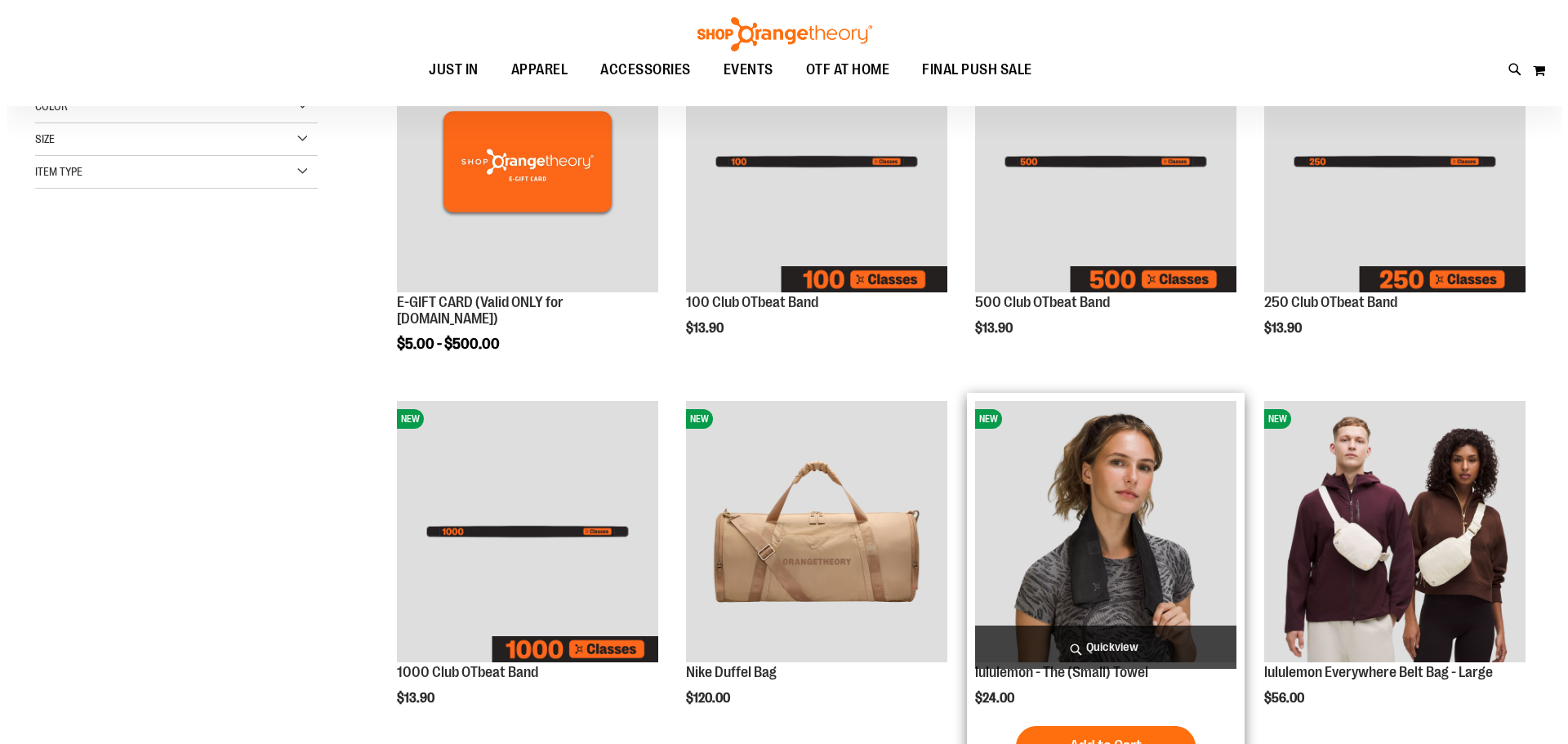
scroll to position [325, 0]
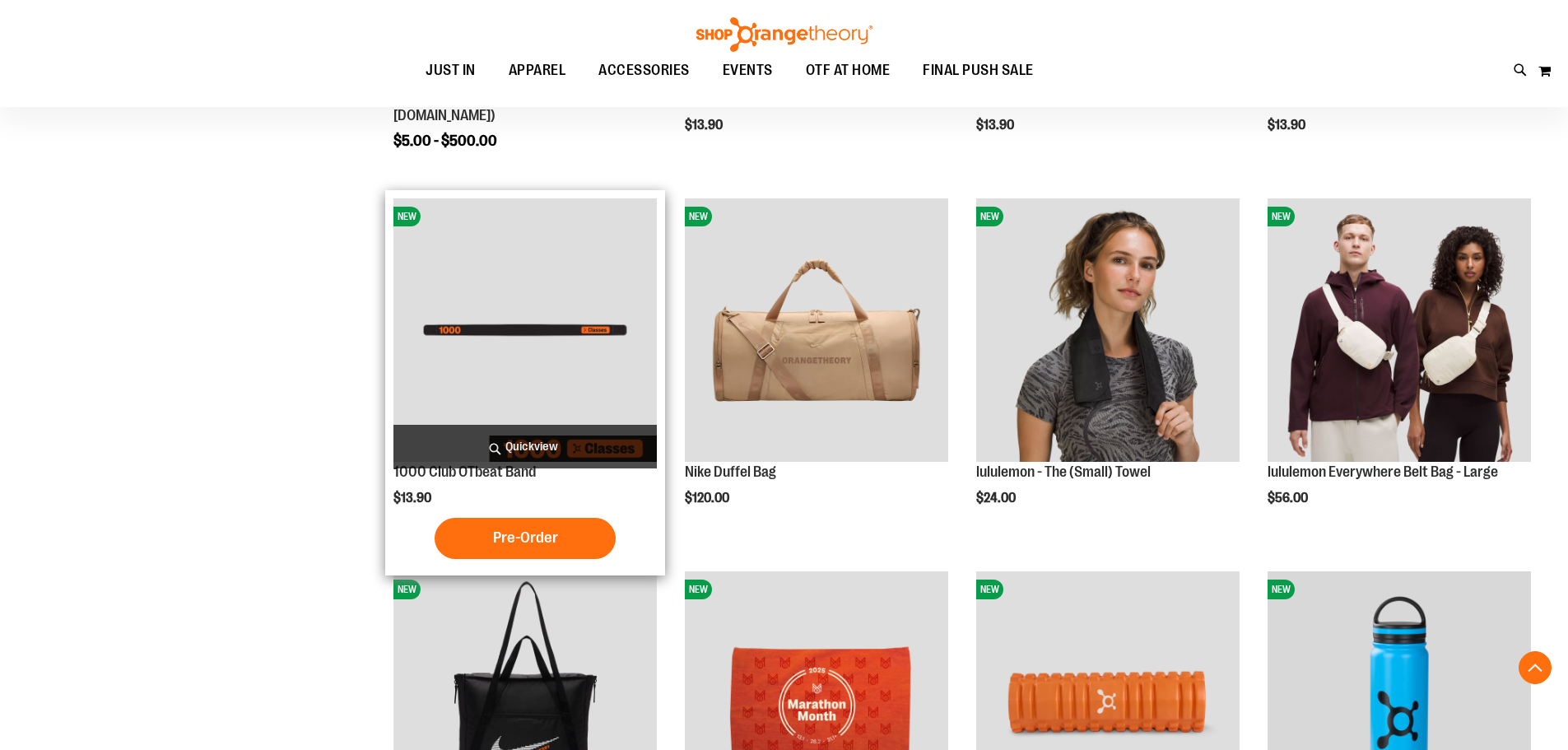
click at [524, 438] on span "Quickview" at bounding box center [525, 446] width 263 height 44
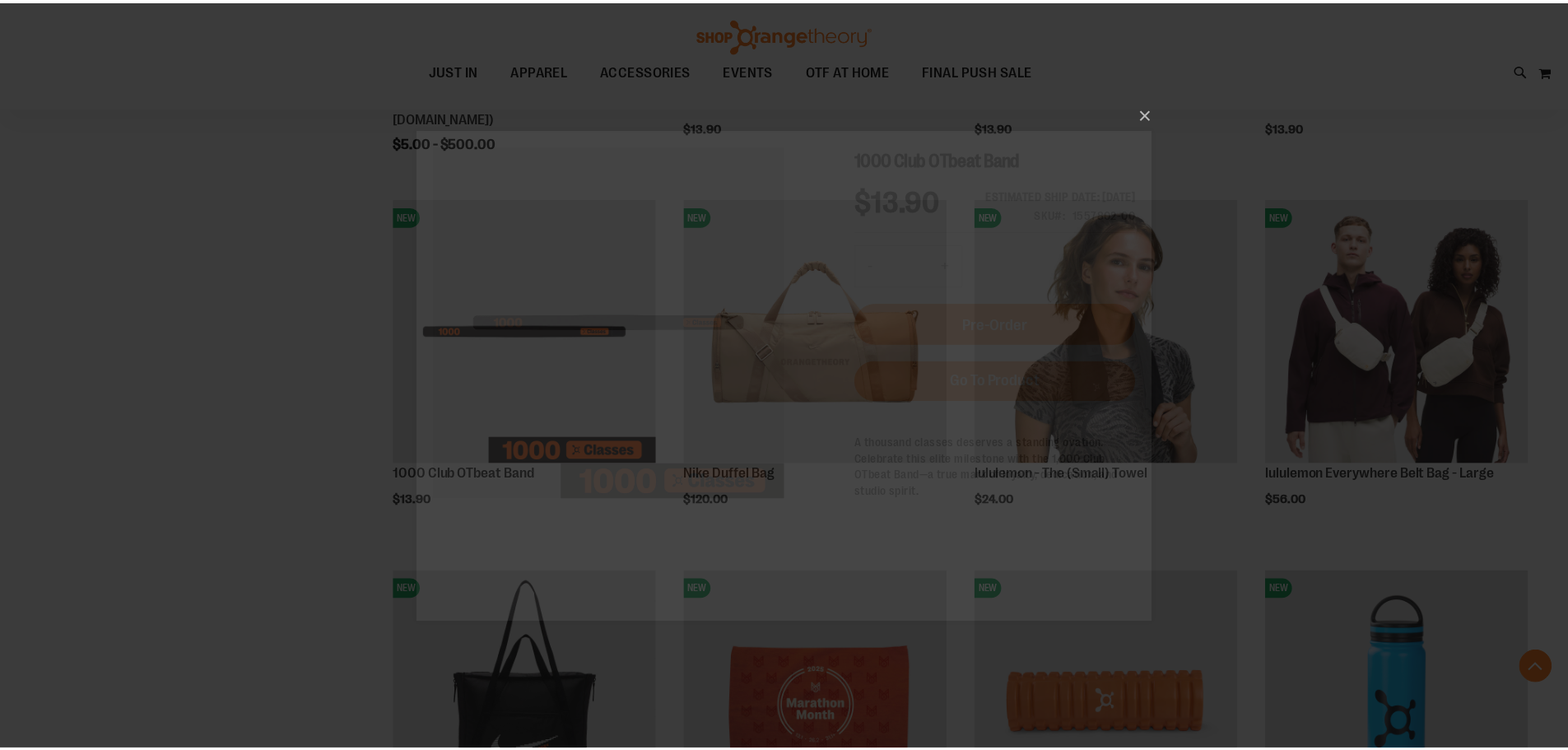
scroll to position [0, 0]
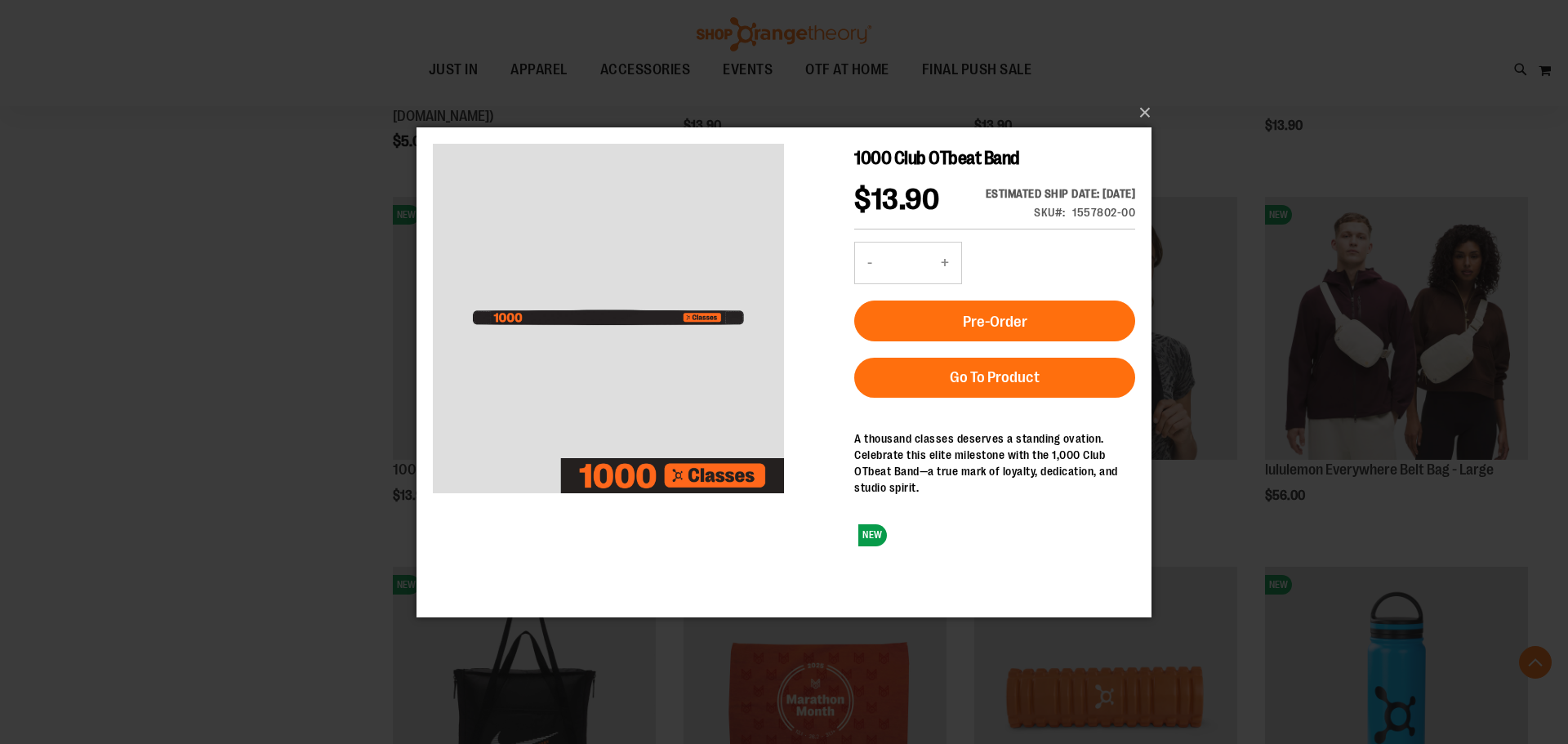
click at [1216, 106] on div "×" at bounding box center [784, 372] width 1568 height 744
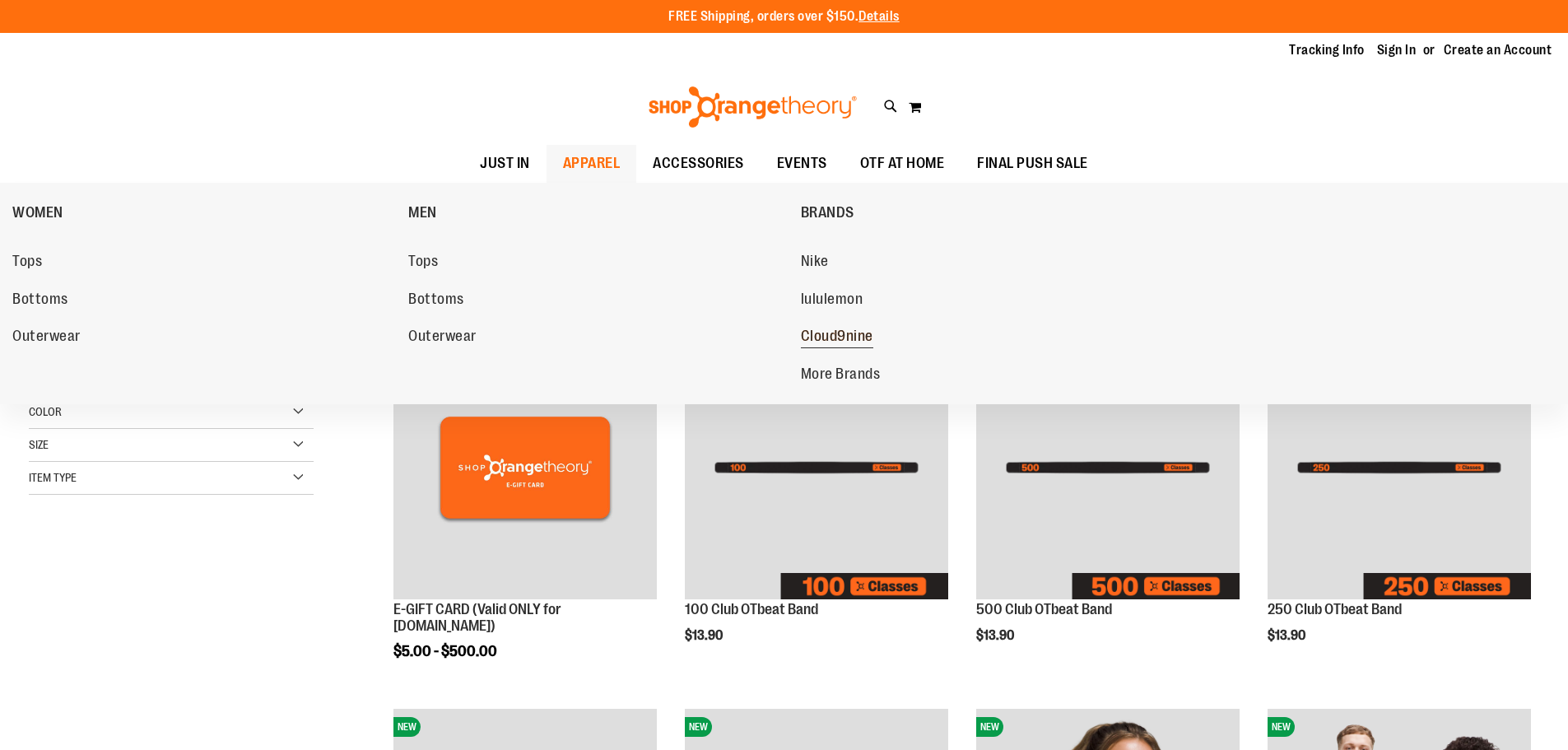
click at [862, 338] on span "Cloud9nine" at bounding box center [837, 338] width 72 height 20
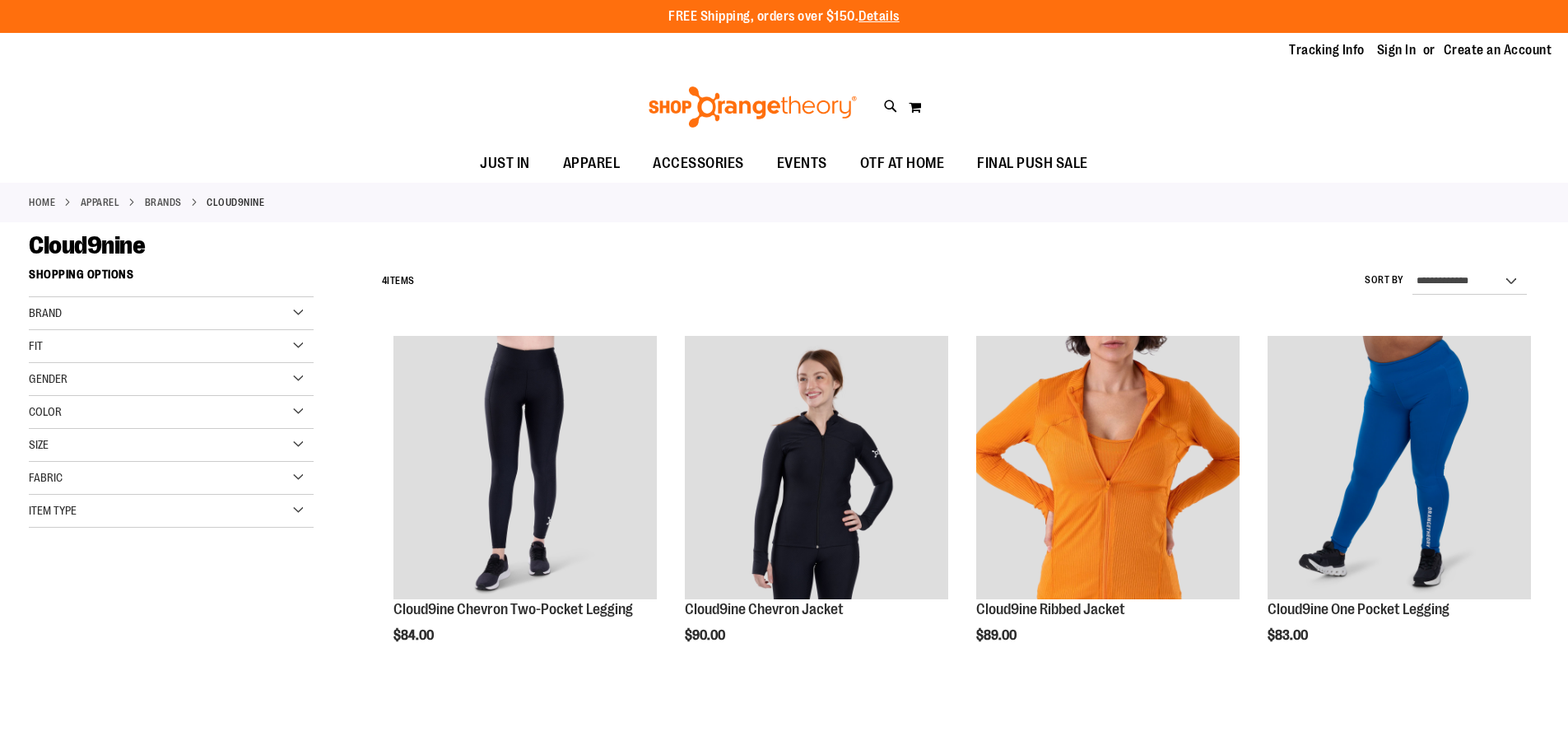
drag, startPoint x: 0, startPoint y: 0, endPoint x: 772, endPoint y: 199, distance: 797.2
click at [772, 199] on div "Home APPAREL BRANDS Cloud9nine" at bounding box center [784, 202] width 1568 height 40
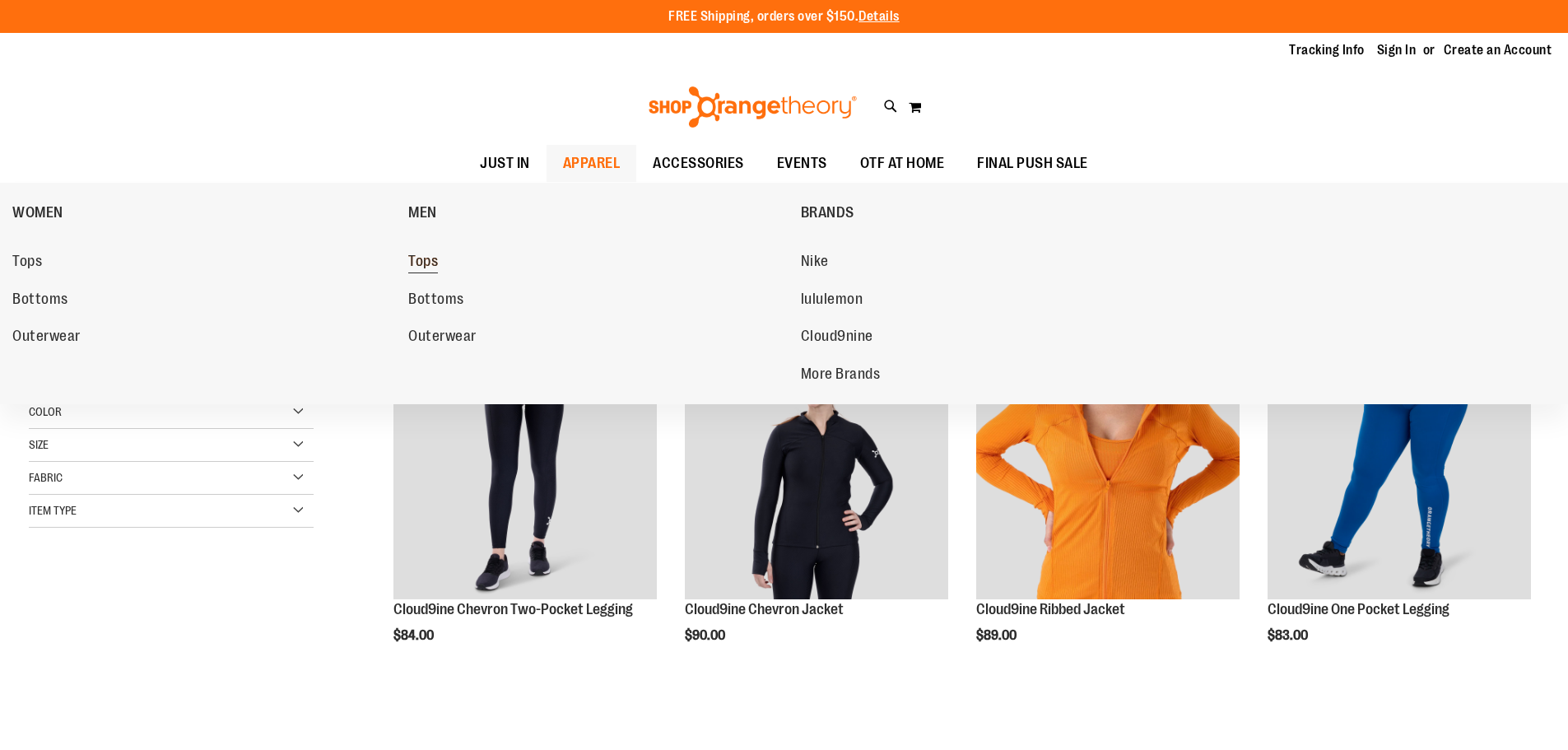
click at [421, 267] on span "Tops" at bounding box center [423, 263] width 29 height 20
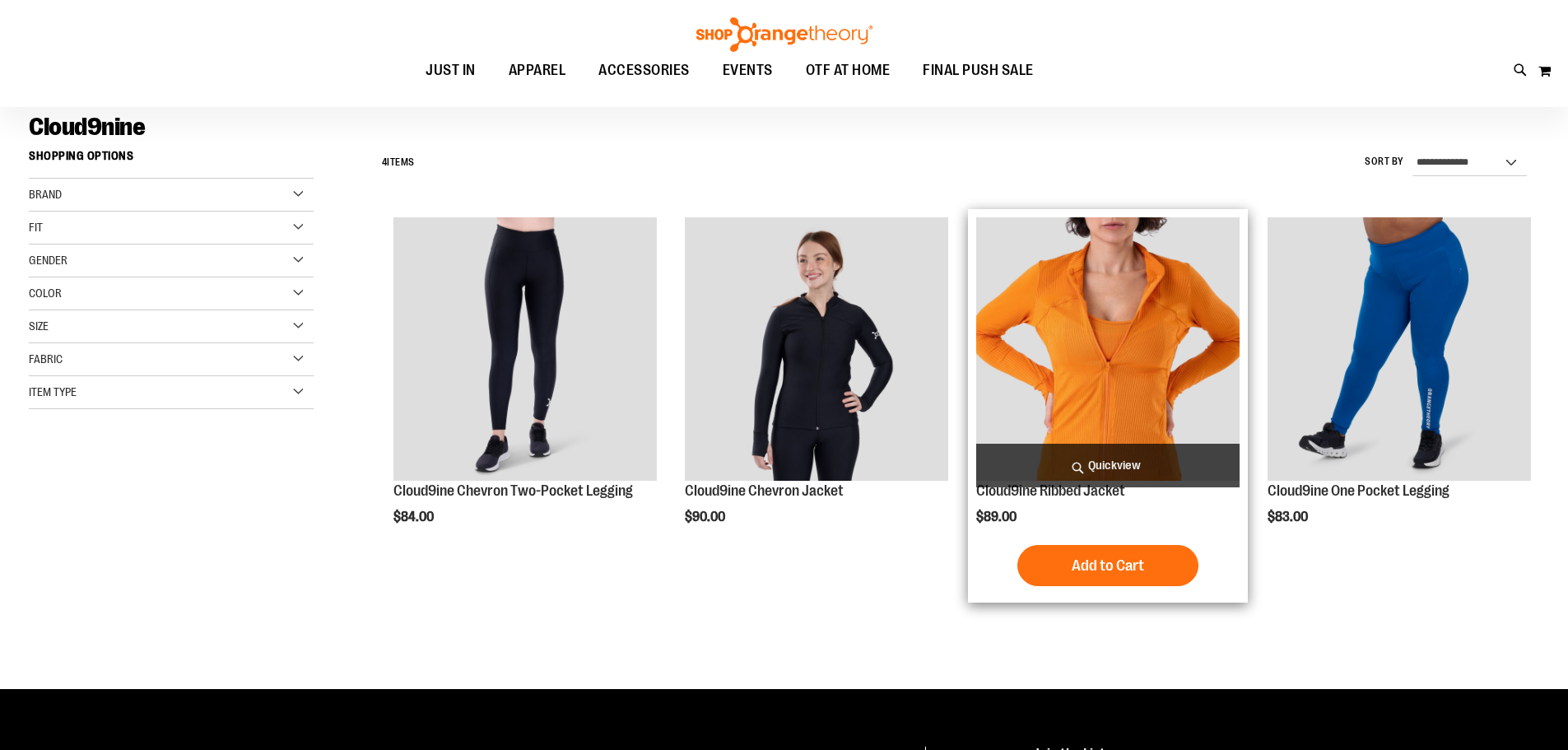
scroll to position [163, 0]
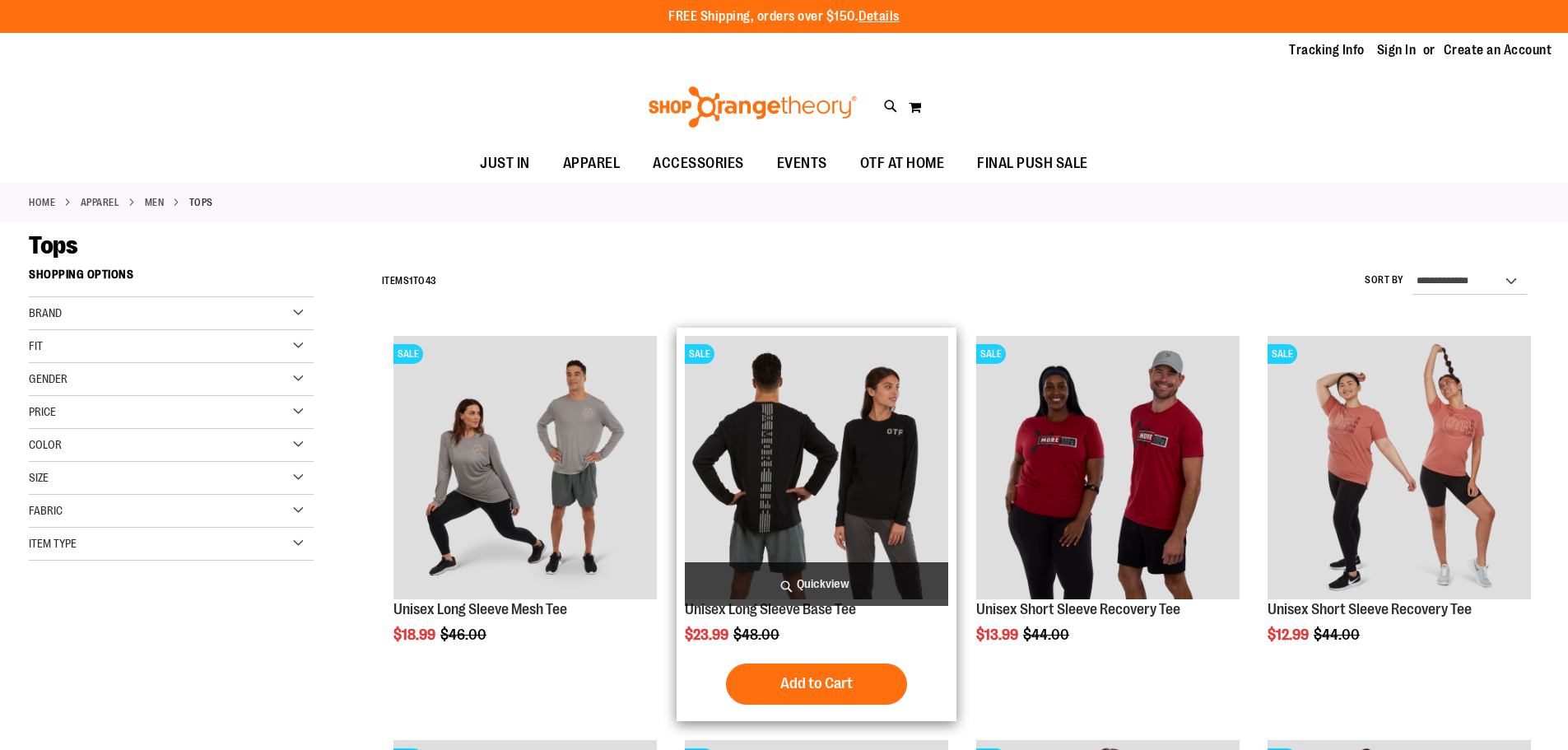
click at [897, 578] on span "Quickview" at bounding box center [816, 584] width 263 height 44
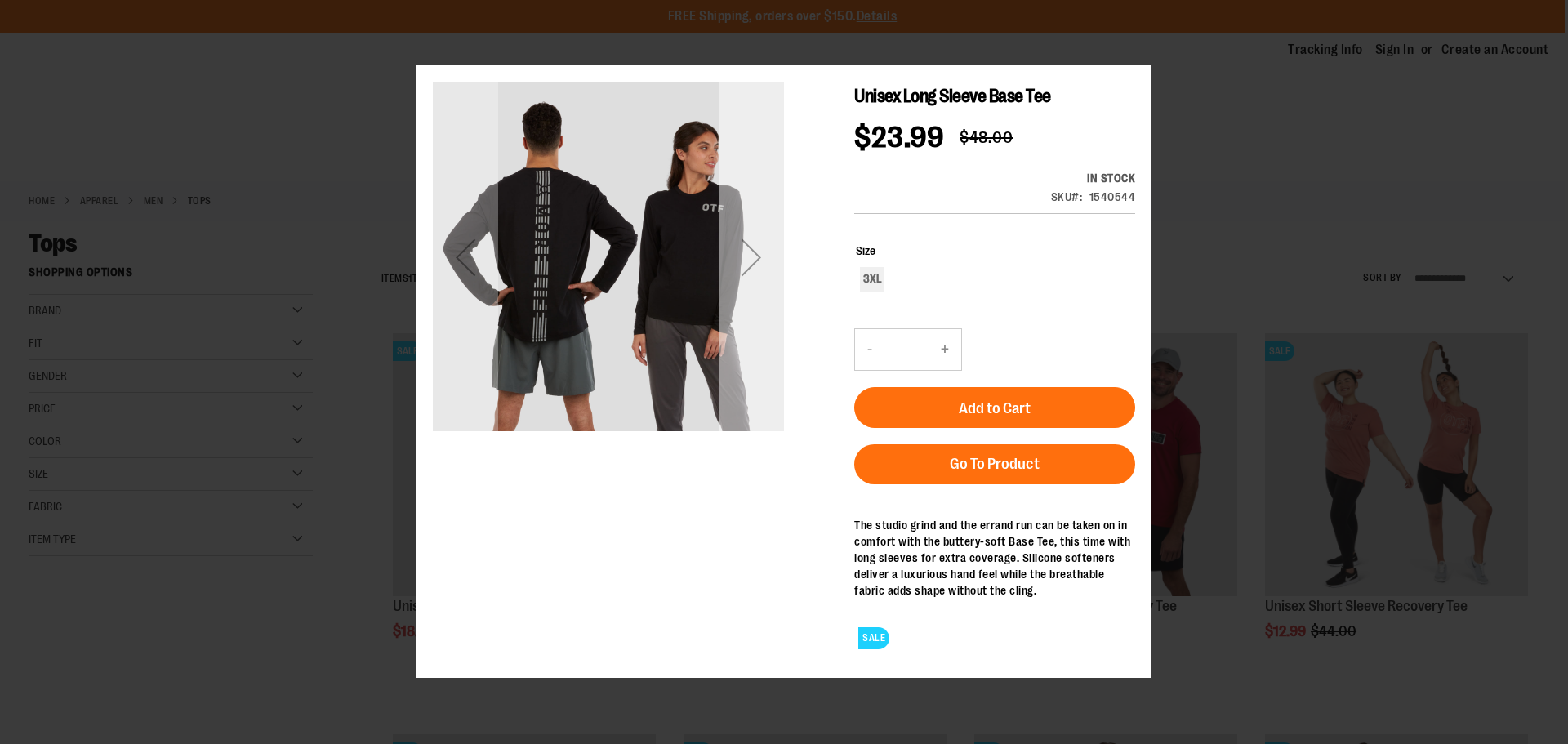
click at [746, 258] on div "Next" at bounding box center [751, 257] width 65 height 65
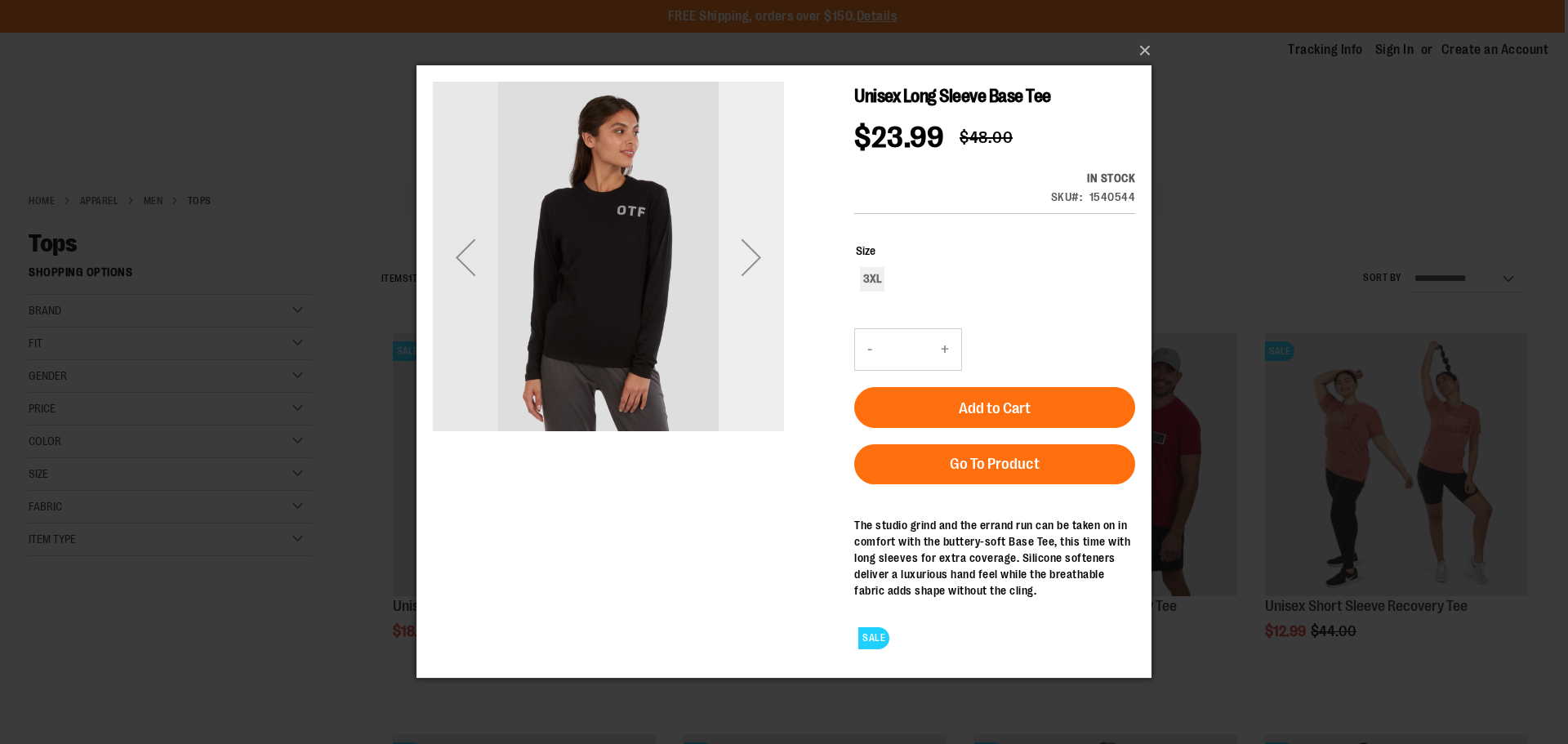
click at [747, 258] on div "Next" at bounding box center [751, 257] width 65 height 65
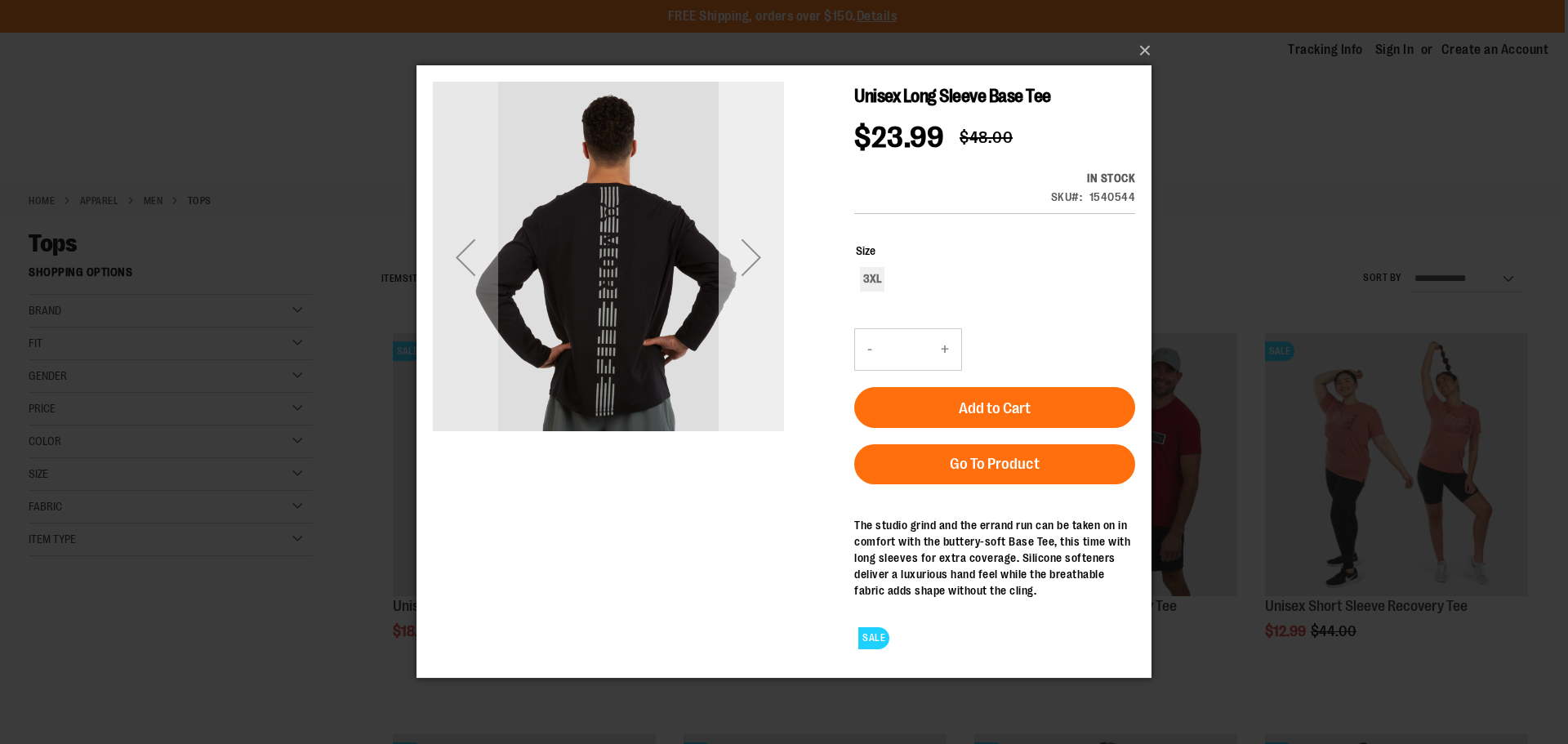
click at [747, 258] on div "Next" at bounding box center [751, 257] width 65 height 65
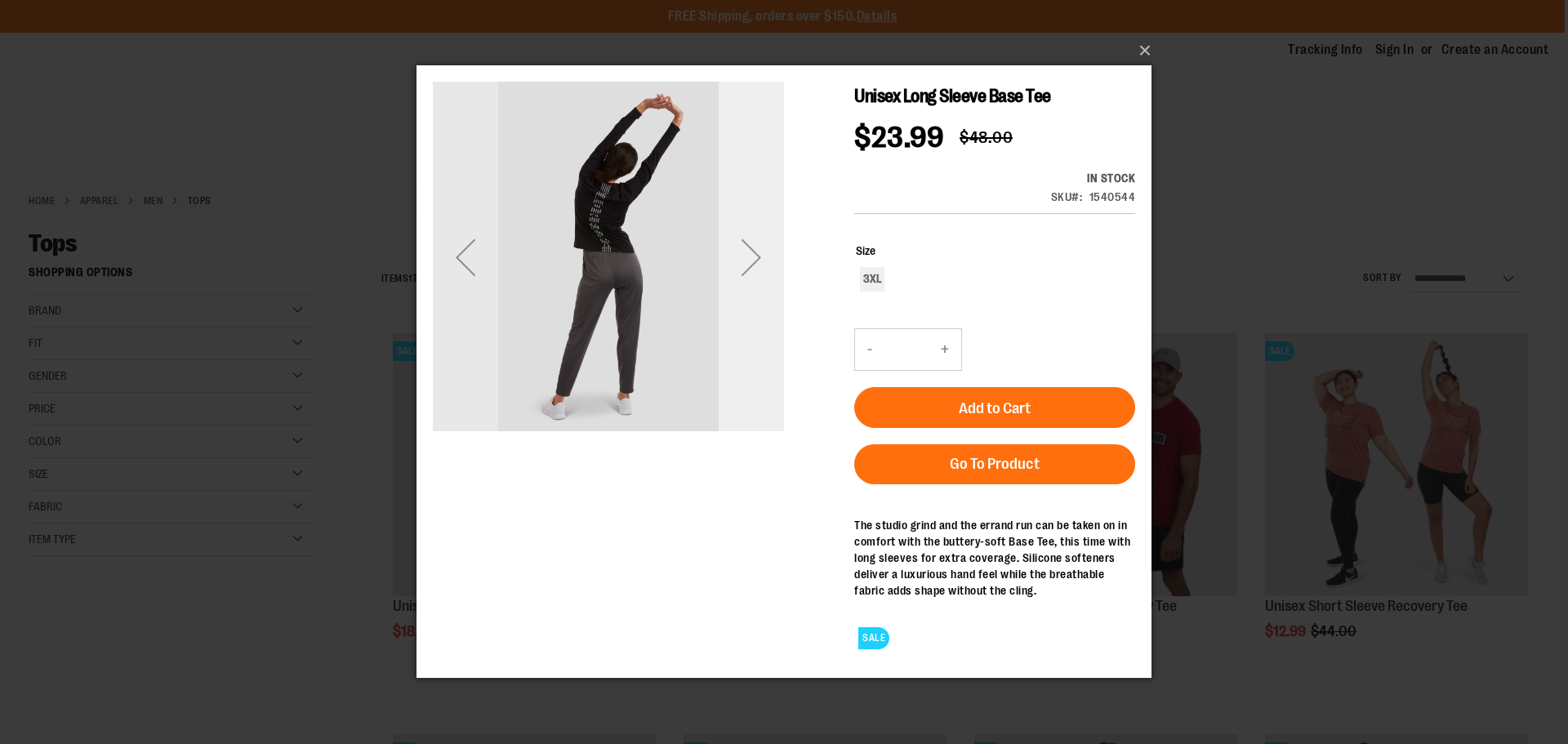
click at [747, 258] on div "Next" at bounding box center [751, 257] width 65 height 65
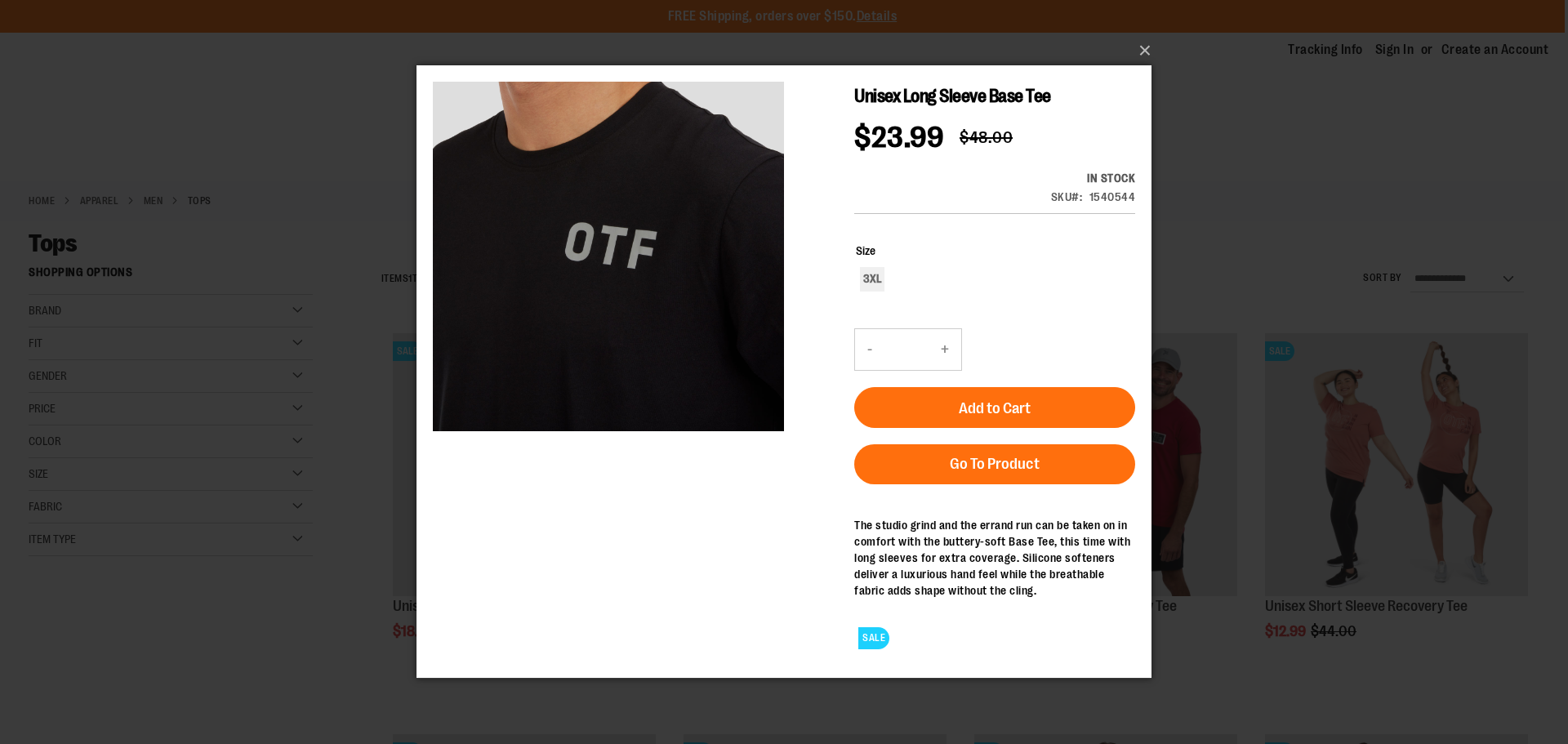
click at [1222, 78] on div "×" at bounding box center [784, 372] width 1568 height 744
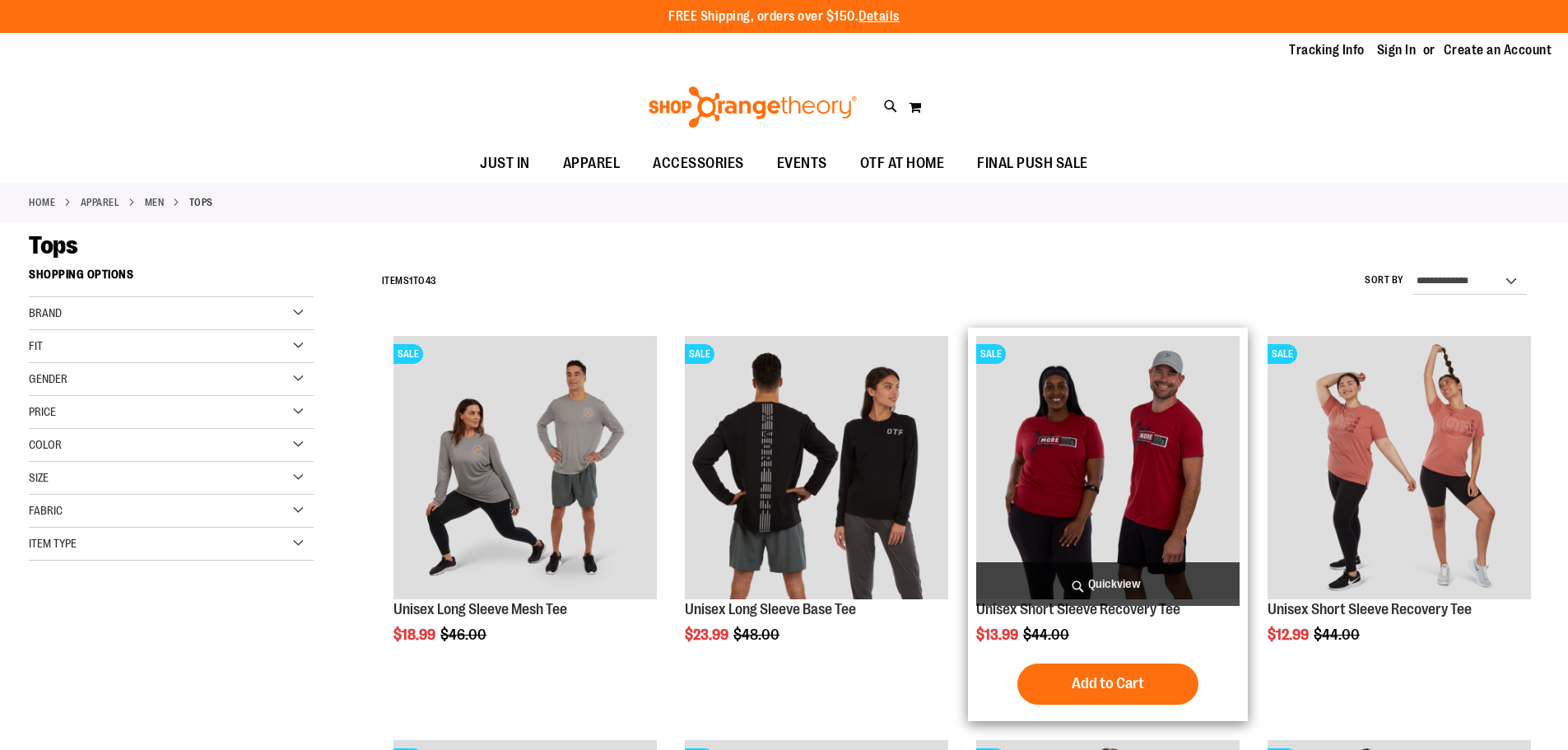
click at [1127, 568] on span "Quickview" at bounding box center [1107, 584] width 263 height 44
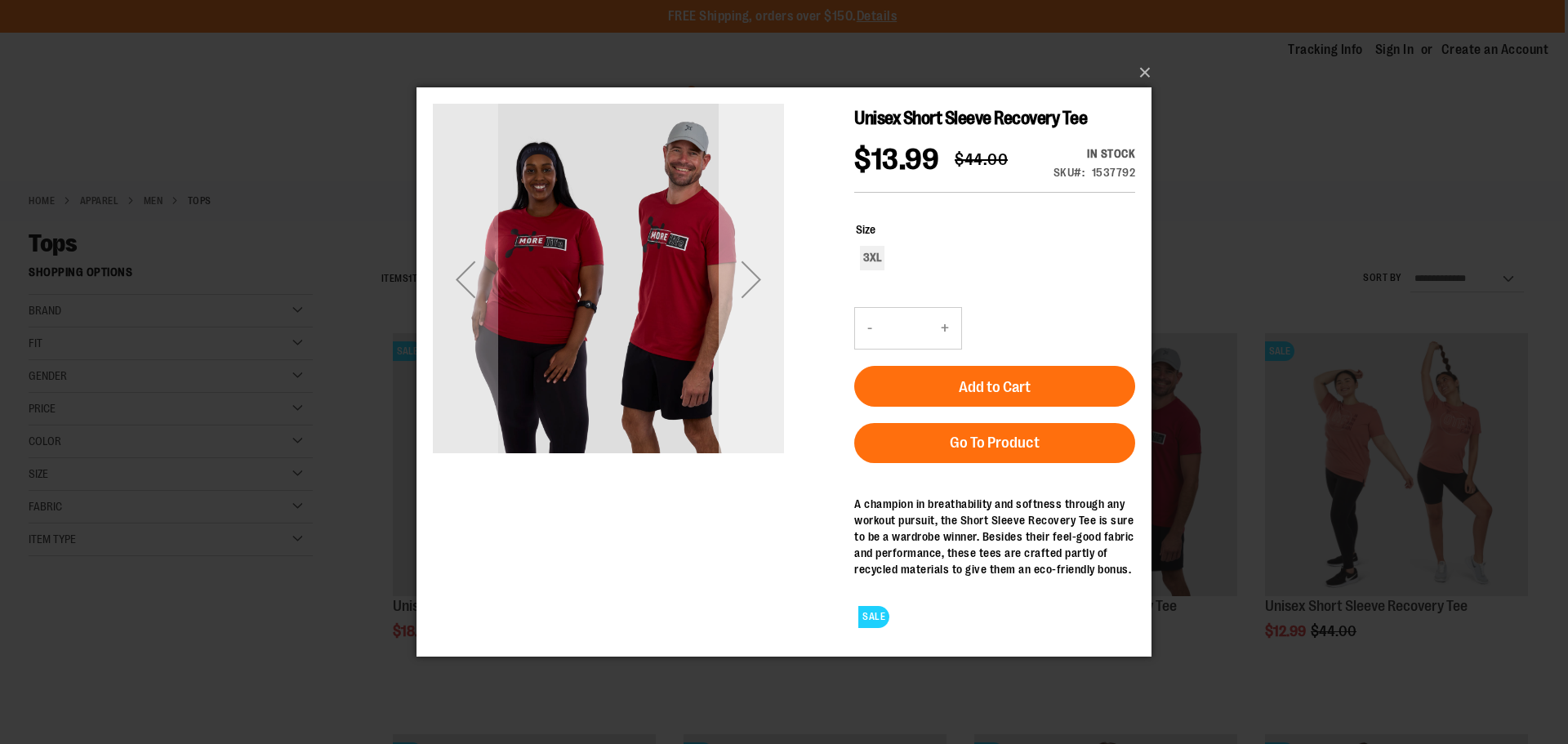
click at [752, 279] on div "Next" at bounding box center [751, 279] width 65 height 65
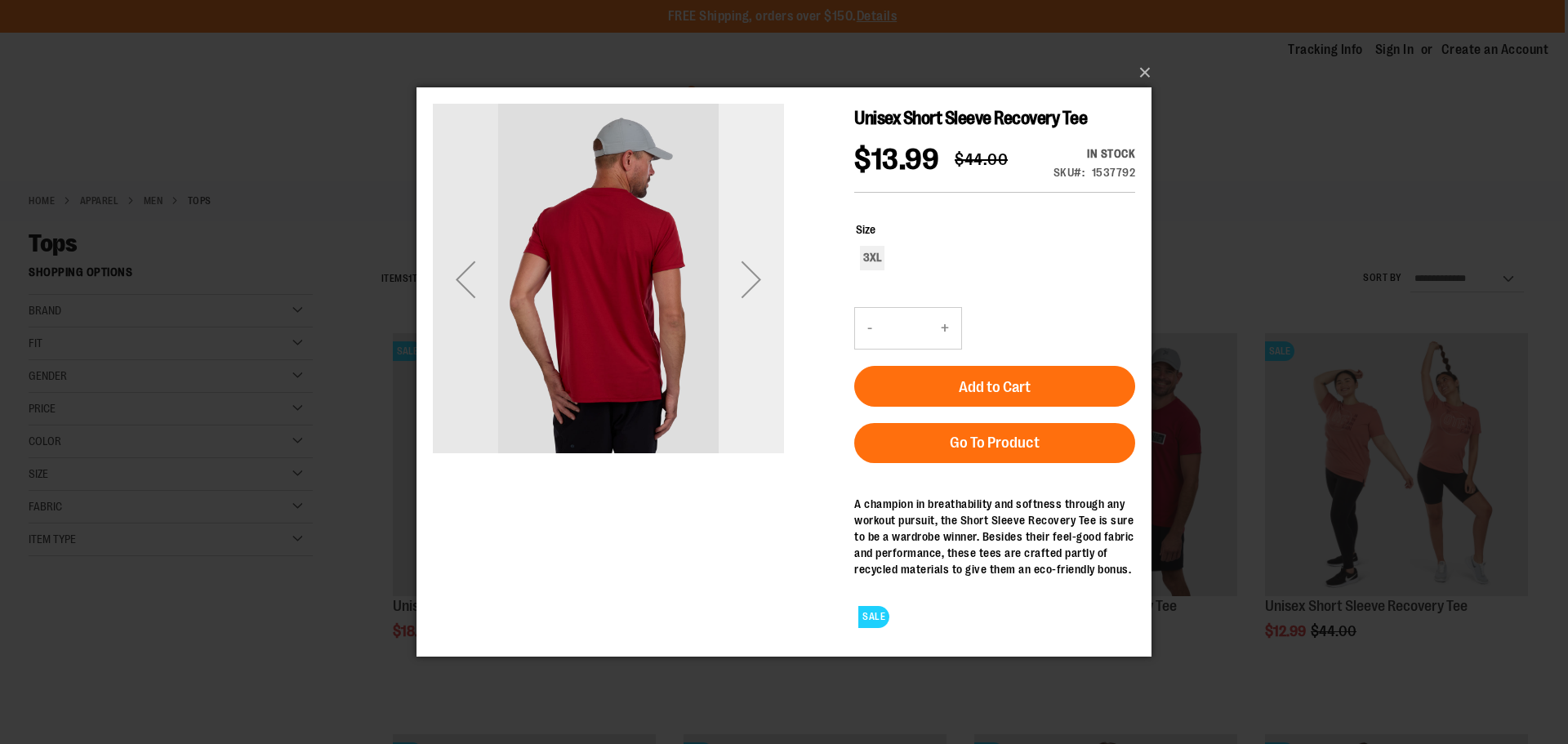
click at [752, 279] on div "Next" at bounding box center [751, 279] width 65 height 65
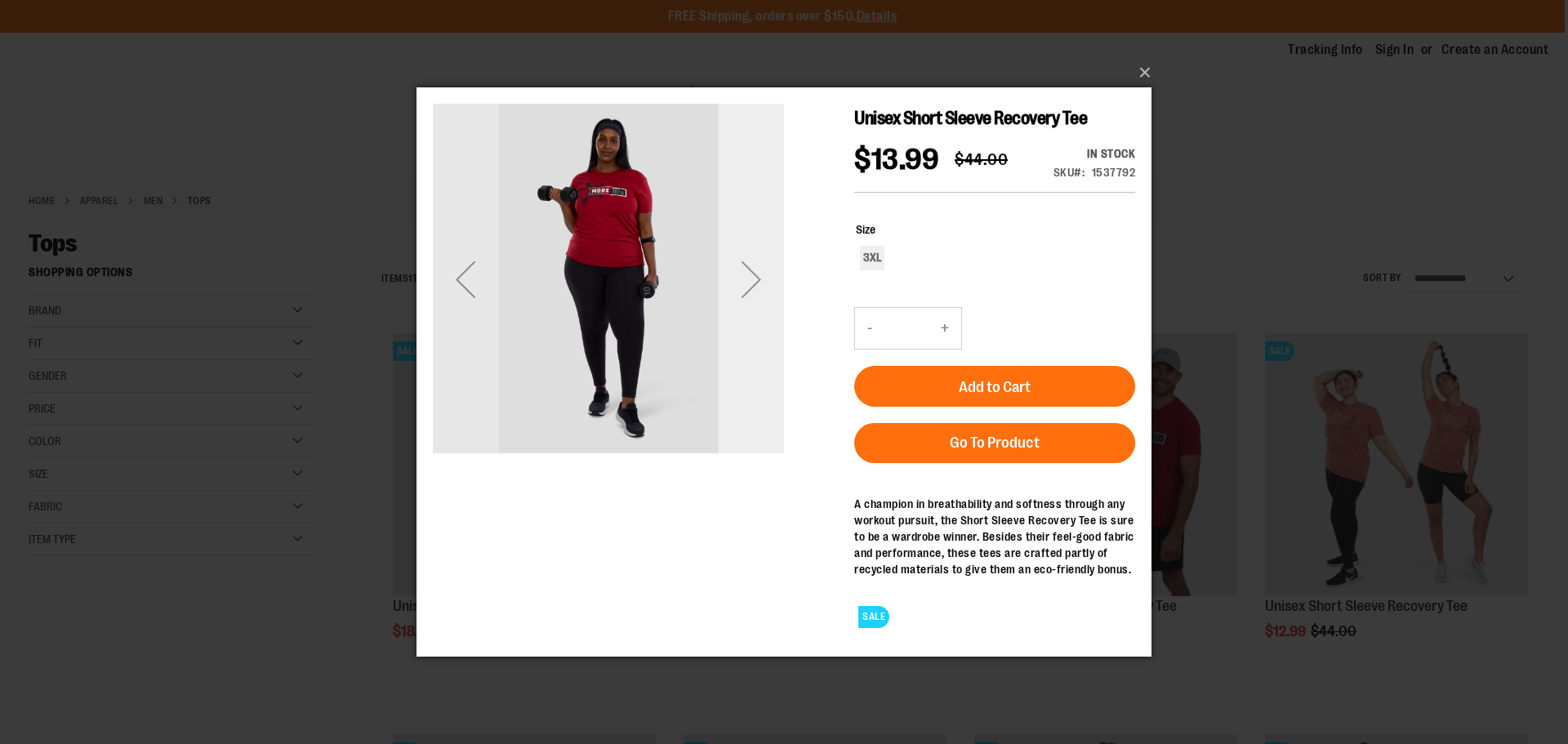
click at [752, 279] on div "Next" at bounding box center [751, 279] width 65 height 65
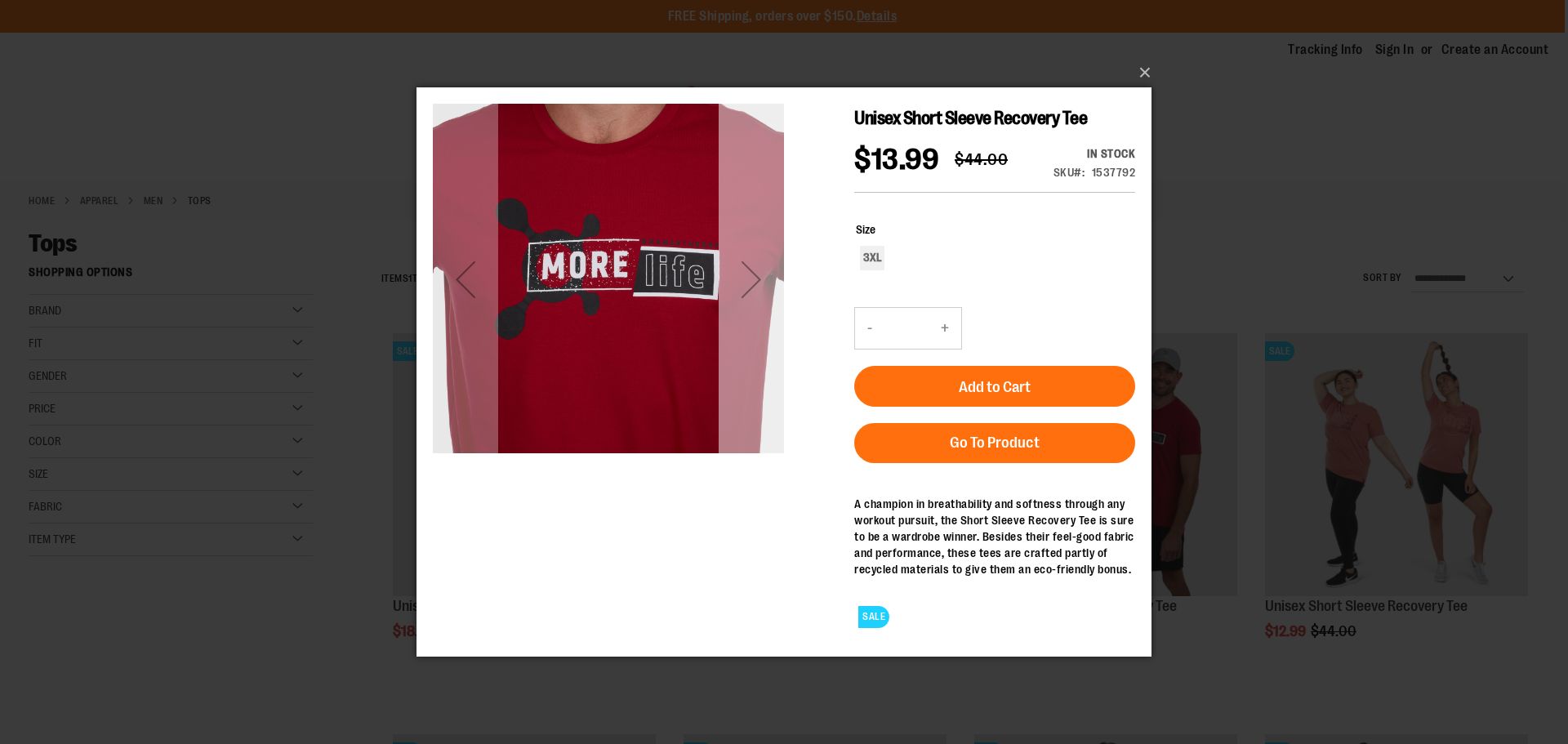
click at [752, 279] on div "Next" at bounding box center [751, 279] width 65 height 65
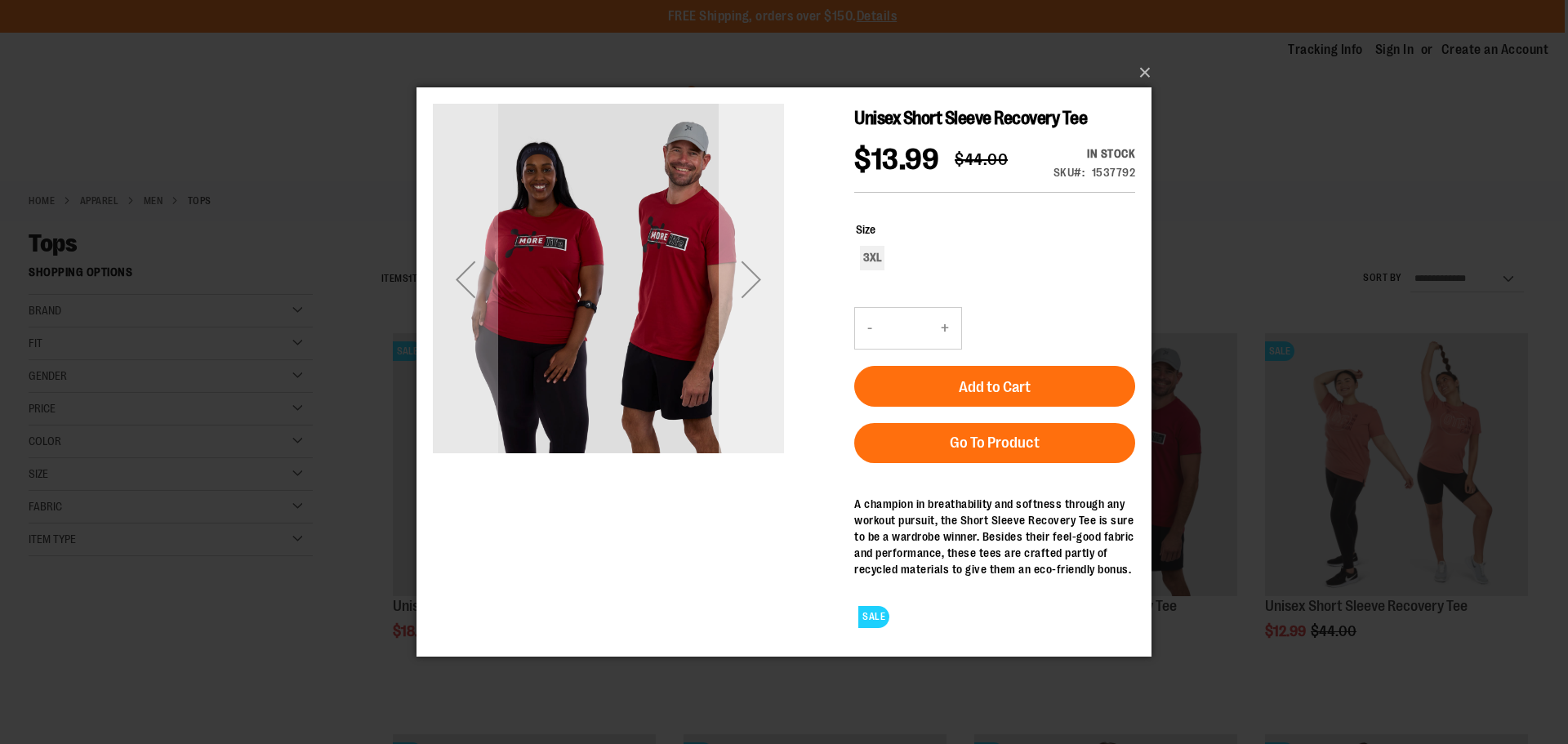
click at [752, 279] on div "Next" at bounding box center [751, 279] width 65 height 65
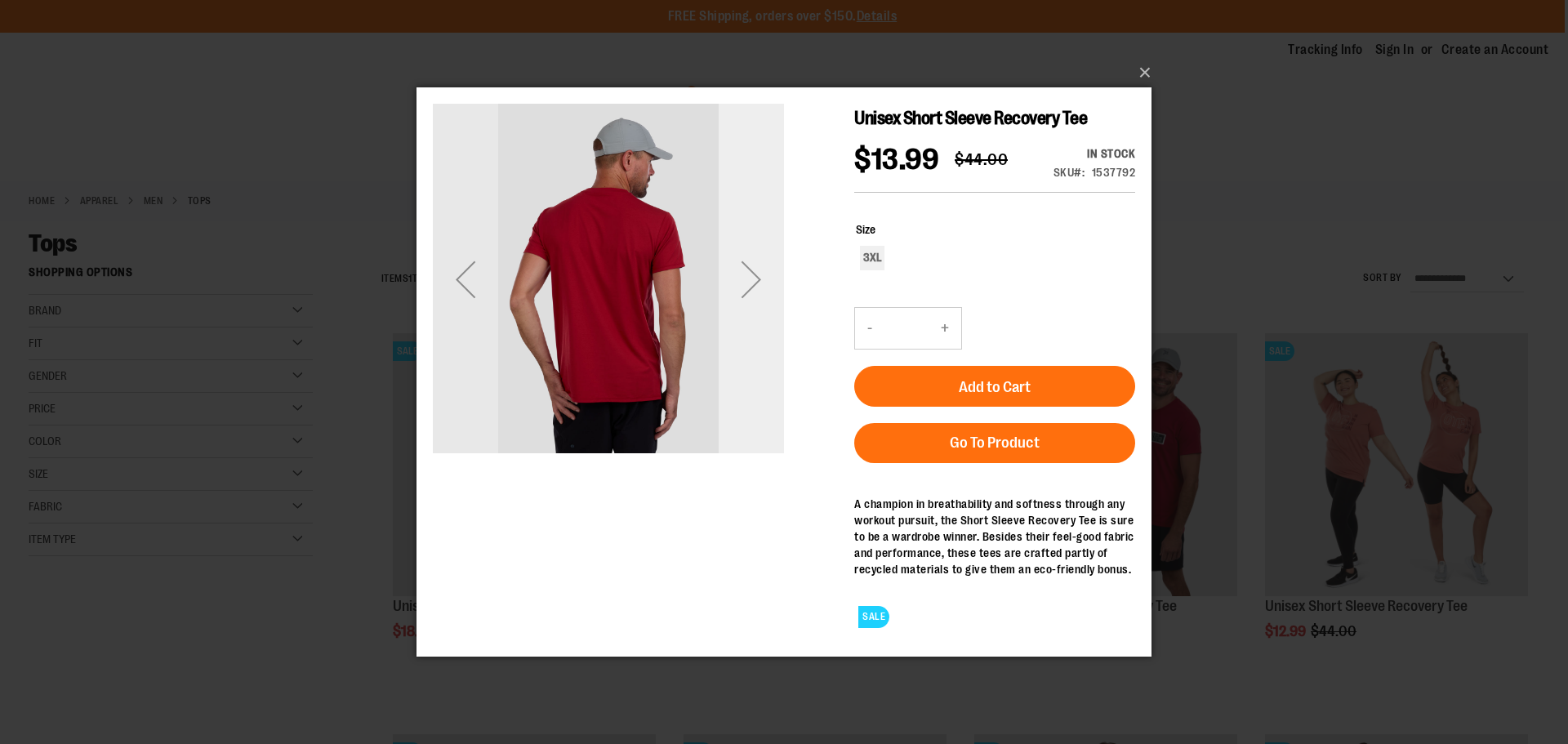
click at [752, 279] on div "Next" at bounding box center [751, 279] width 65 height 65
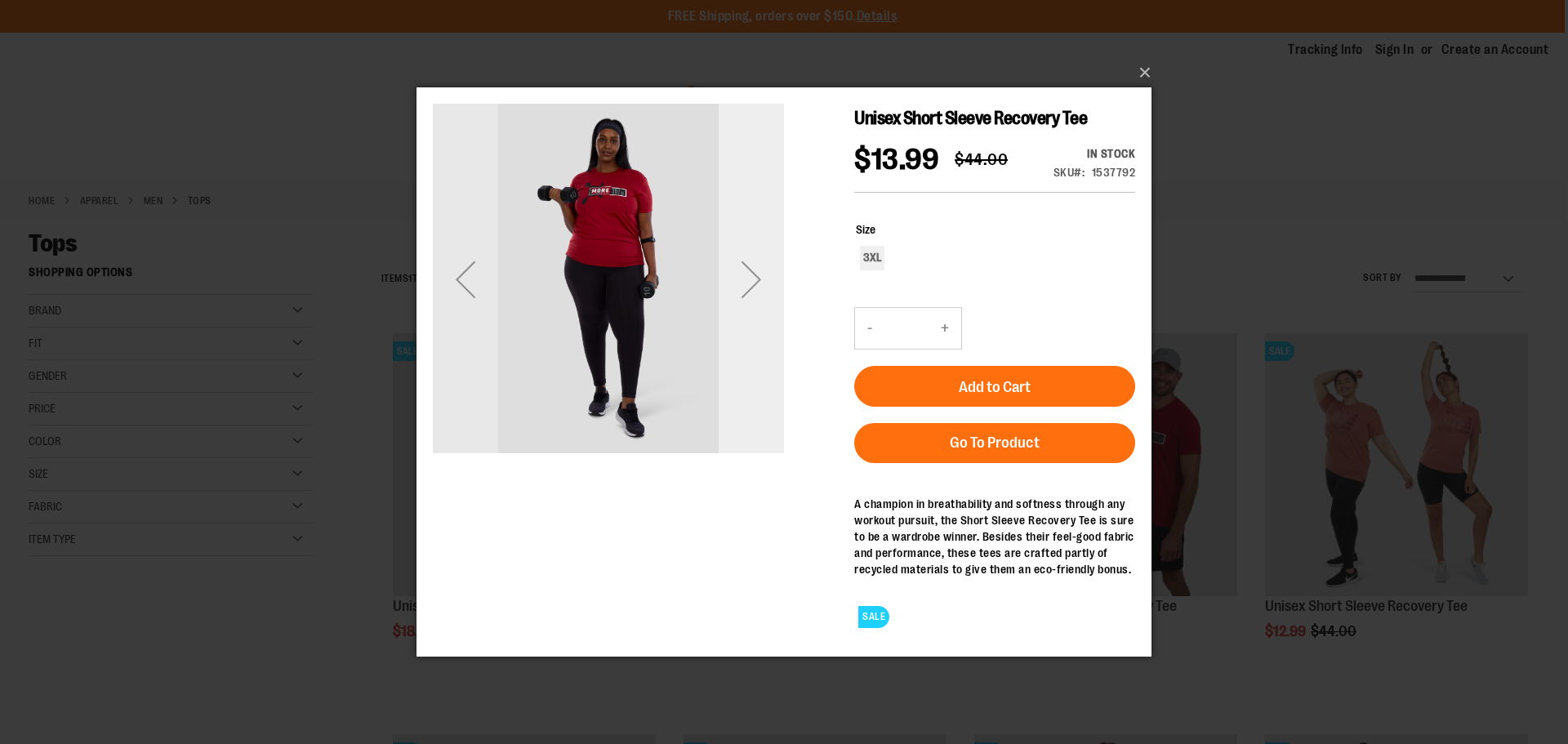
click at [752, 279] on div "Next" at bounding box center [751, 279] width 65 height 65
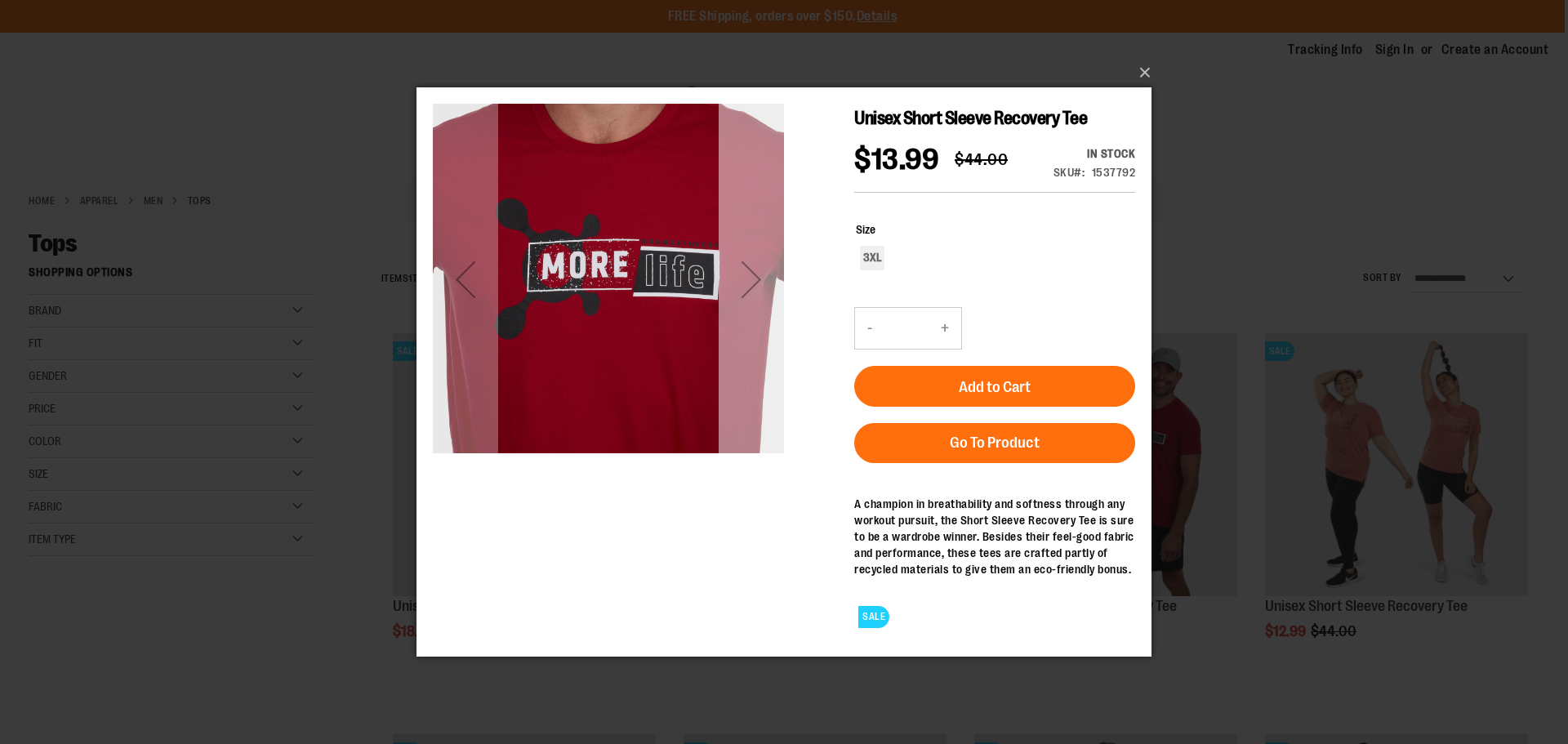
click at [752, 279] on div "Next" at bounding box center [751, 279] width 65 height 65
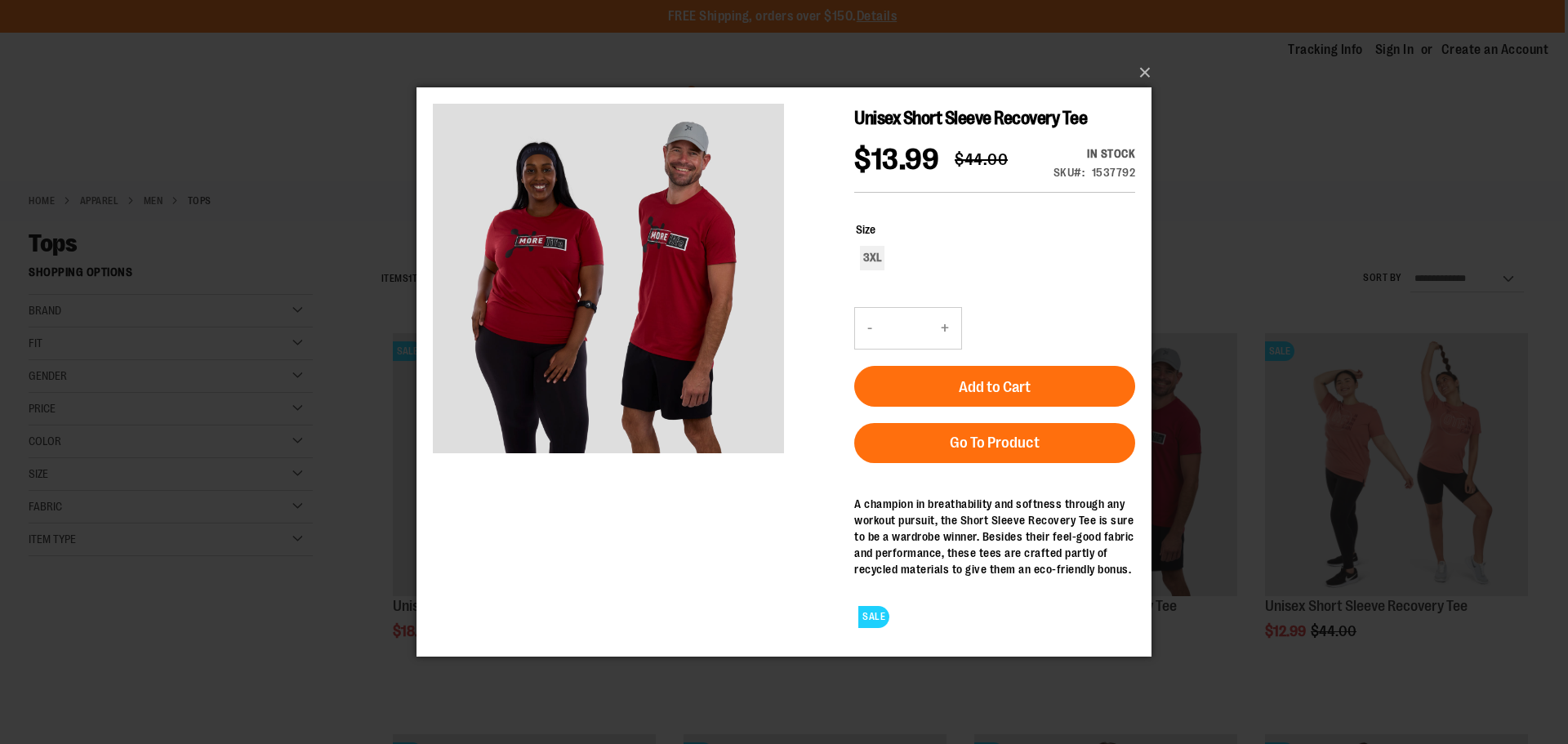
click at [1276, 149] on div "×" at bounding box center [784, 372] width 1568 height 744
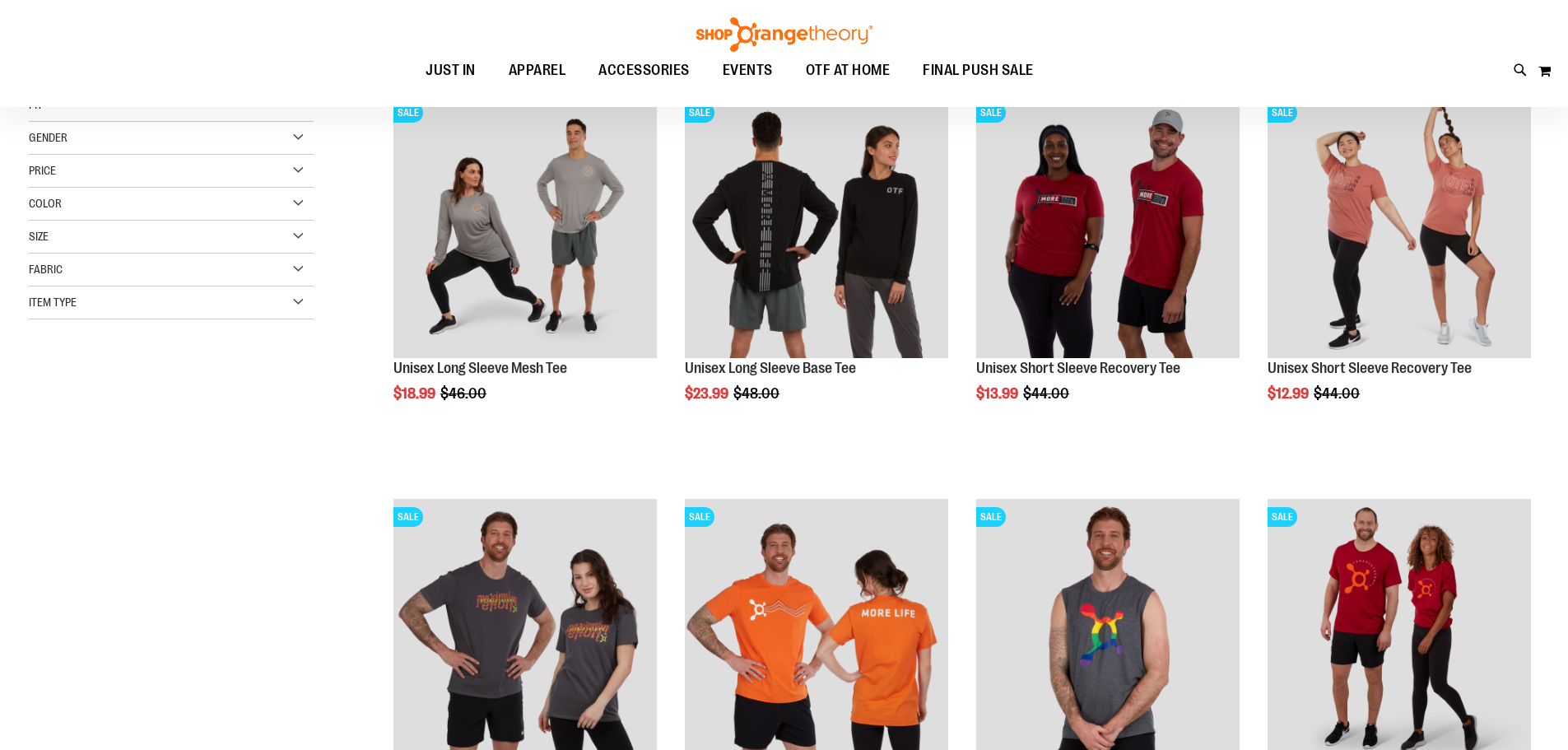
scroll to position [246, 0]
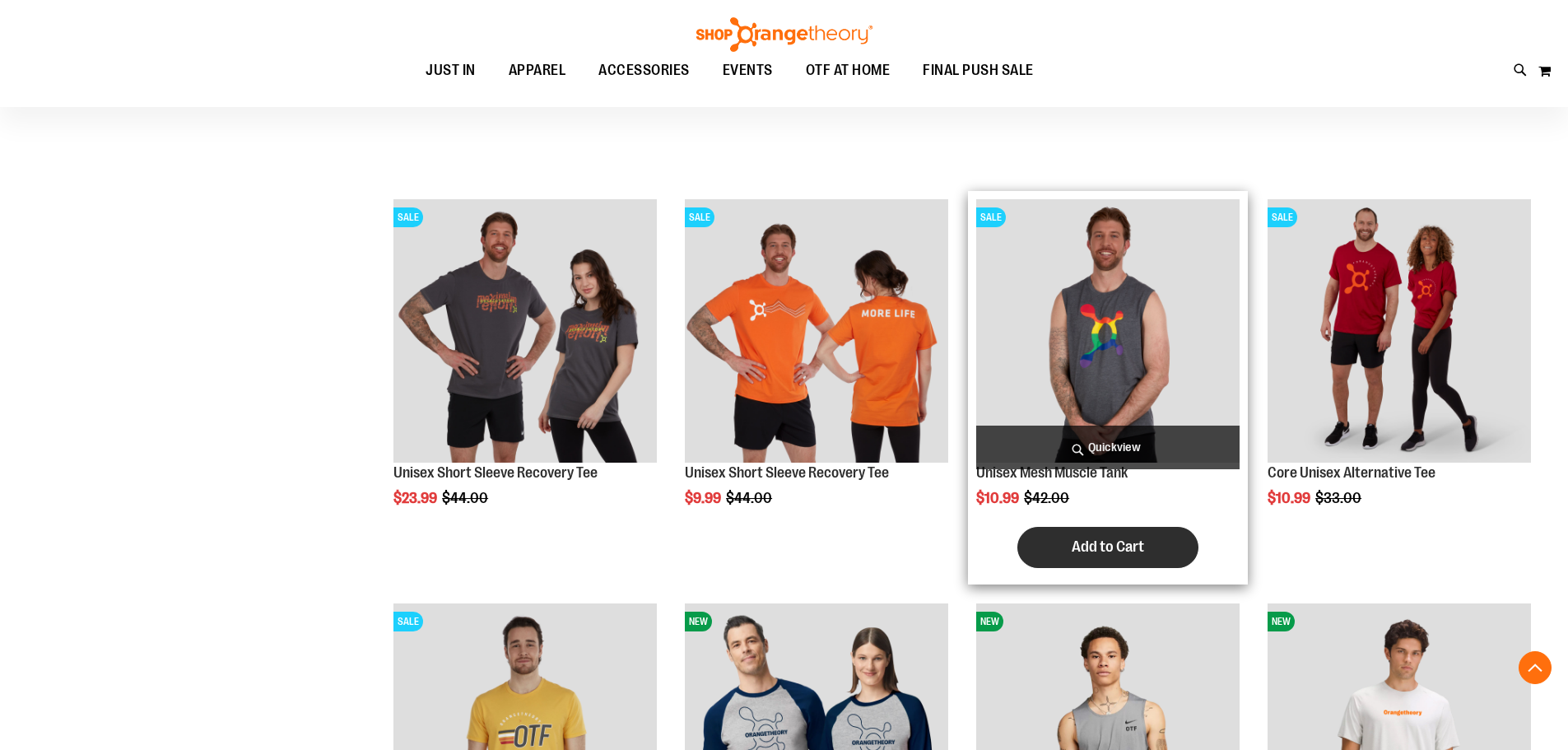
scroll to position [328, 0]
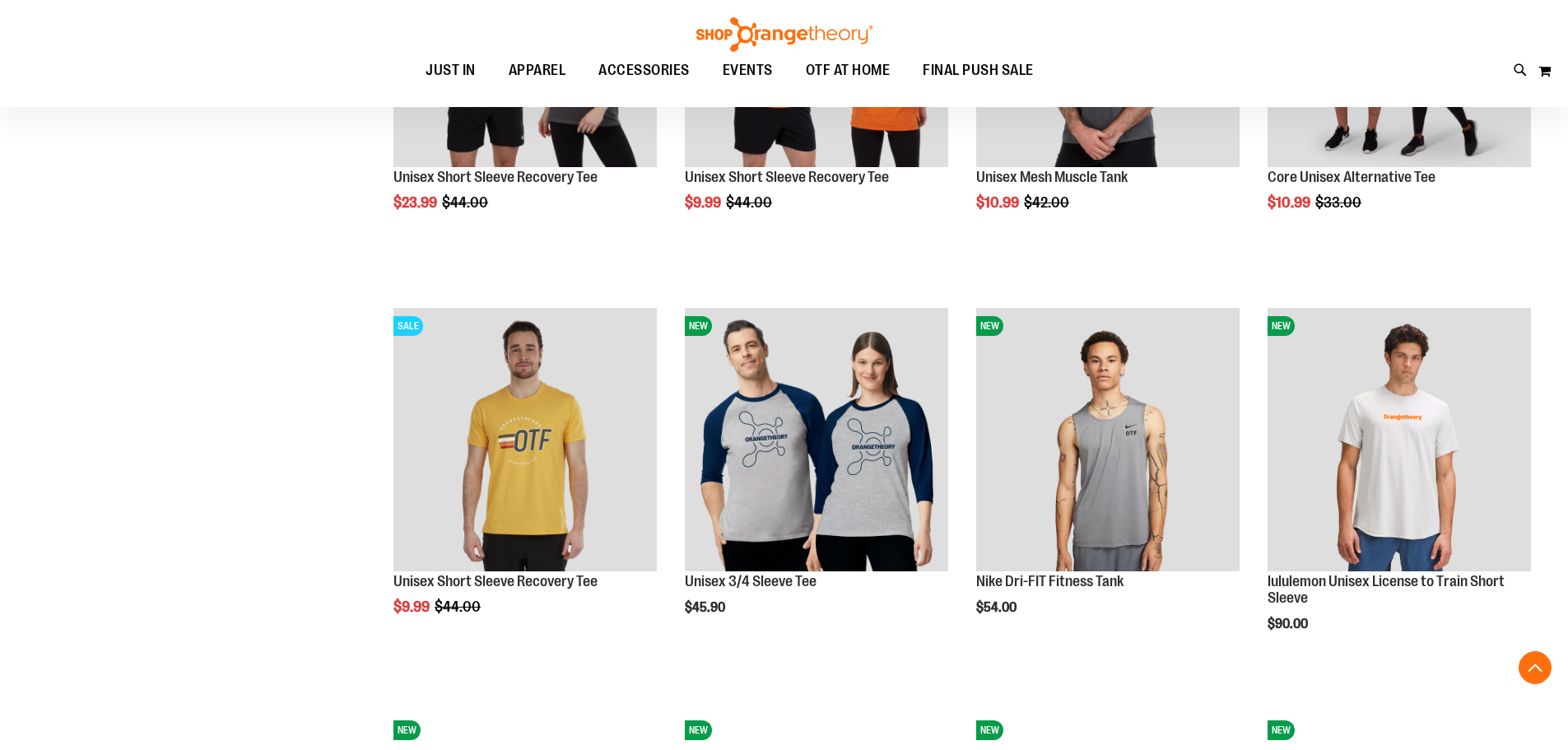
scroll to position [657, 0]
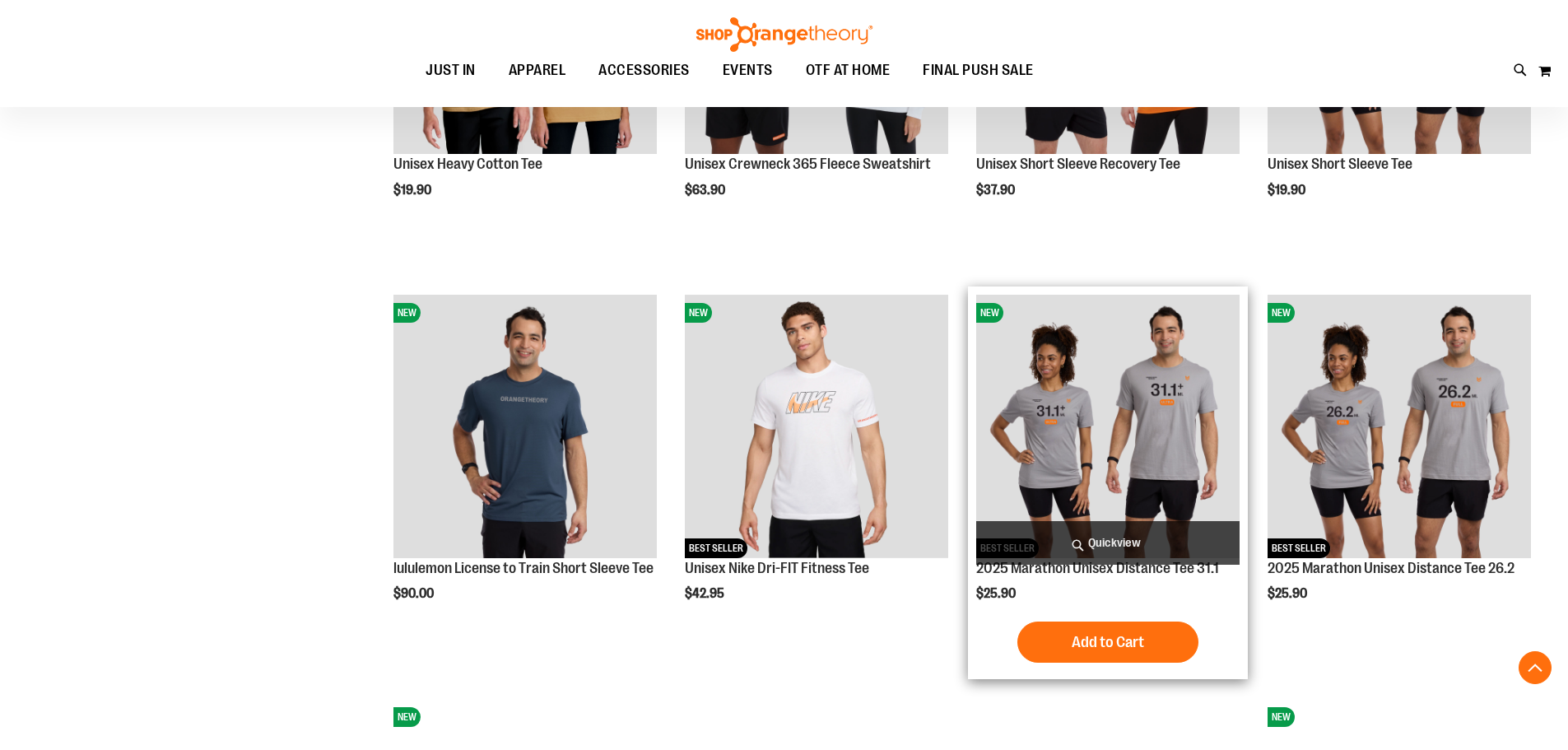
scroll to position [1481, 0]
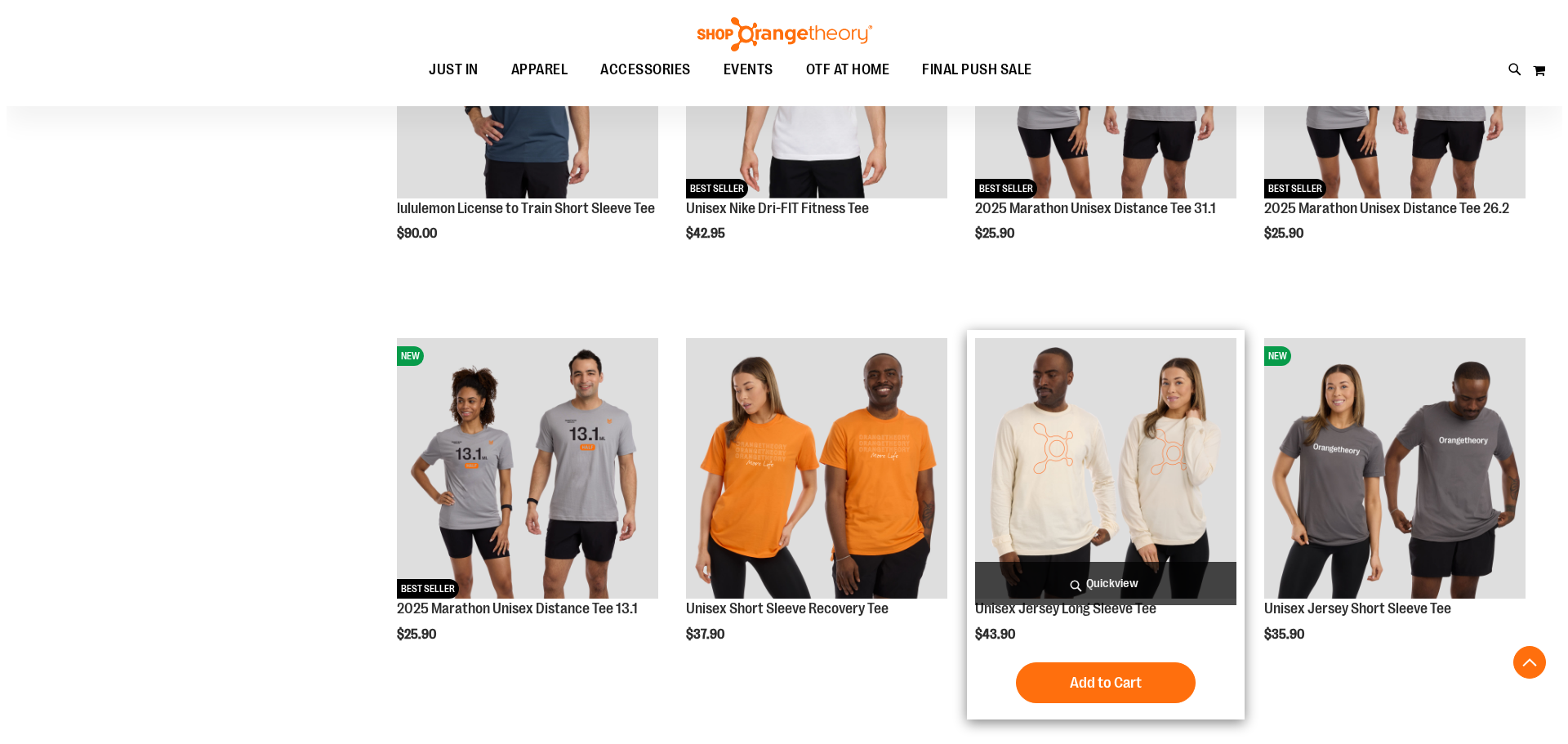
scroll to position [1877, 0]
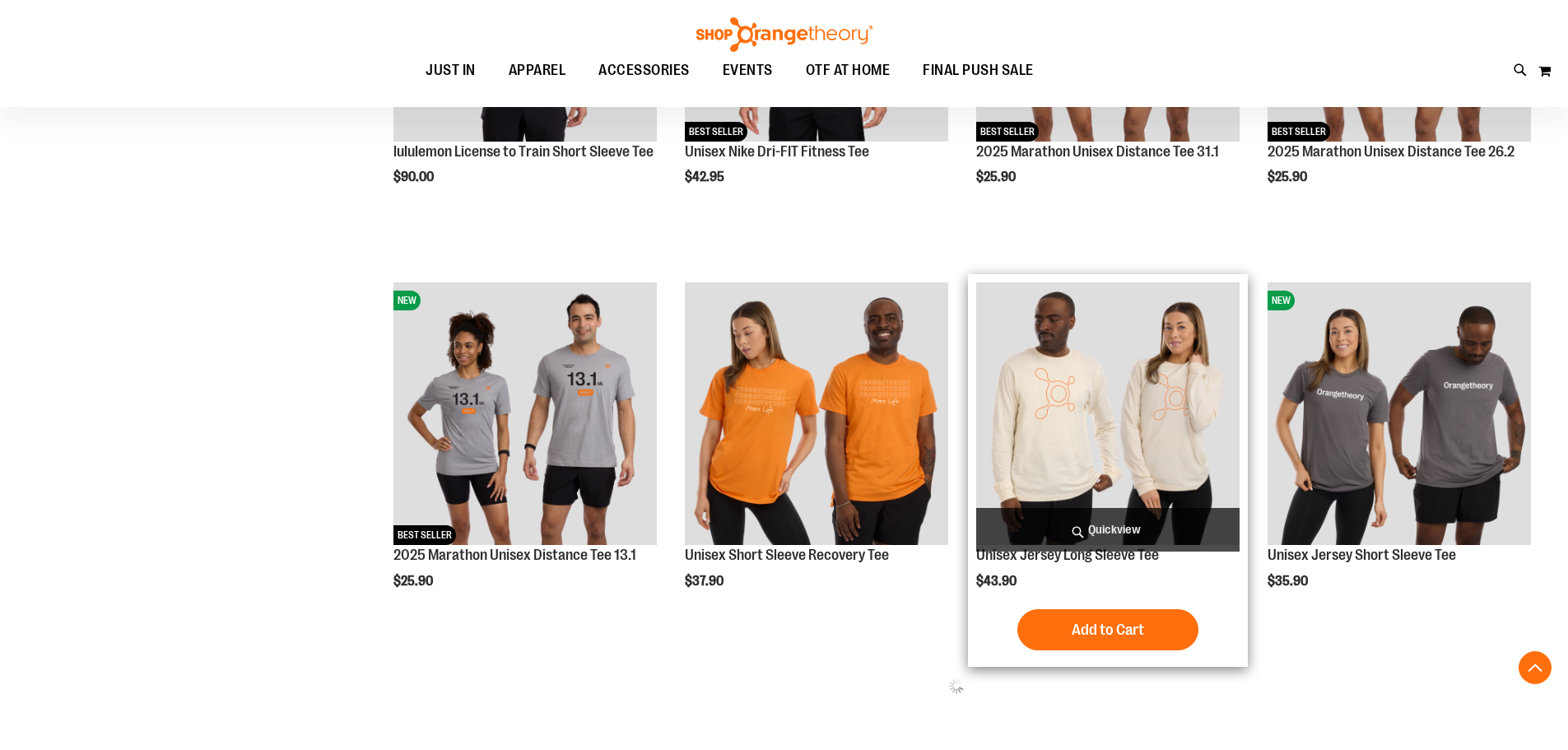
click at [1098, 522] on span "Quickview" at bounding box center [1107, 530] width 263 height 44
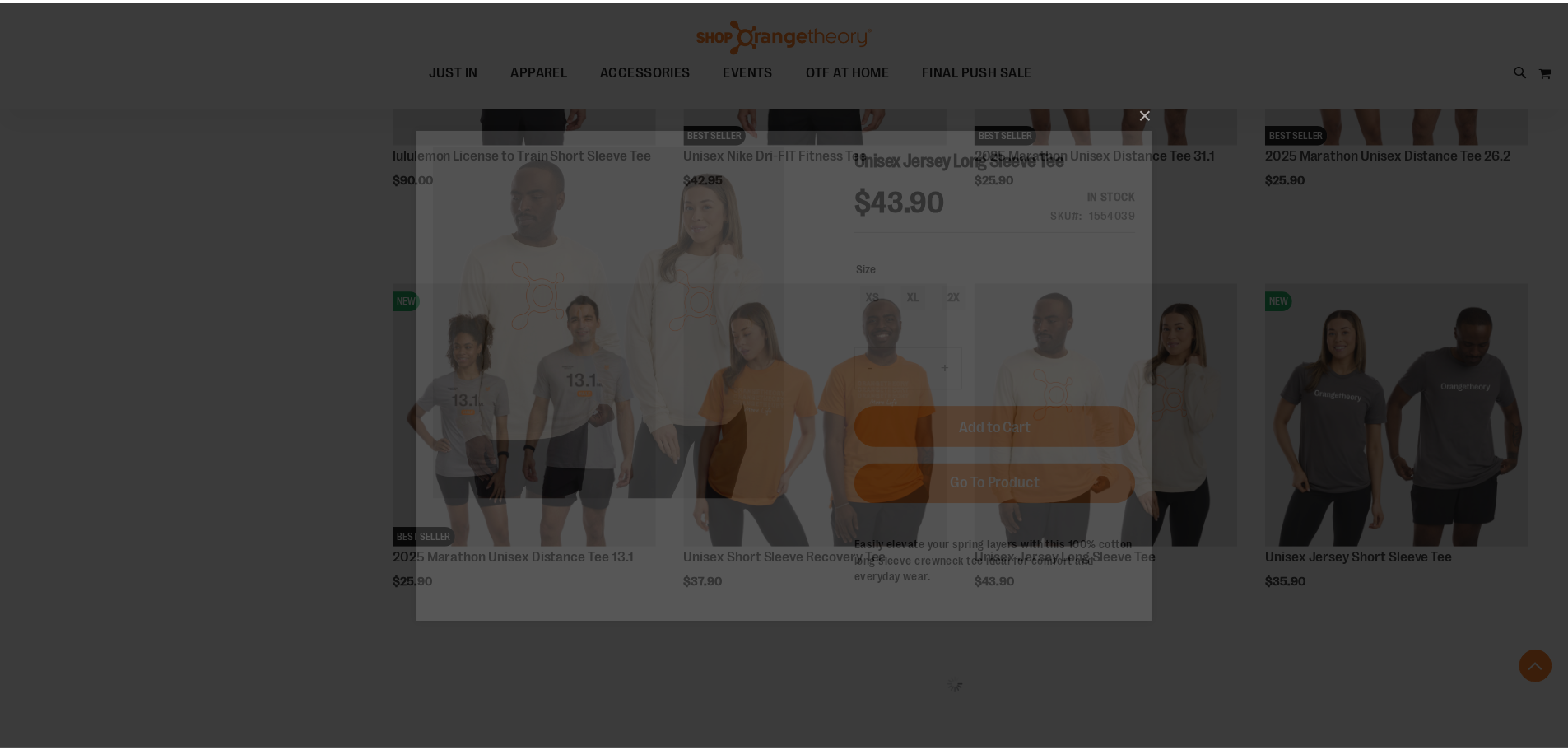
scroll to position [0, 0]
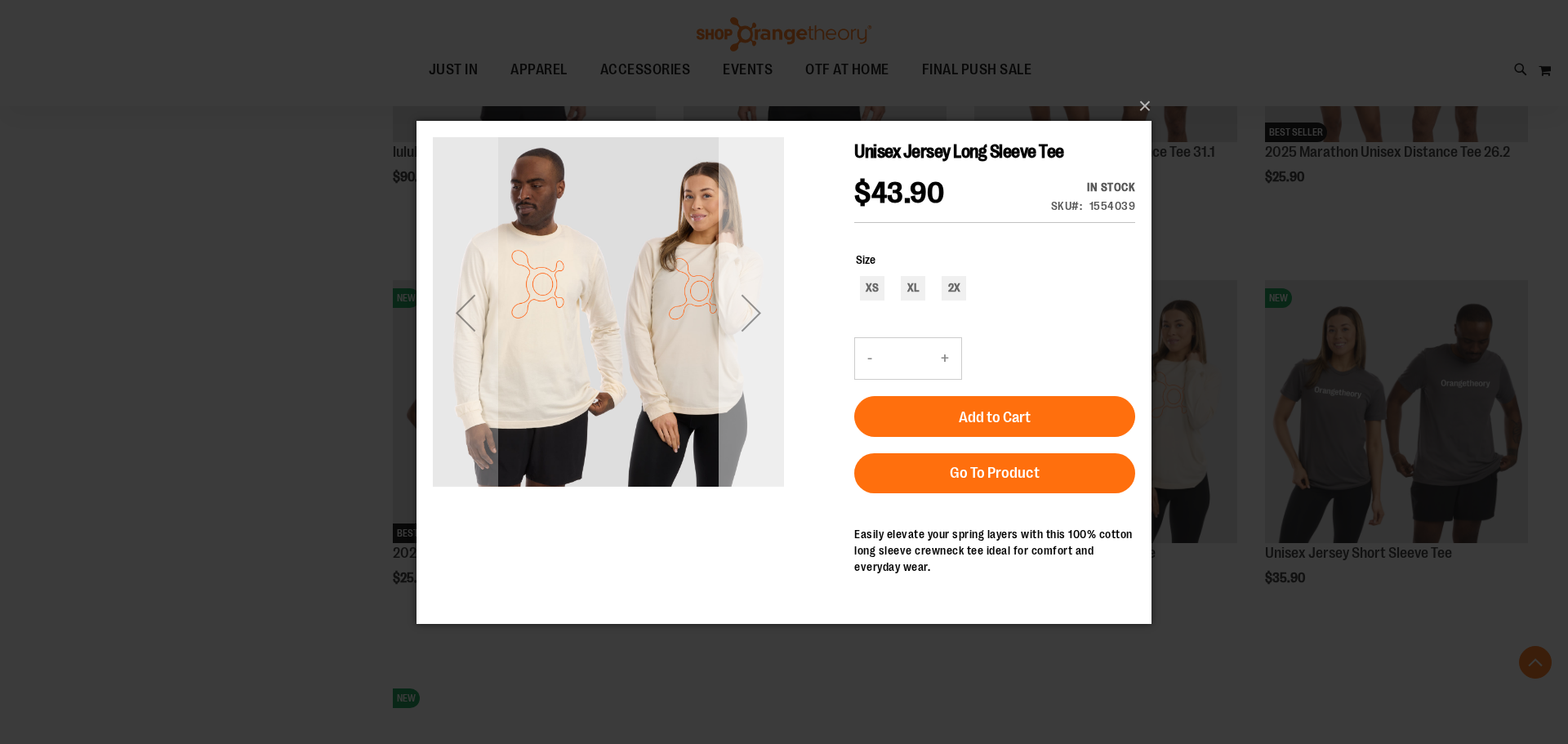
click at [752, 275] on div "Next" at bounding box center [751, 312] width 65 height 351
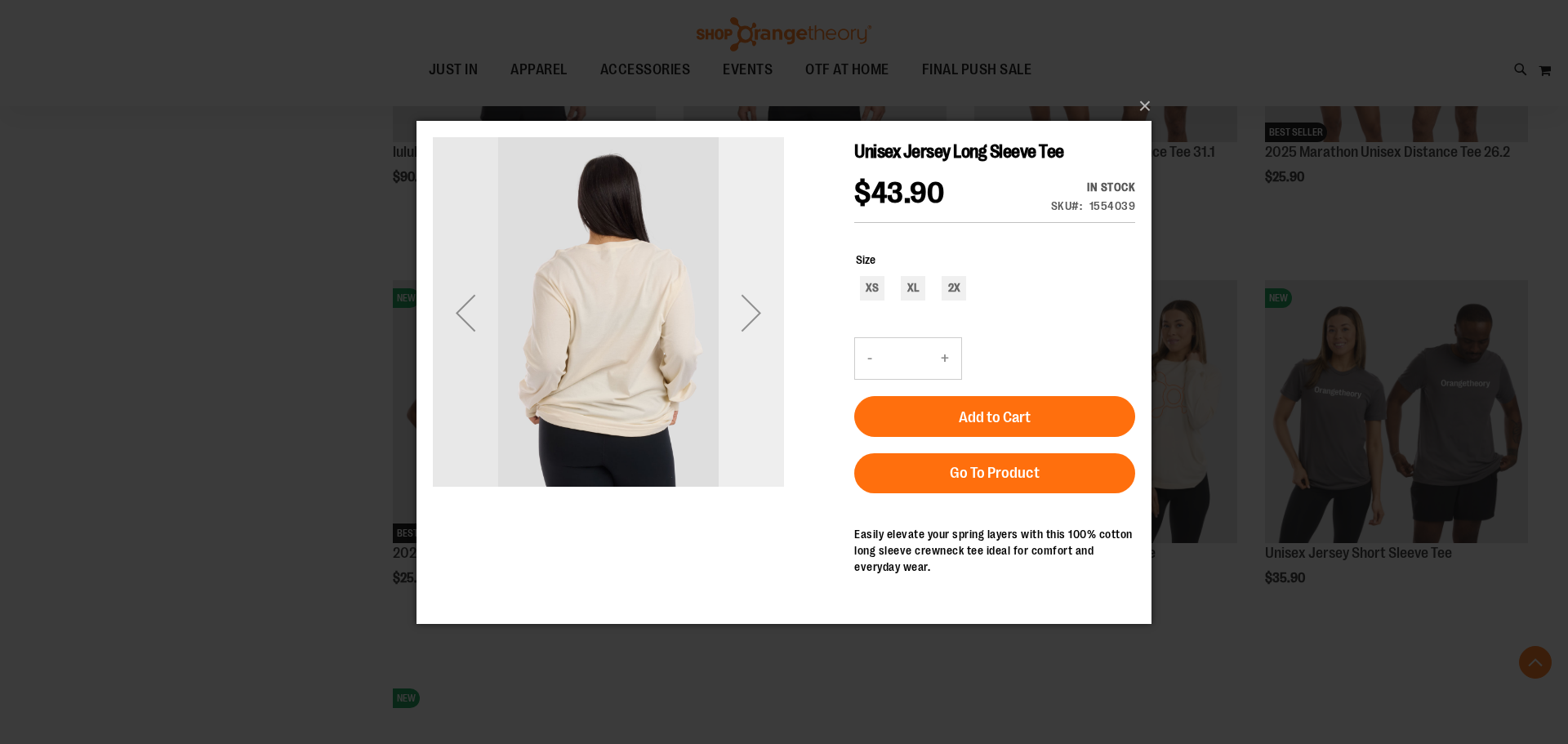
click at [746, 319] on div "Next" at bounding box center [751, 312] width 65 height 65
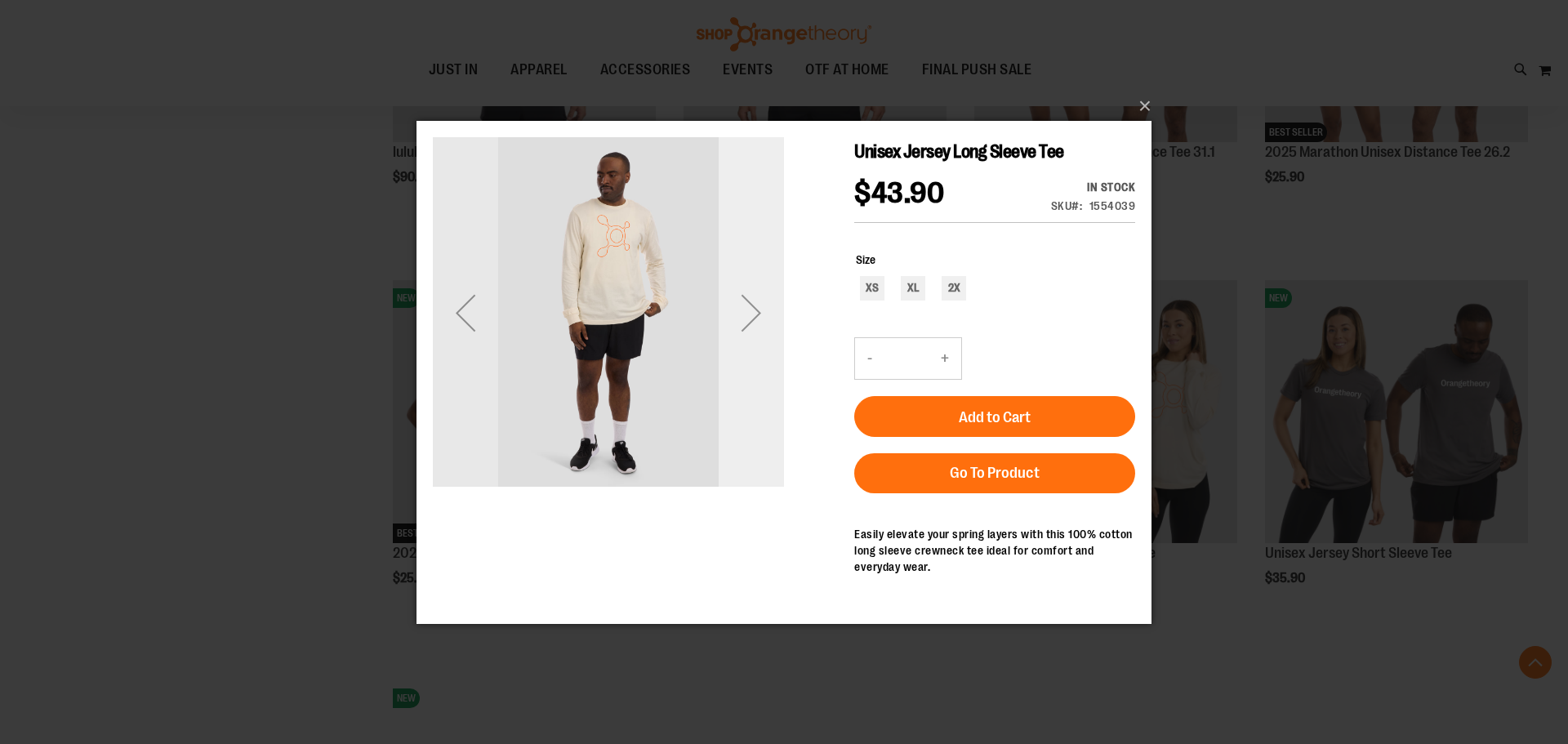
click at [780, 280] on div "Next" at bounding box center [751, 312] width 65 height 65
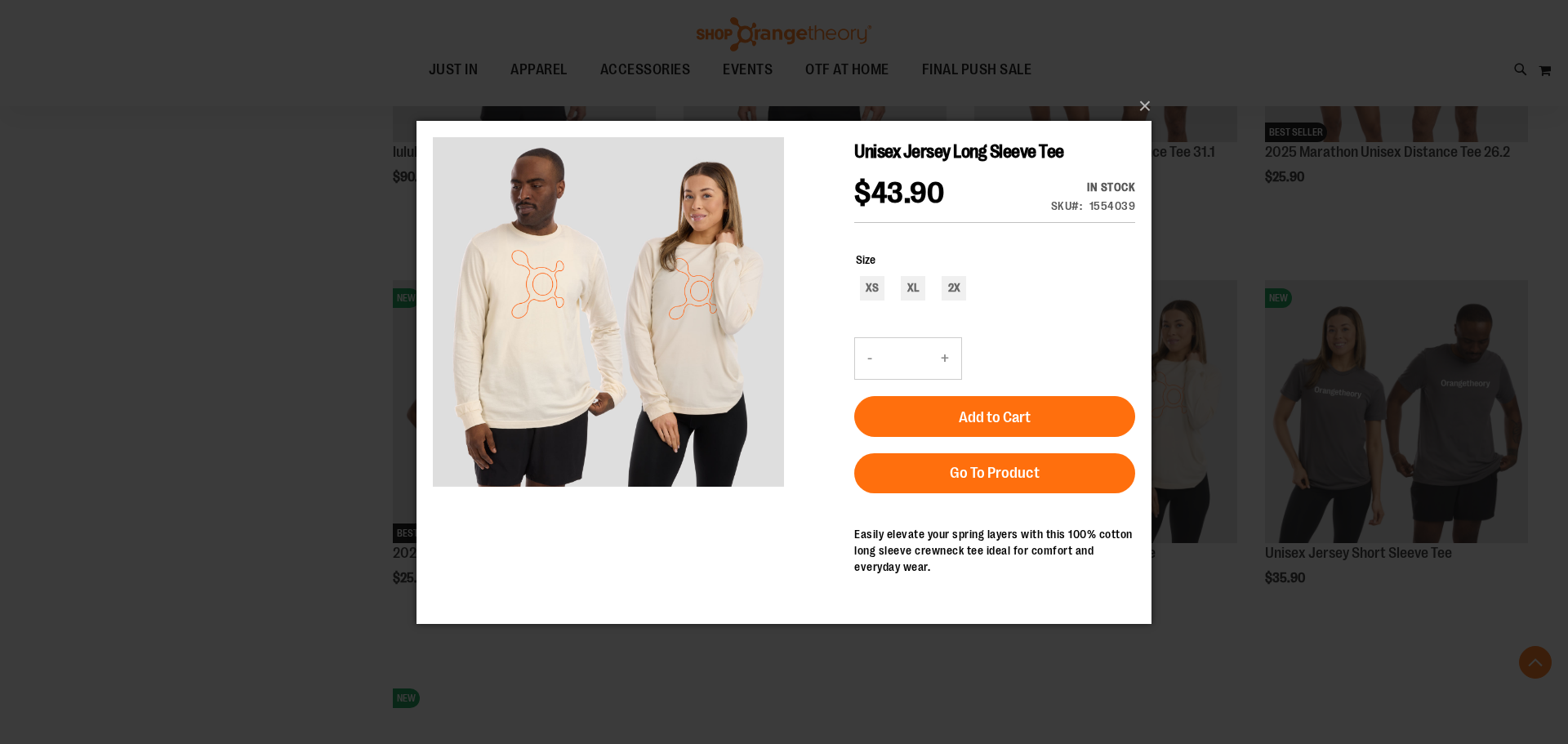
click at [1334, 220] on div "×" at bounding box center [784, 372] width 1568 height 744
